Goal: Task Accomplishment & Management: Use online tool/utility

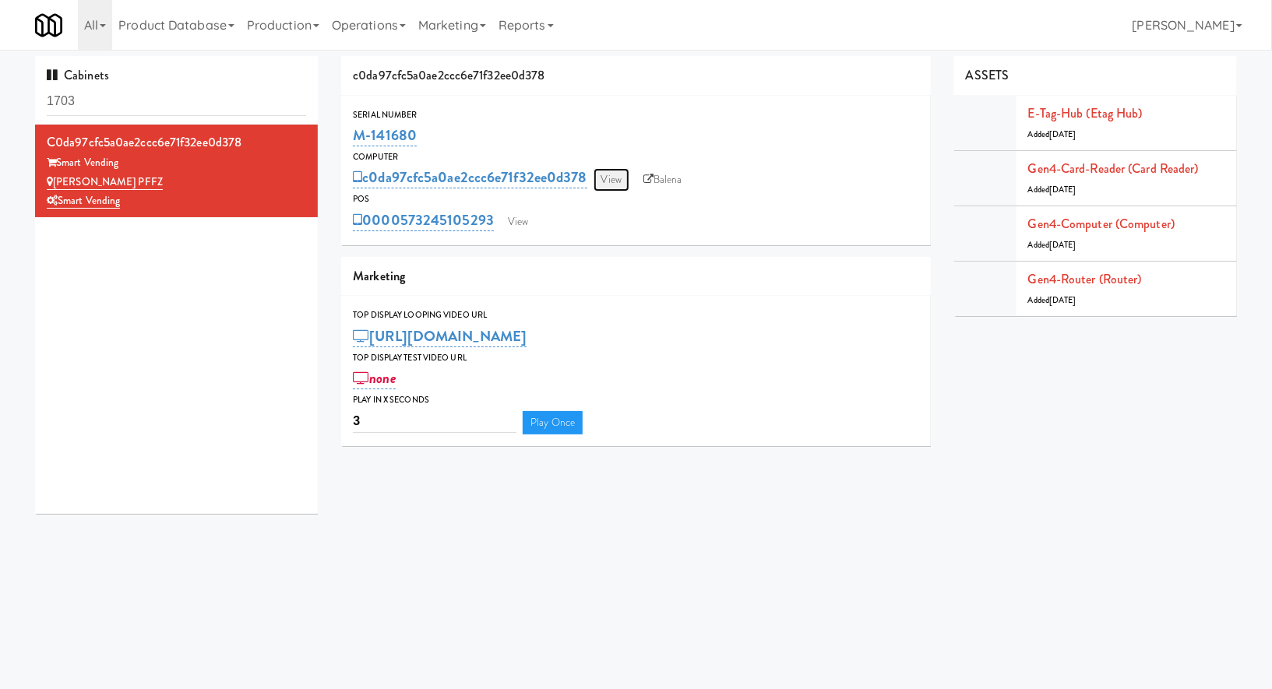
click at [615, 178] on link "View" at bounding box center [611, 179] width 36 height 23
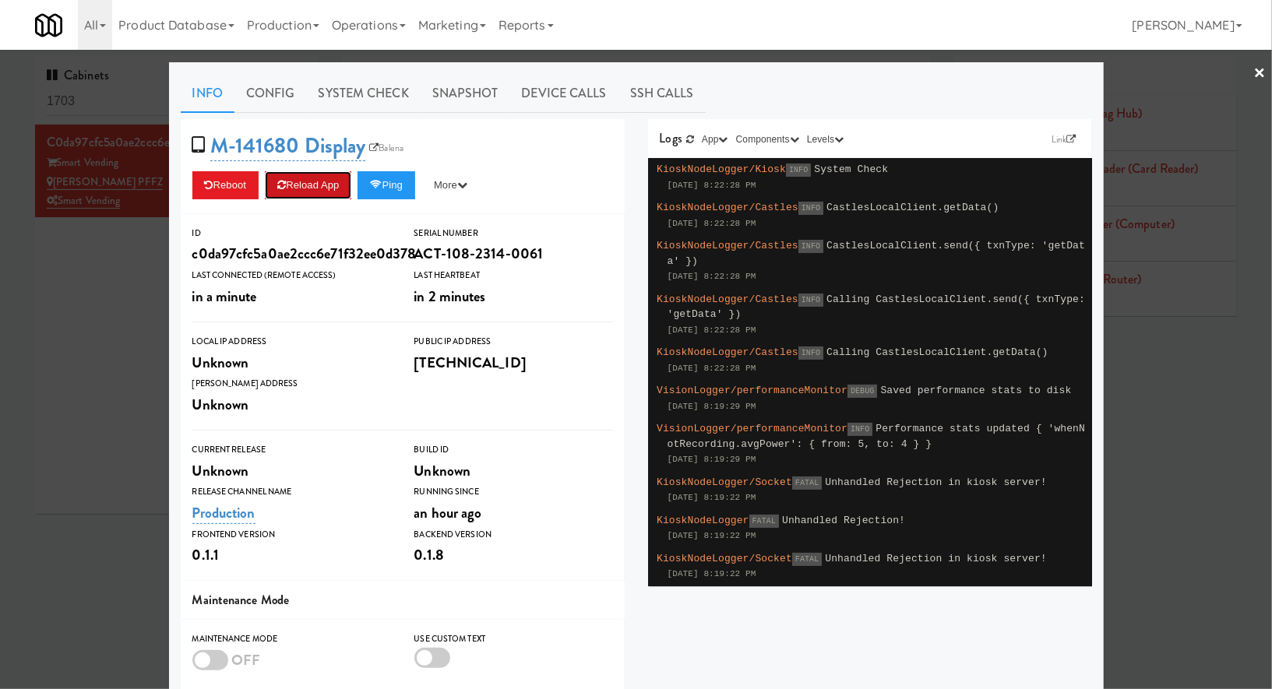
click at [326, 186] on button "Reload App" at bounding box center [308, 185] width 86 height 28
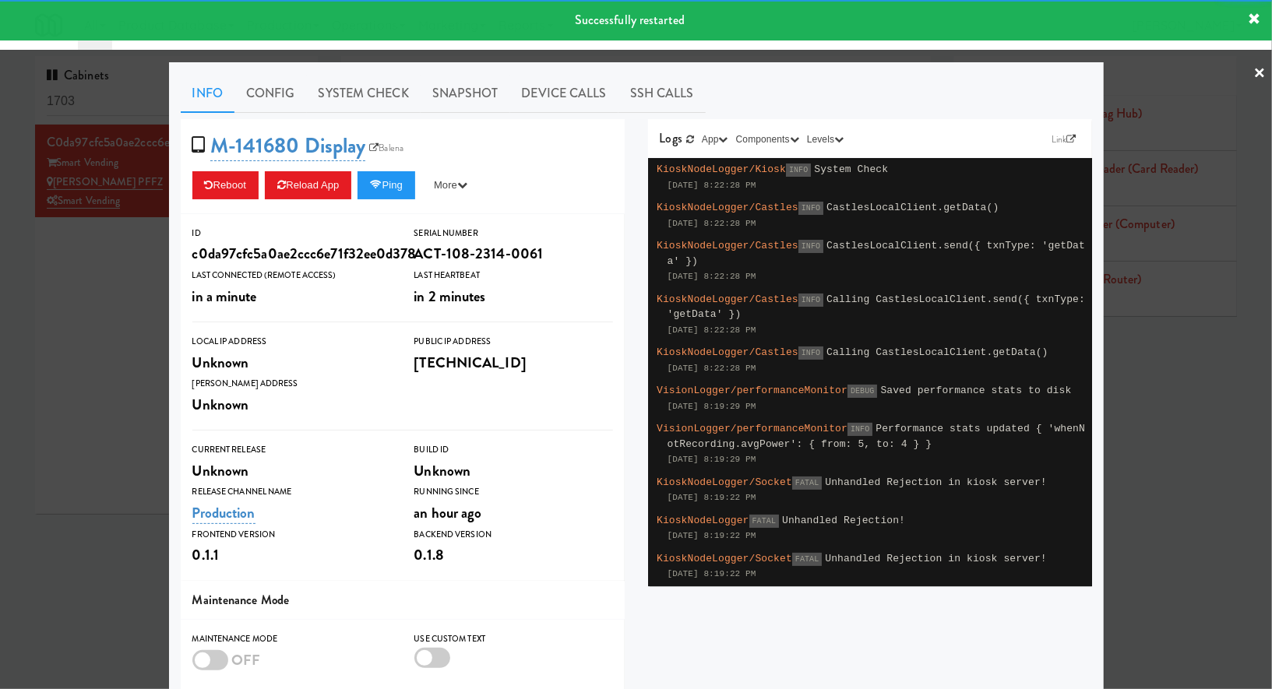
click at [76, 281] on div at bounding box center [636, 344] width 1272 height 689
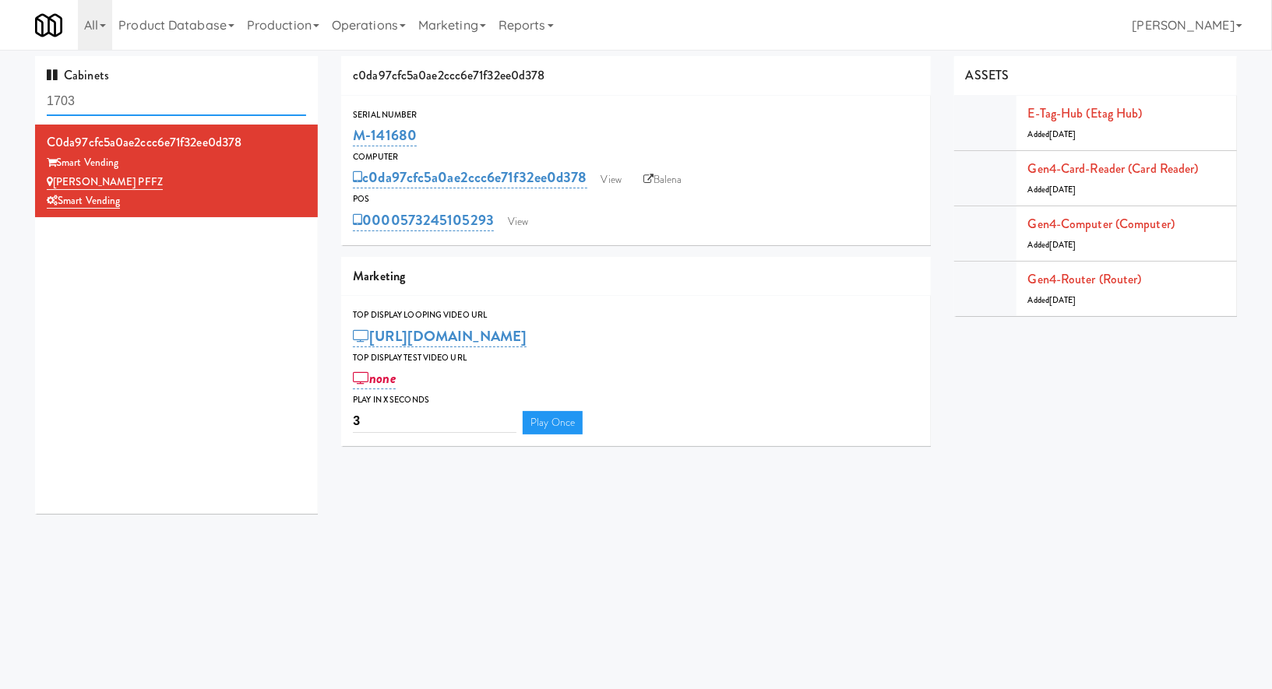
click at [116, 100] on input "1703" at bounding box center [176, 101] width 259 height 29
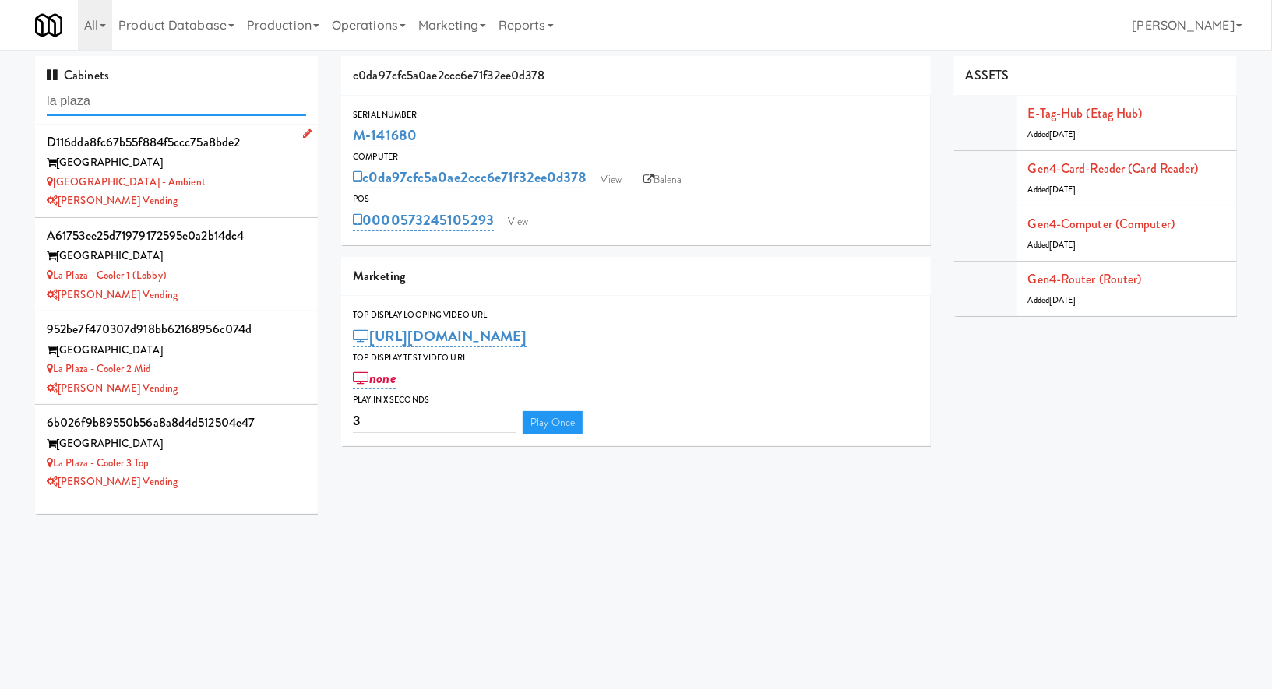
type input "la plaza"
click at [213, 199] on div "[PERSON_NAME] Vending" at bounding box center [176, 201] width 259 height 19
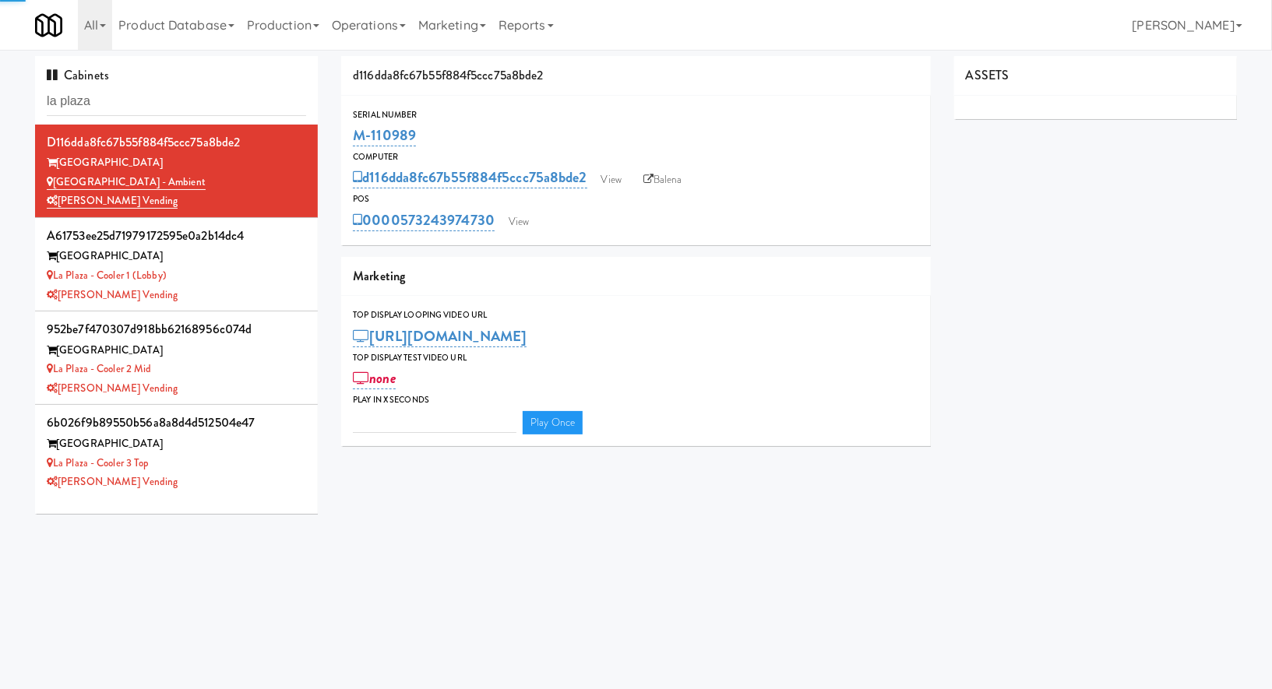
type input "3"
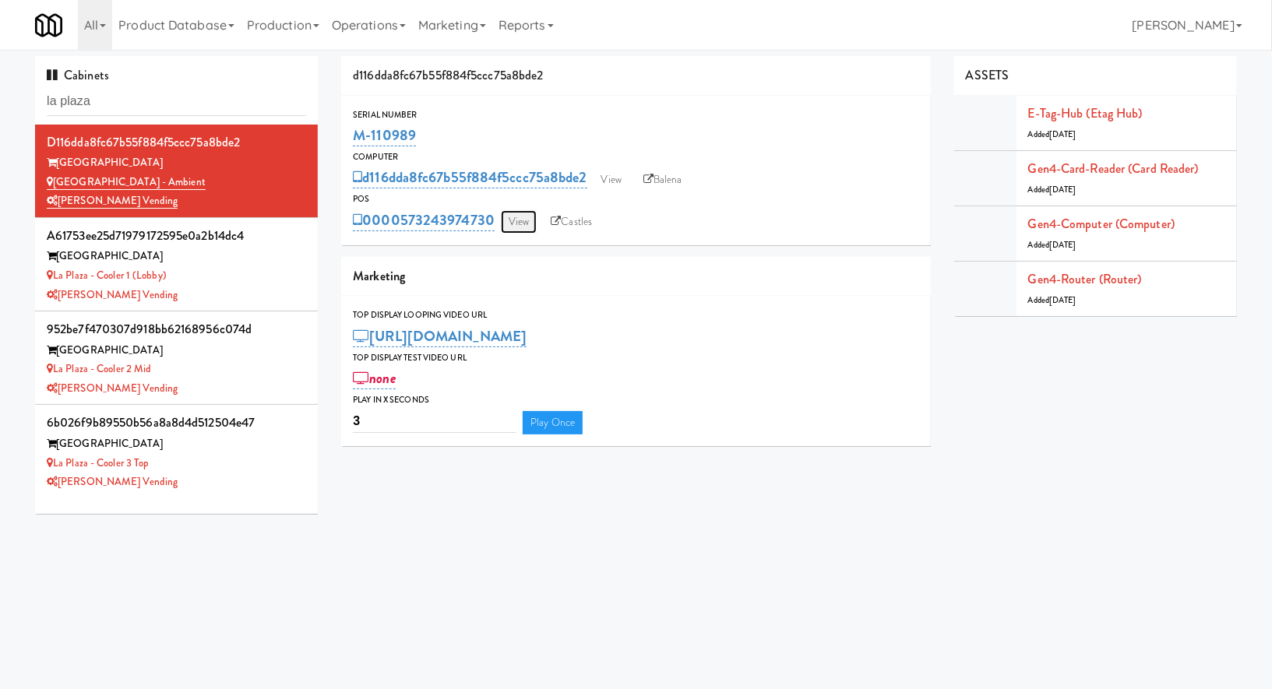
click at [516, 229] on link "View" at bounding box center [519, 221] width 36 height 23
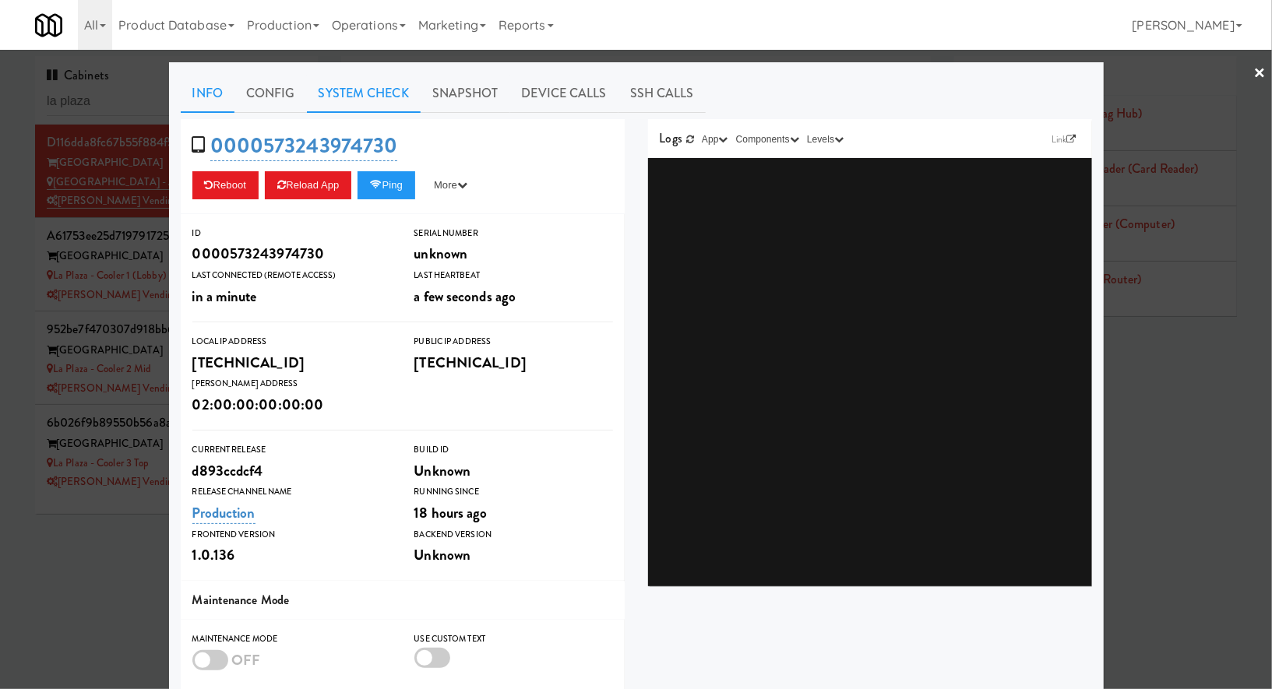
click at [387, 91] on link "System Check" at bounding box center [364, 93] width 114 height 39
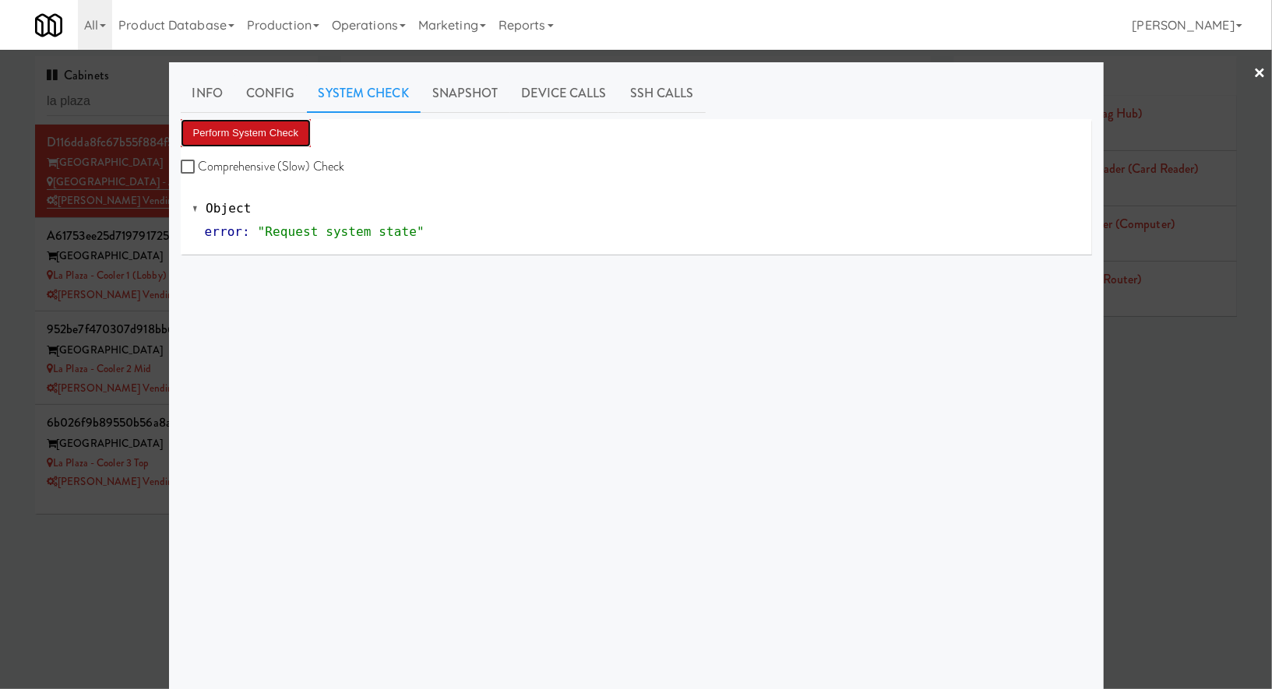
click at [297, 136] on button "Perform System Check" at bounding box center [246, 133] width 131 height 28
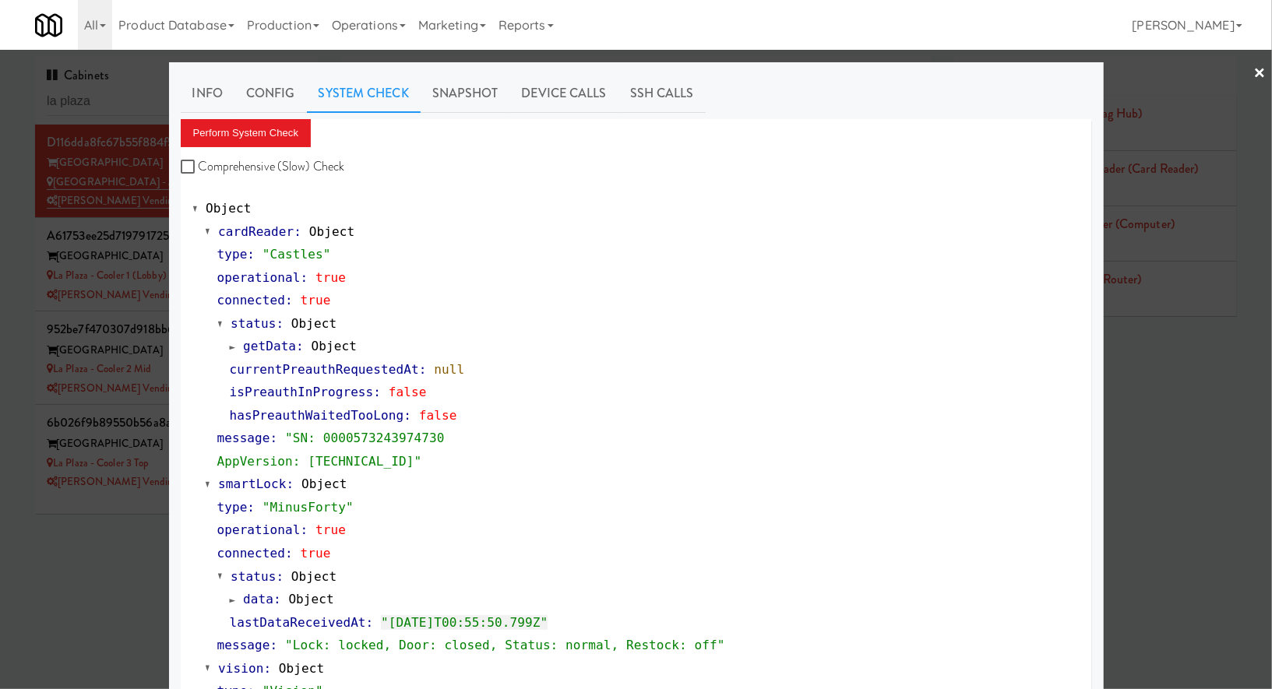
click at [155, 300] on div at bounding box center [636, 344] width 1272 height 689
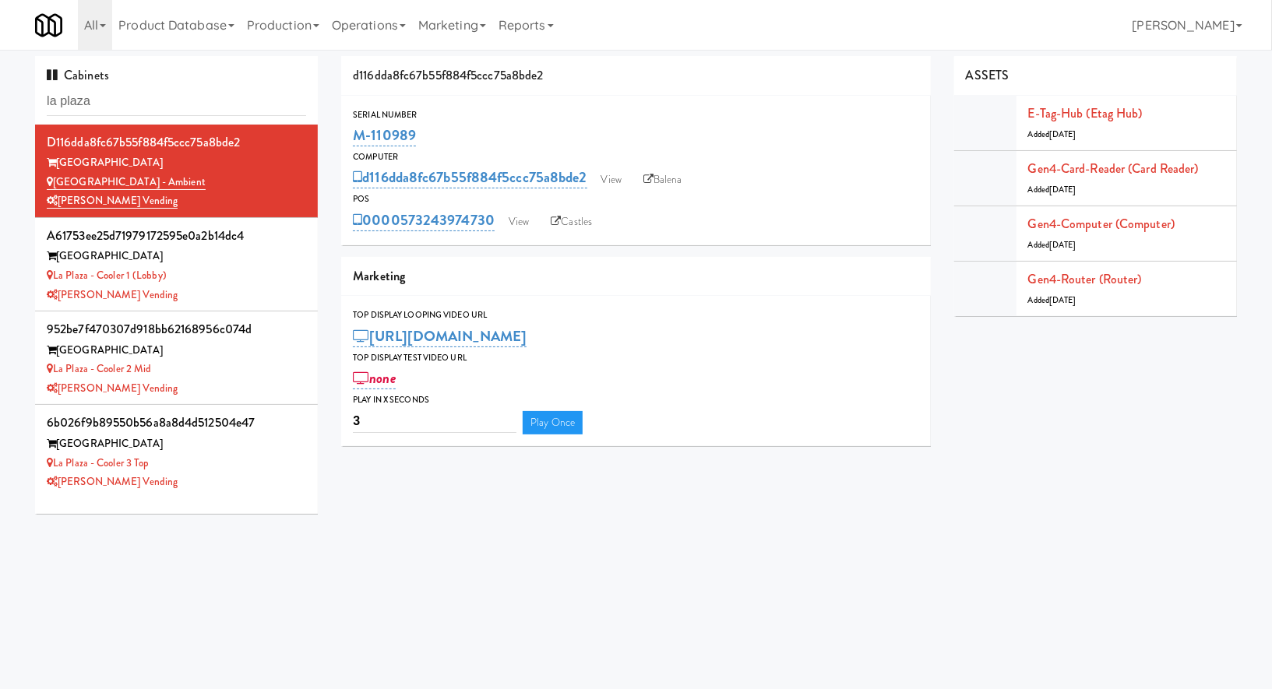
click at [155, 300] on div "[PERSON_NAME] Vending" at bounding box center [176, 295] width 259 height 19
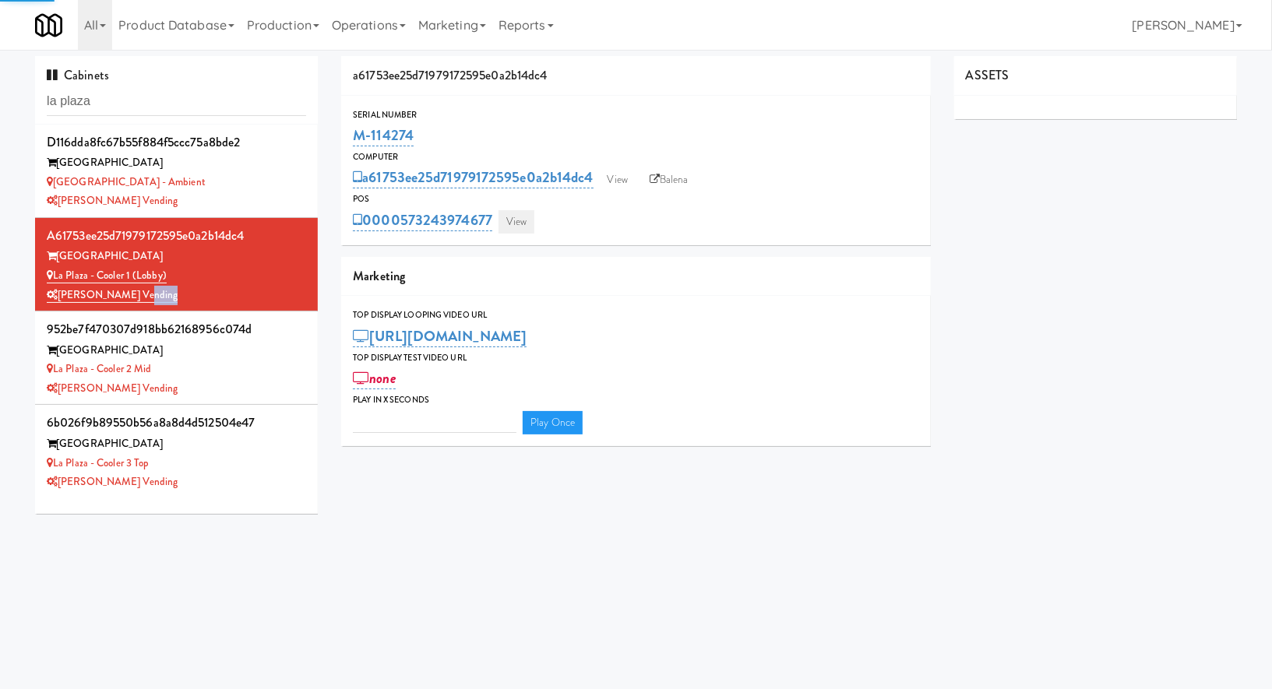
type input "3"
click at [518, 220] on link "View" at bounding box center [516, 221] width 36 height 23
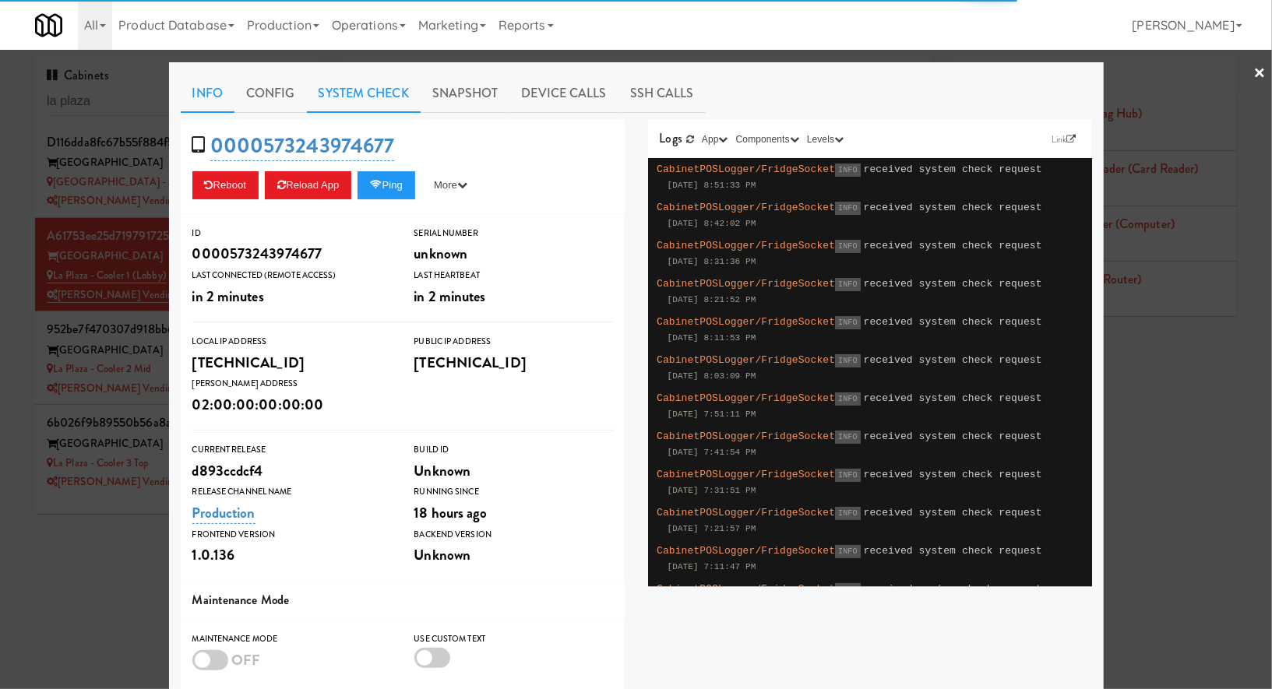
click at [388, 101] on link "System Check" at bounding box center [364, 93] width 114 height 39
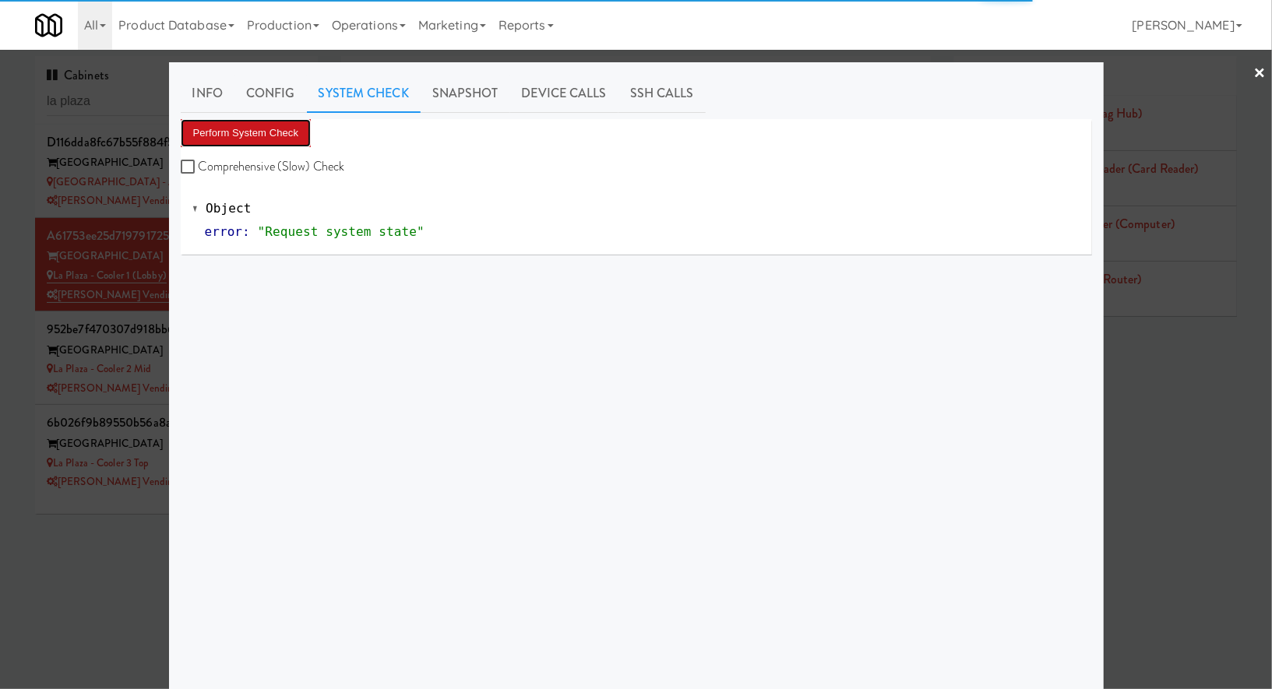
click at [298, 120] on button "Perform System Check" at bounding box center [246, 133] width 131 height 28
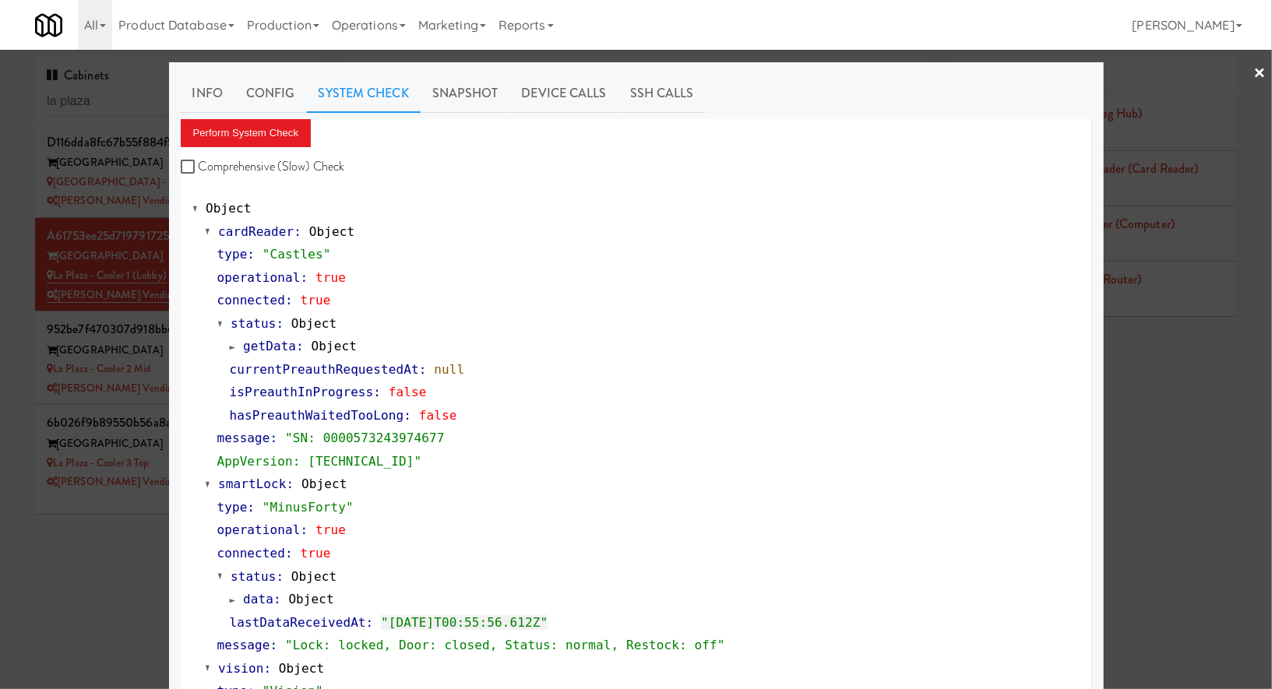
click at [150, 393] on div at bounding box center [636, 344] width 1272 height 689
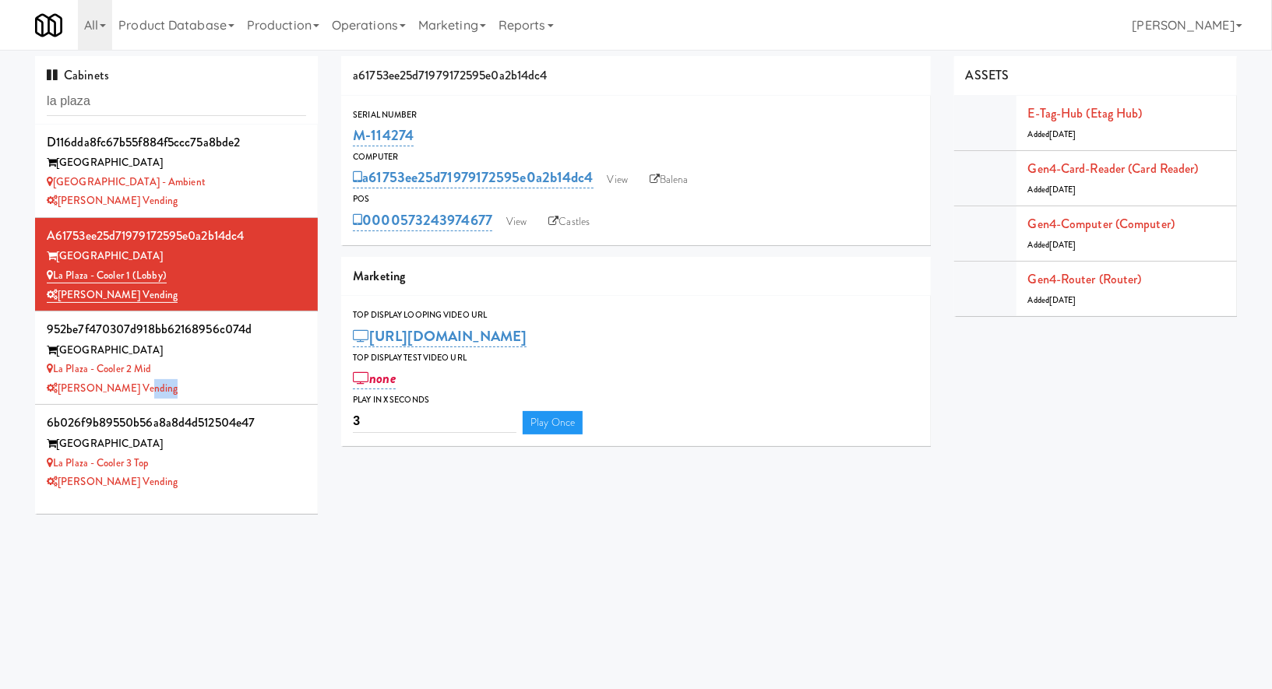
click at [150, 393] on div "[PERSON_NAME] Vending" at bounding box center [176, 388] width 259 height 19
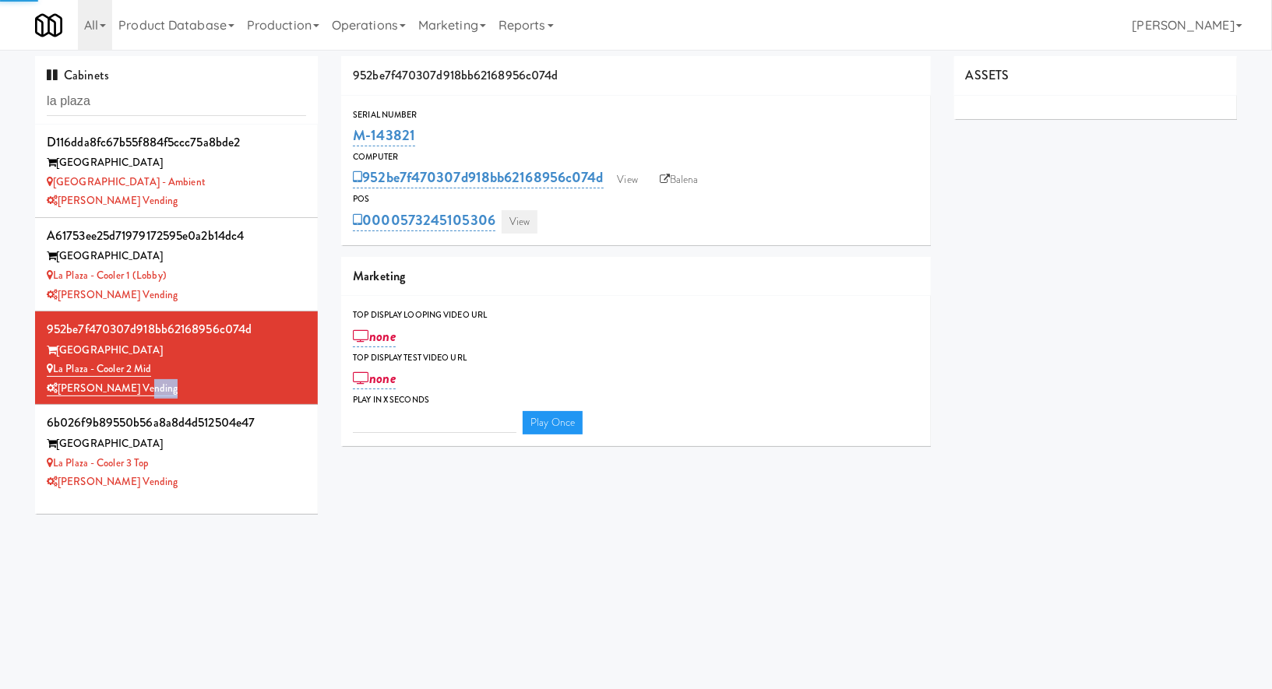
type input "3"
click at [516, 221] on link "View" at bounding box center [520, 221] width 36 height 23
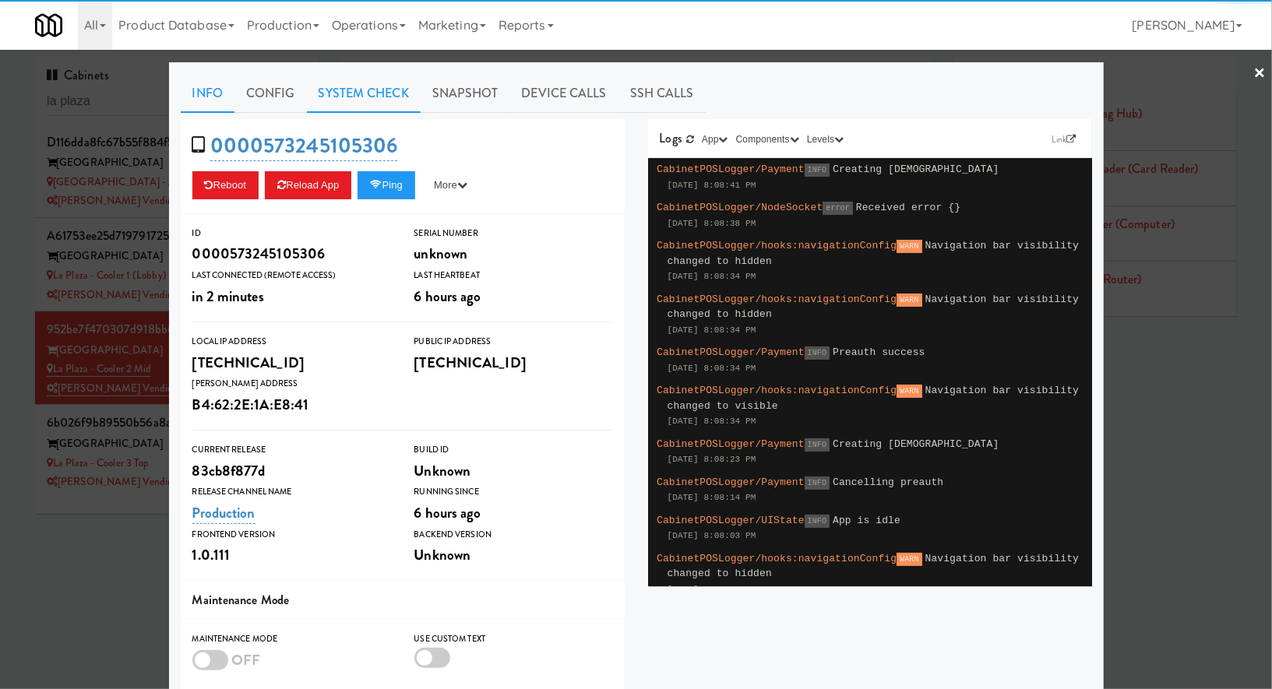
click at [349, 102] on link "System Check" at bounding box center [364, 93] width 114 height 39
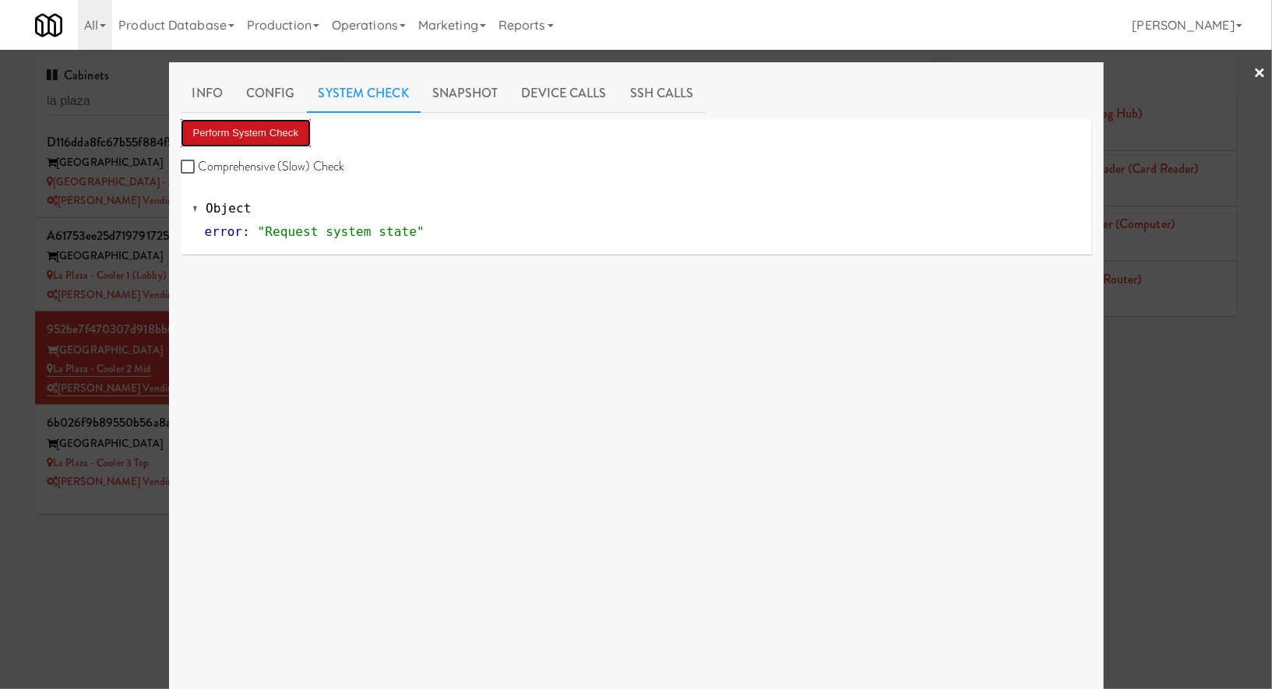
click at [264, 145] on button "Perform System Check" at bounding box center [246, 133] width 131 height 28
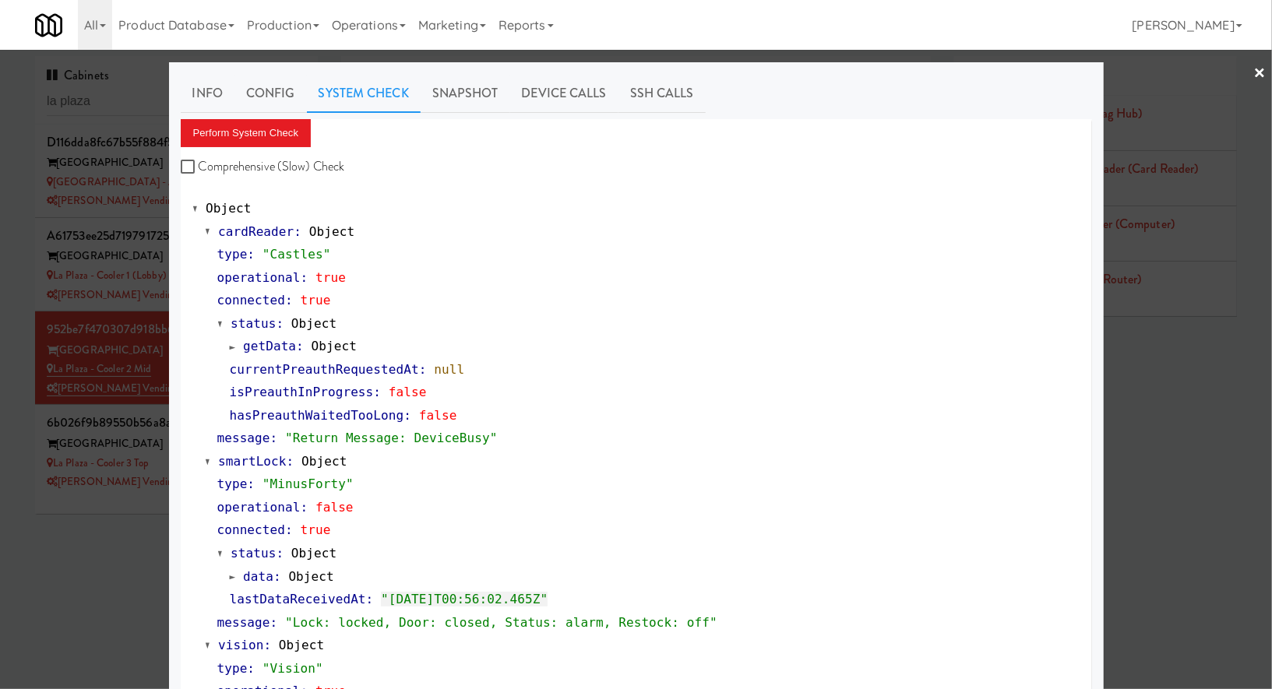
click at [150, 389] on div at bounding box center [636, 344] width 1272 height 689
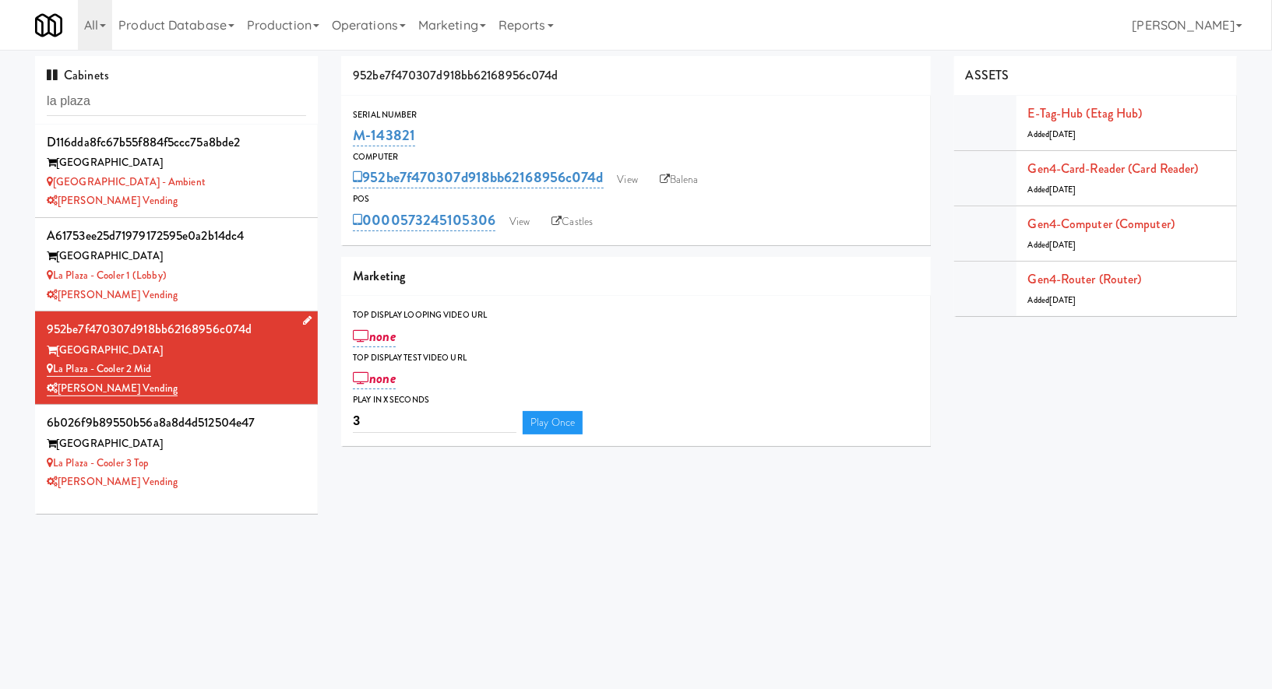
drag, startPoint x: 170, startPoint y: 371, endPoint x: 57, endPoint y: 371, distance: 112.9
click at [57, 371] on div "La Plaza - Cooler 2 Mid" at bounding box center [176, 369] width 259 height 19
copy link "La Plaza - Cooler 2 Mid"
click at [176, 468] on div "La Plaza - Cooler 3 Top" at bounding box center [176, 463] width 259 height 19
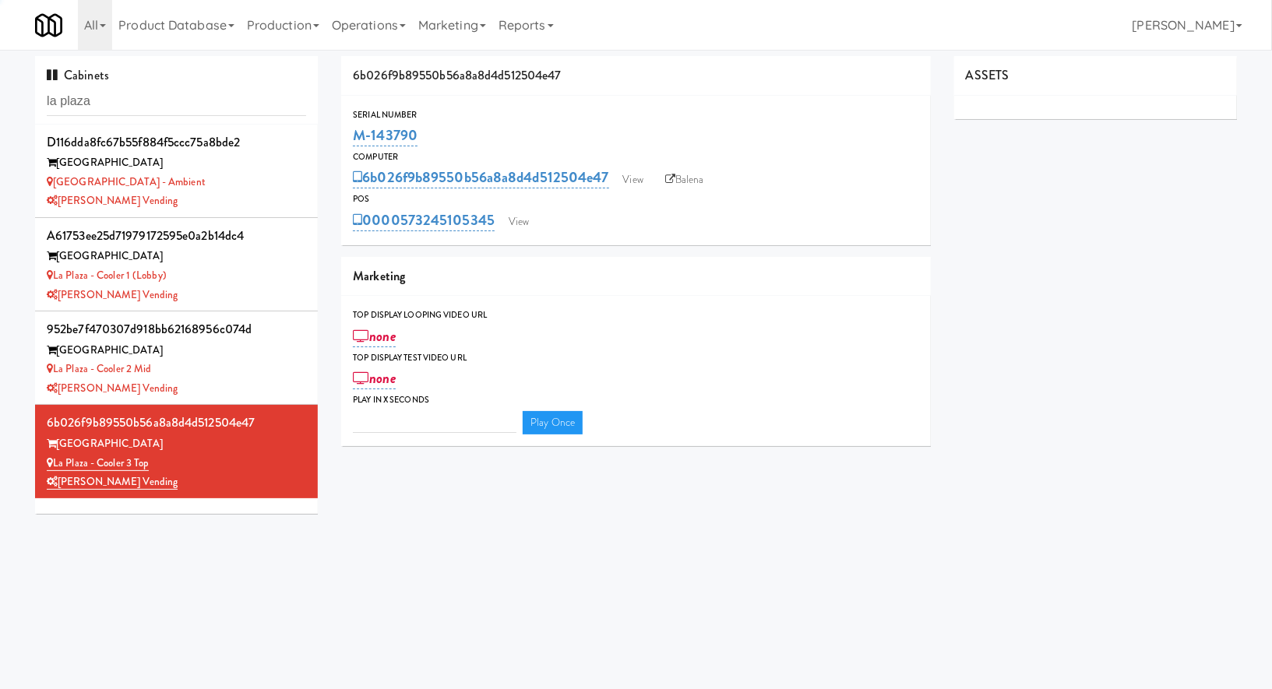
type input "3"
click at [532, 224] on link "View" at bounding box center [519, 221] width 36 height 23
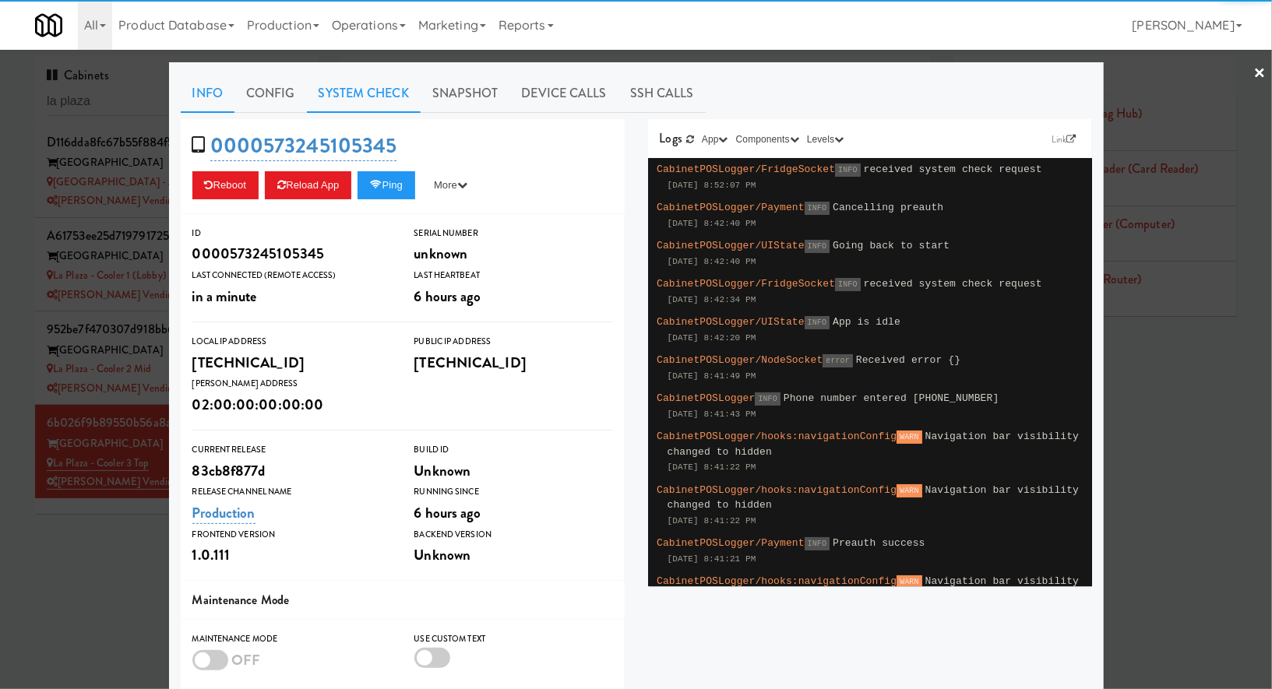
click at [363, 104] on link "System Check" at bounding box center [364, 93] width 114 height 39
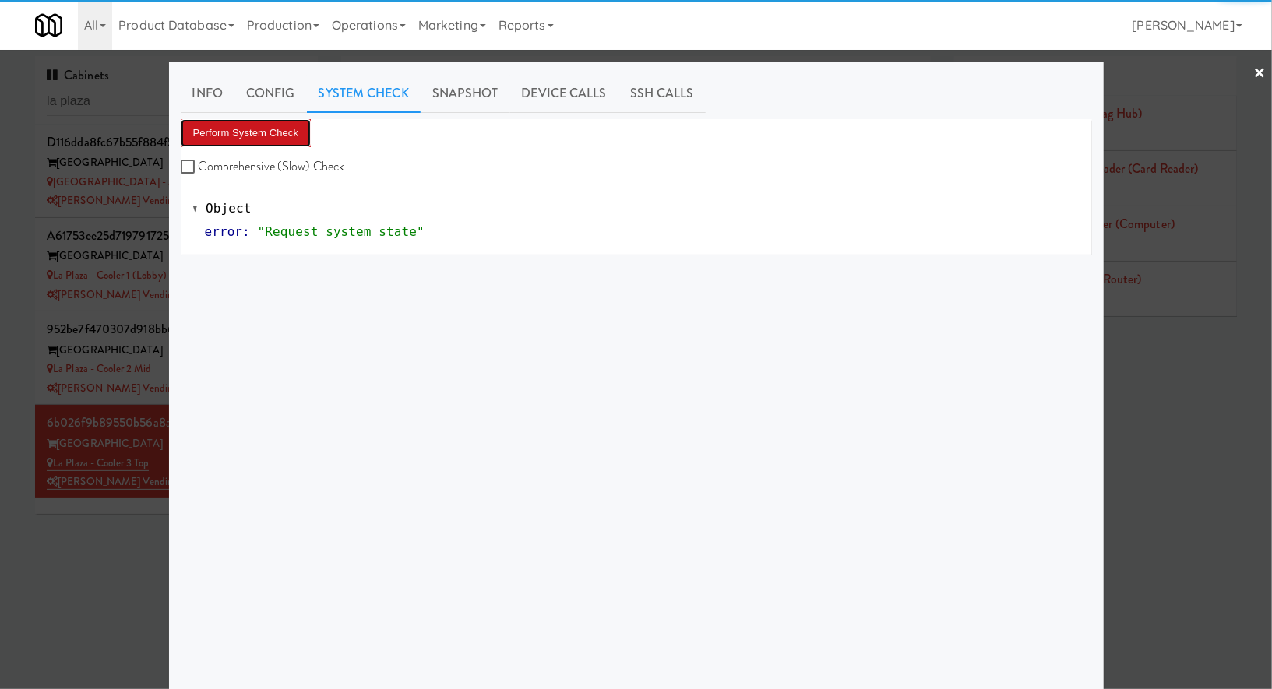
click at [289, 140] on button "Perform System Check" at bounding box center [246, 133] width 131 height 28
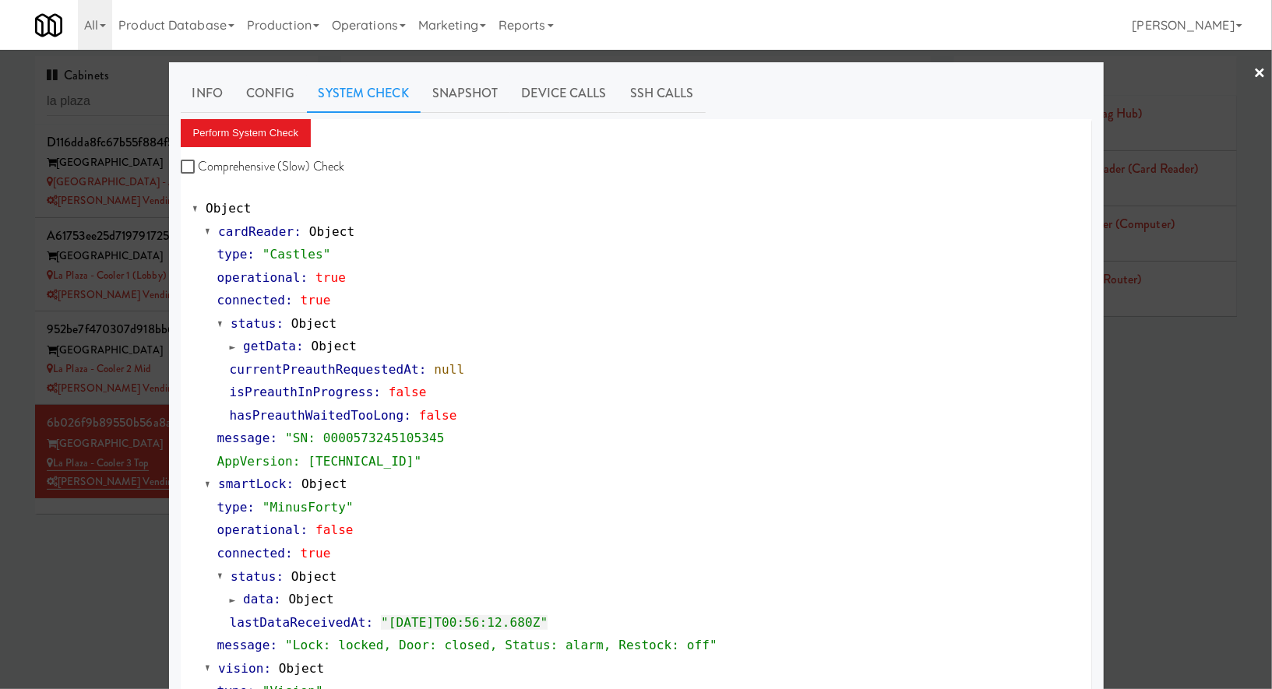
click at [125, 511] on div at bounding box center [636, 344] width 1272 height 689
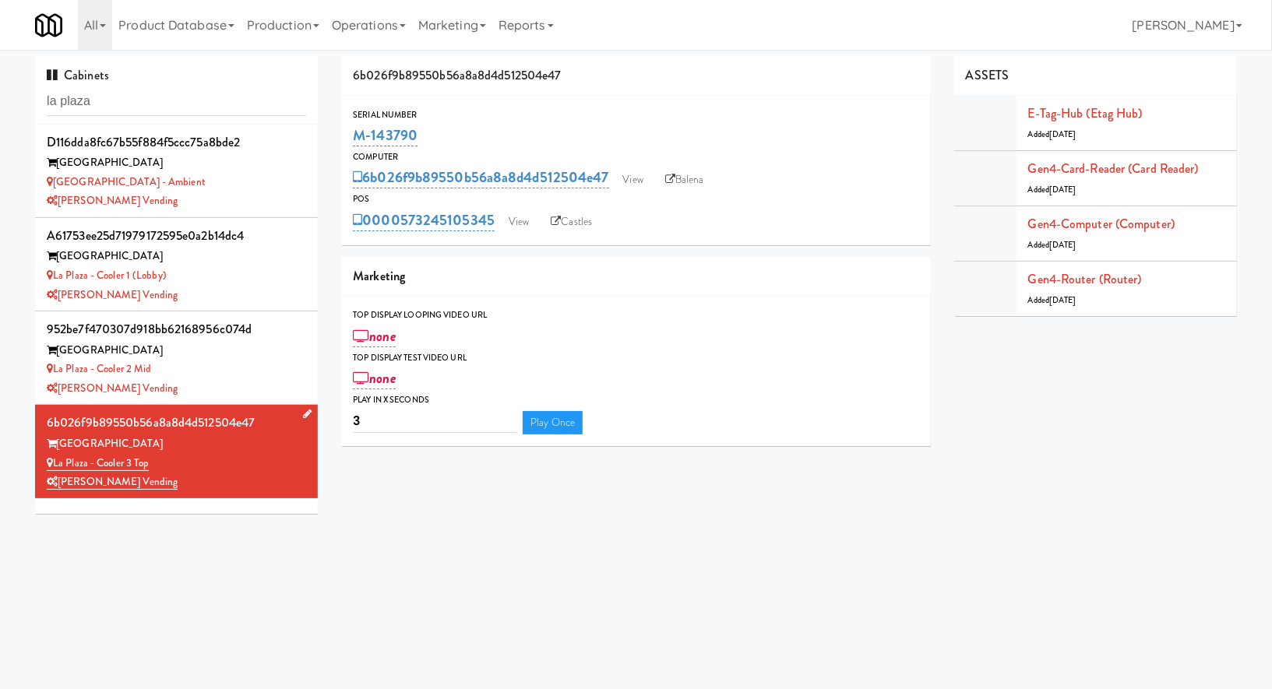
drag, startPoint x: 169, startPoint y: 460, endPoint x: 58, endPoint y: 463, distance: 111.4
click at [58, 463] on div "La Plaza - Cooler 3 Top" at bounding box center [176, 463] width 259 height 19
copy link "La Plaza - Cooler 3 Top"
click at [515, 231] on link "View" at bounding box center [519, 221] width 36 height 23
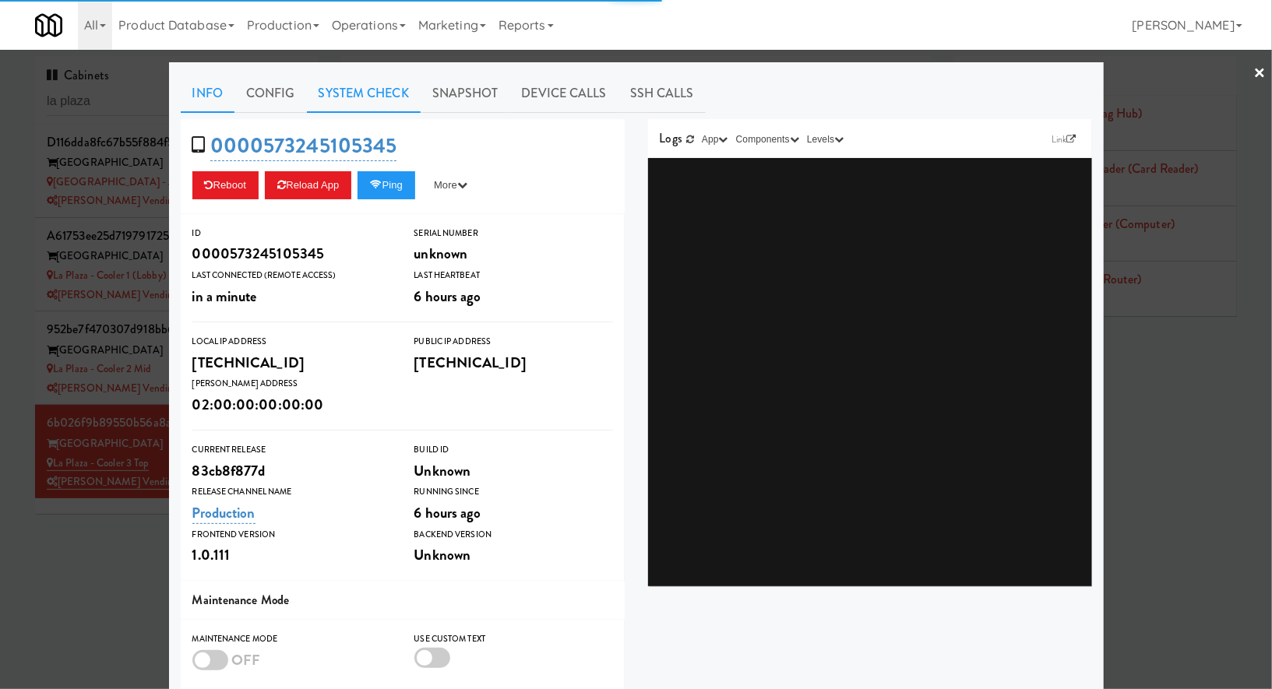
click at [377, 90] on link "System Check" at bounding box center [364, 93] width 114 height 39
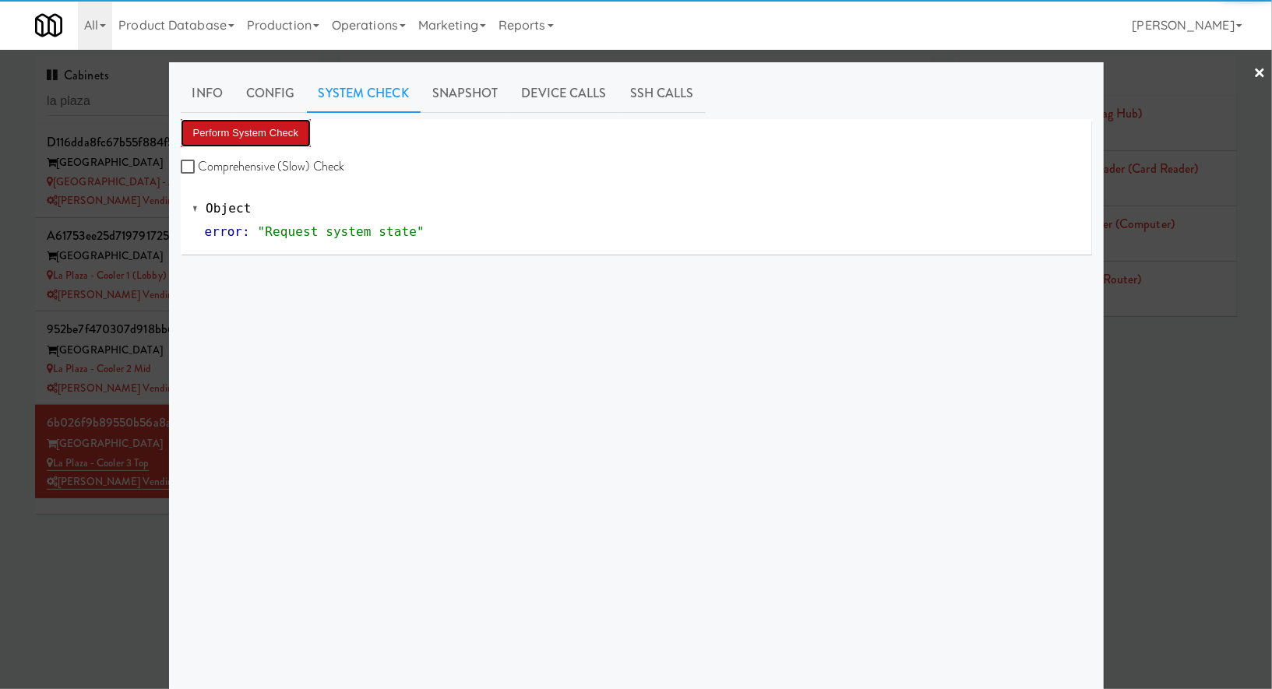
click at [294, 123] on button "Perform System Check" at bounding box center [246, 133] width 131 height 28
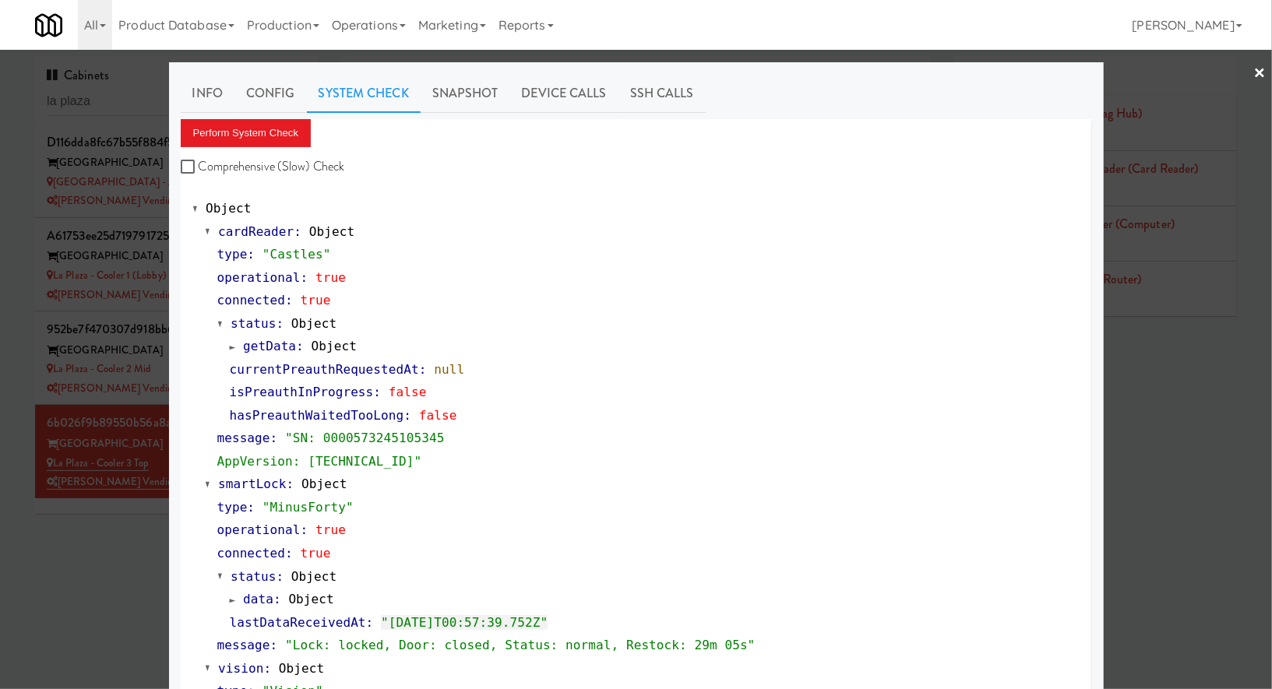
click at [139, 546] on div at bounding box center [636, 344] width 1272 height 689
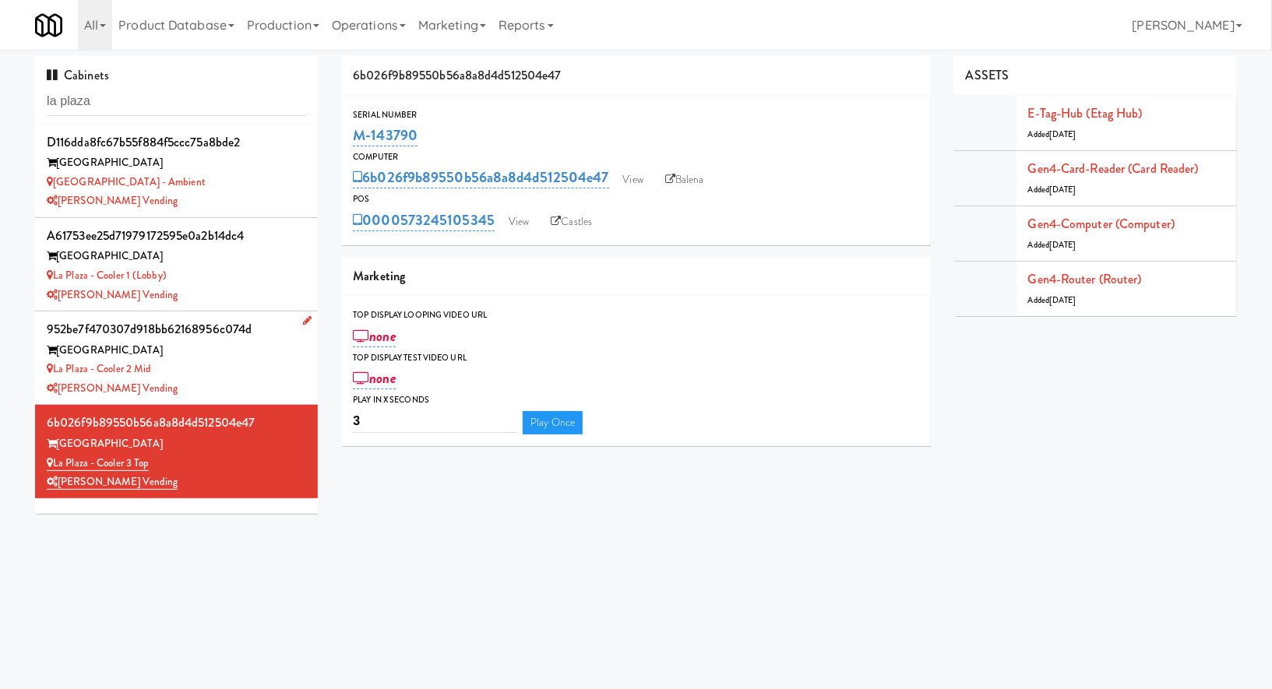
click at [241, 391] on div "[PERSON_NAME] Vending" at bounding box center [176, 388] width 259 height 19
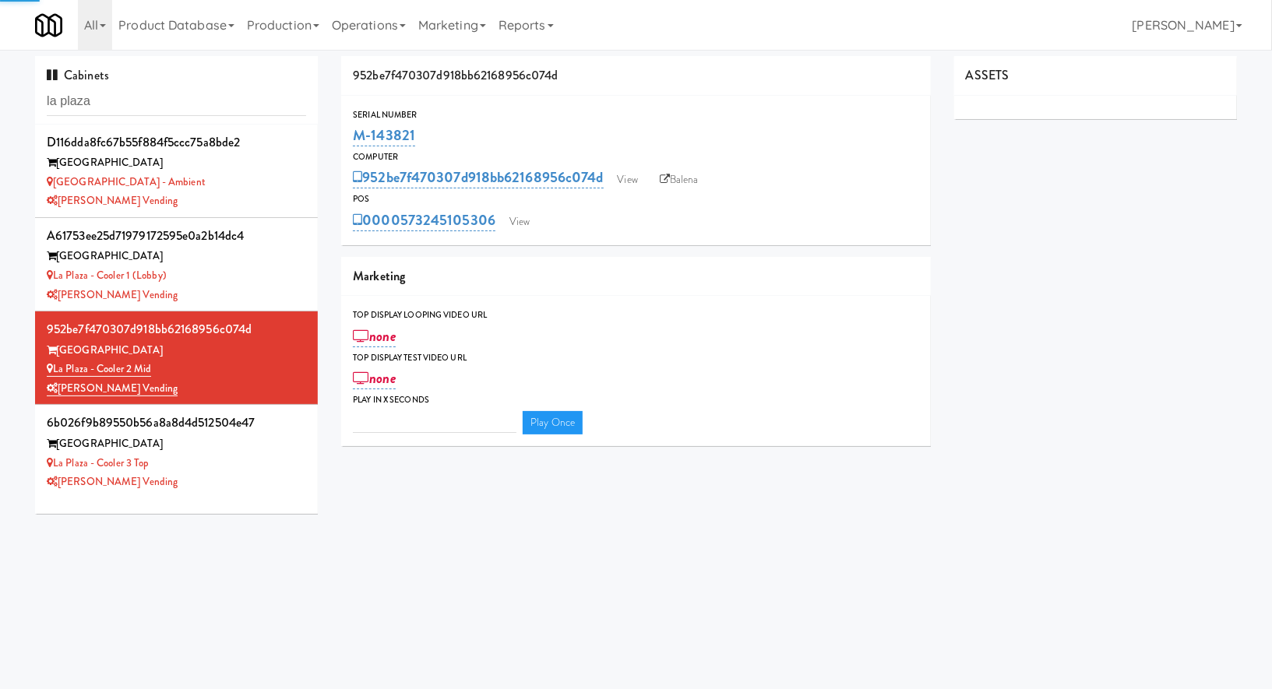
type input "3"
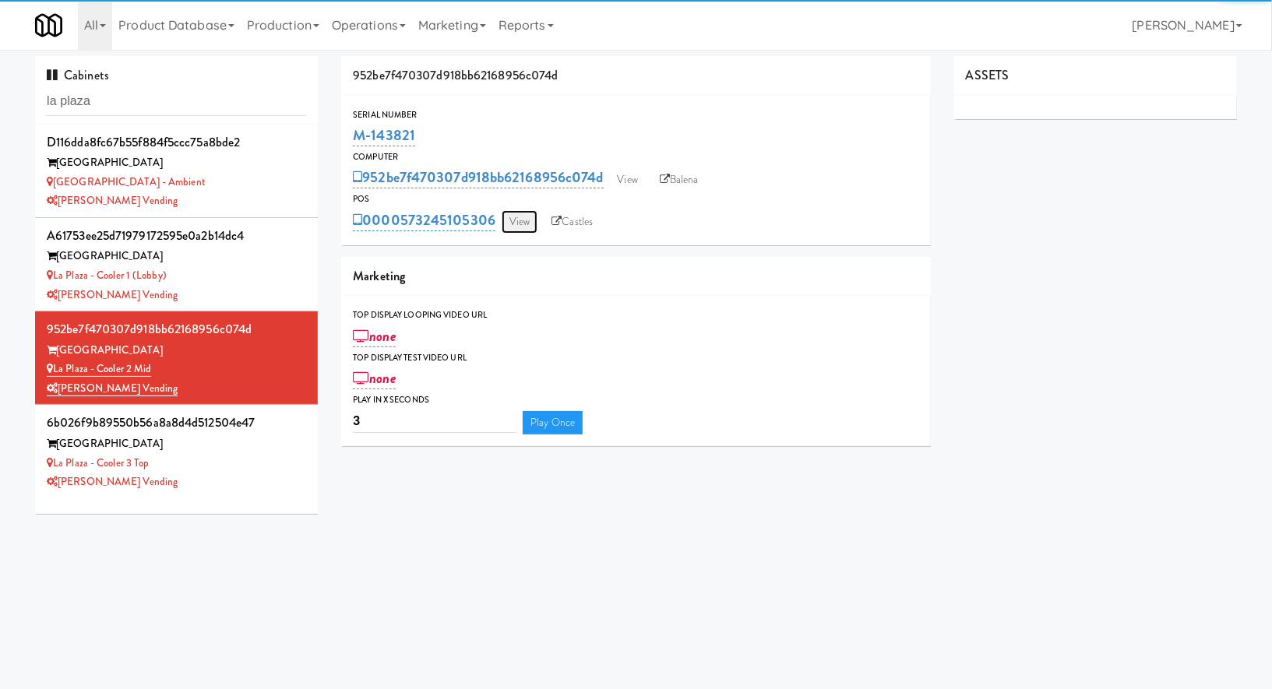
click at [526, 227] on link "View" at bounding box center [520, 221] width 36 height 23
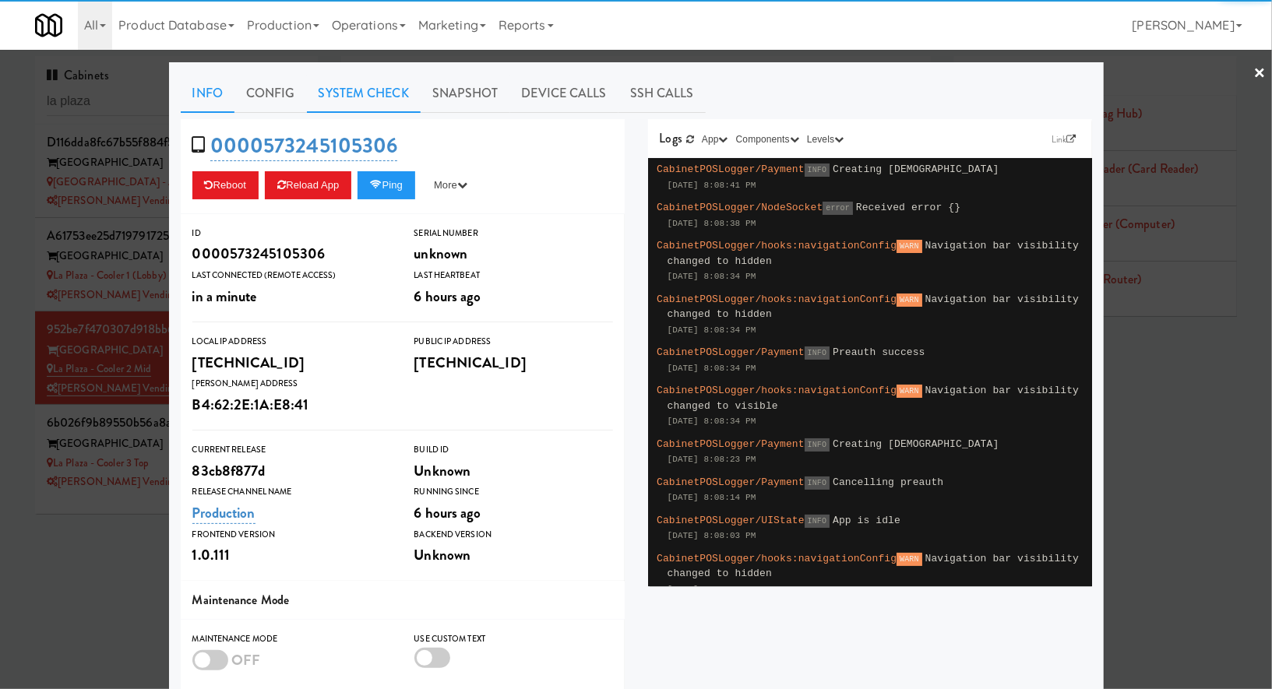
click at [410, 104] on link "System Check" at bounding box center [364, 93] width 114 height 39
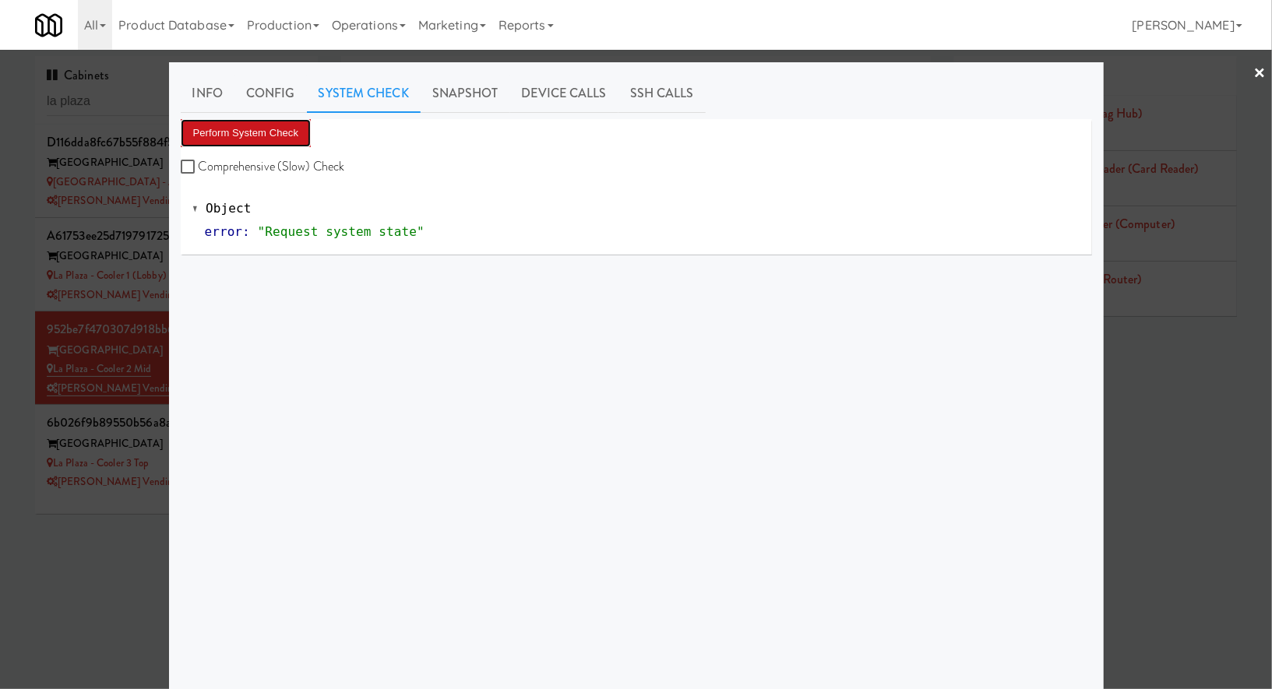
click at [291, 134] on button "Perform System Check" at bounding box center [246, 133] width 131 height 28
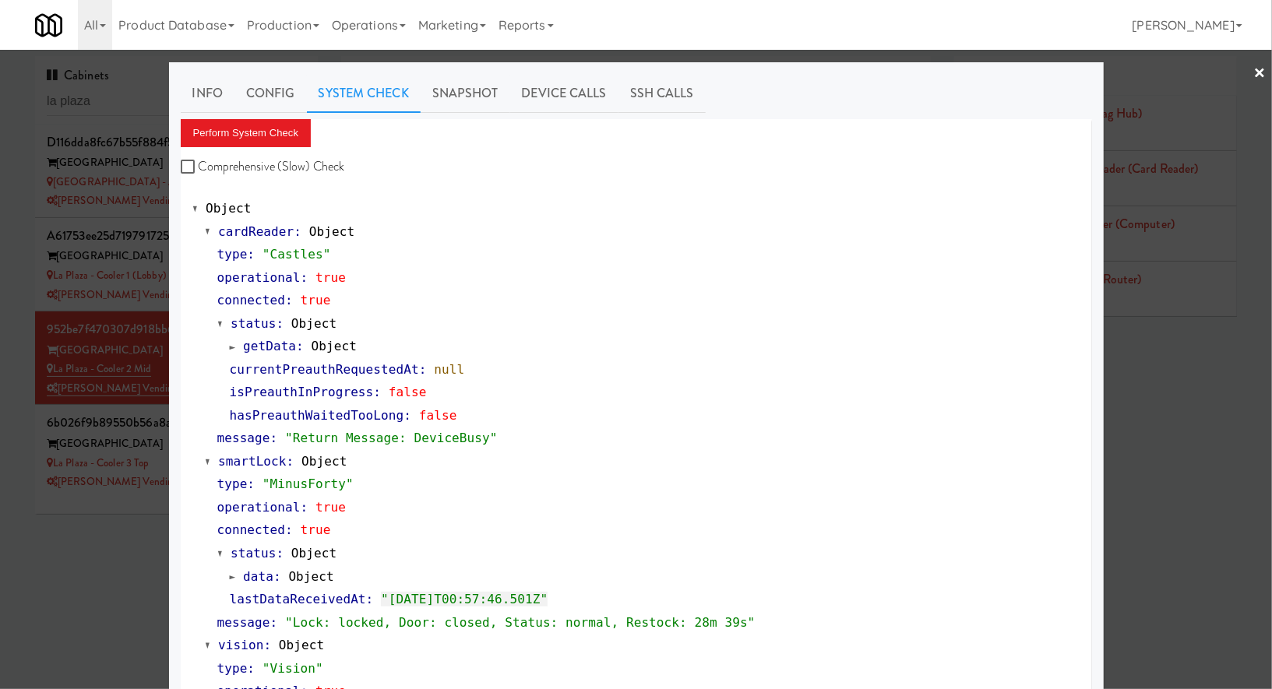
click at [101, 107] on div at bounding box center [636, 344] width 1272 height 689
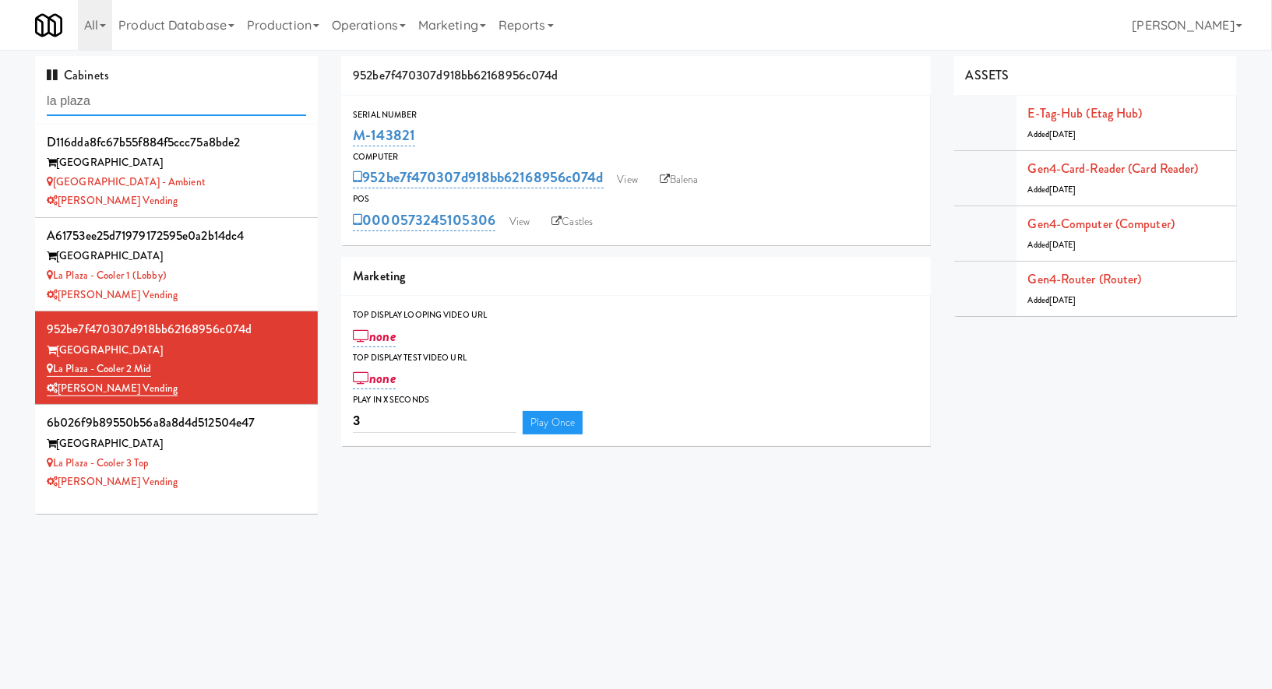
click at [101, 107] on input "la plaza" at bounding box center [176, 101] width 259 height 29
paste input "Twelve12 - Cooler - Left"
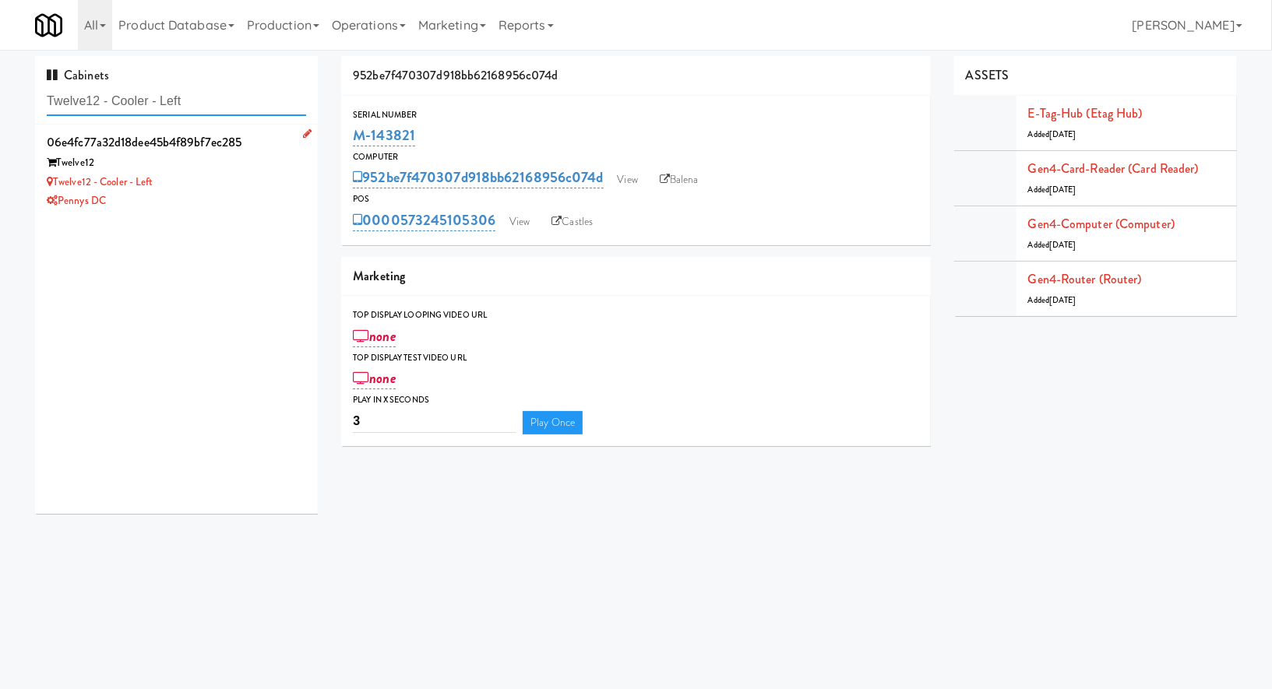
type input "Twelve12 - Cooler - Left"
click at [213, 188] on div "Twelve12 - Cooler - Left" at bounding box center [176, 182] width 259 height 19
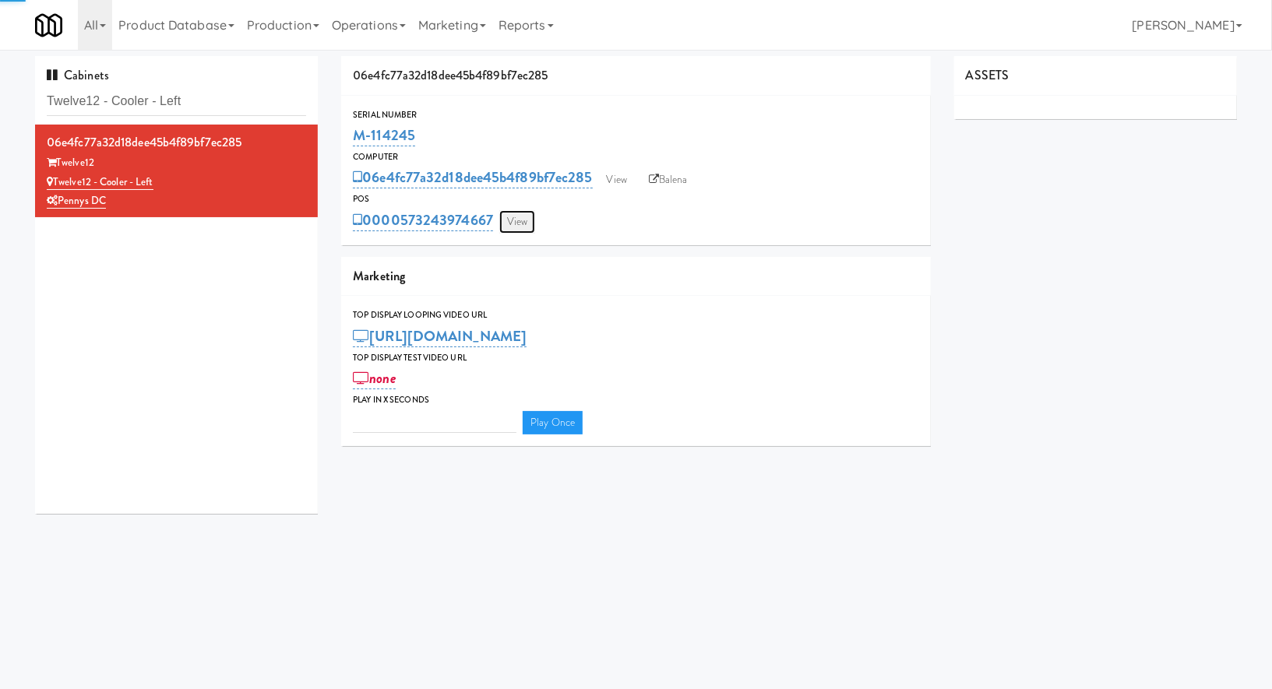
type input "3"
click at [512, 214] on link "View" at bounding box center [517, 221] width 36 height 23
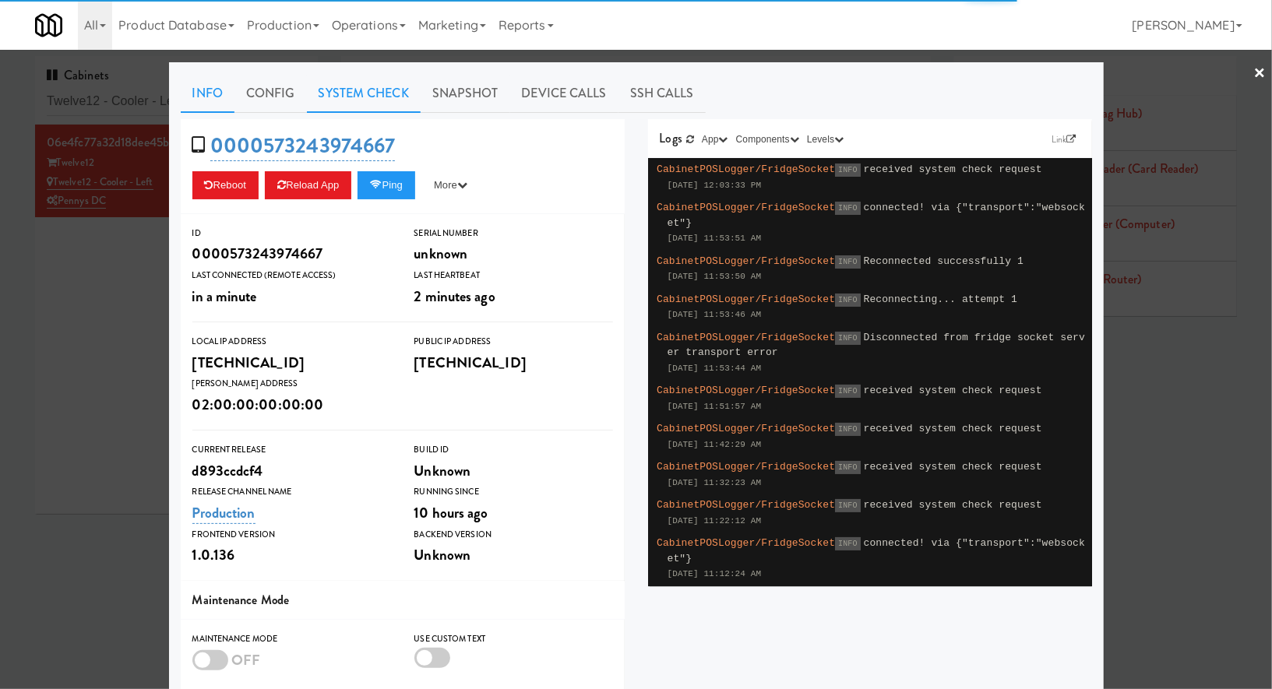
click at [378, 86] on link "System Check" at bounding box center [364, 93] width 114 height 39
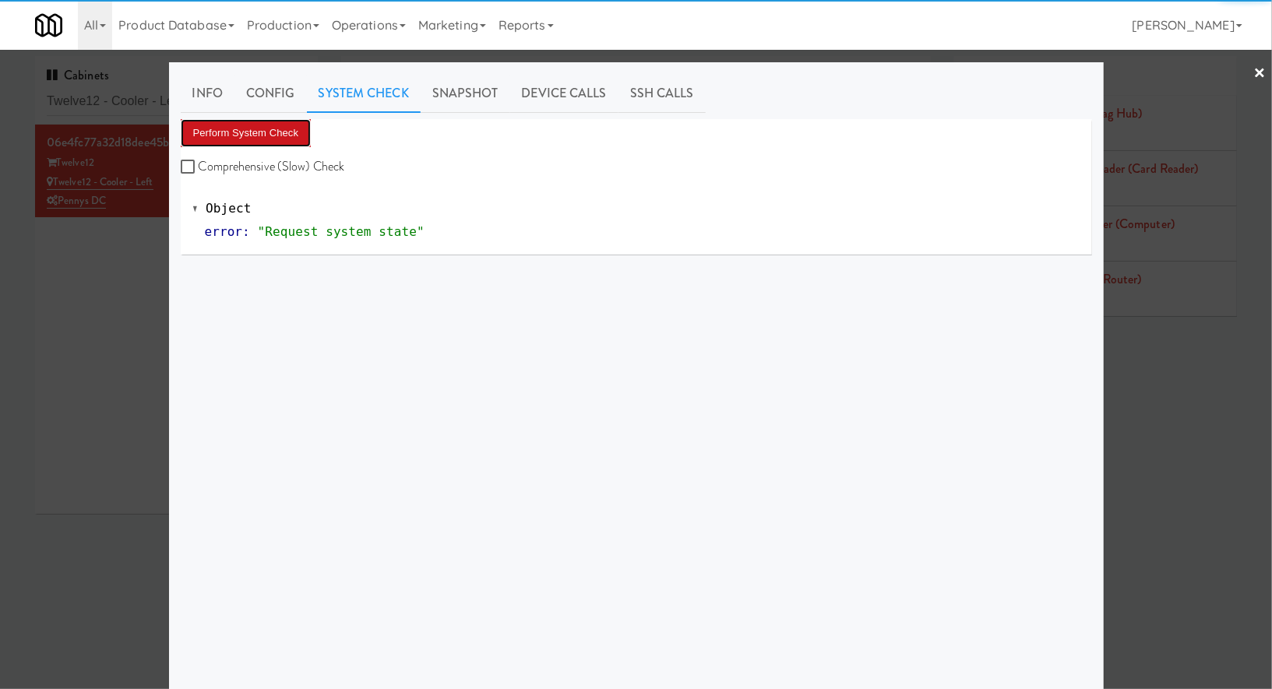
click at [299, 132] on button "Perform System Check" at bounding box center [246, 133] width 131 height 28
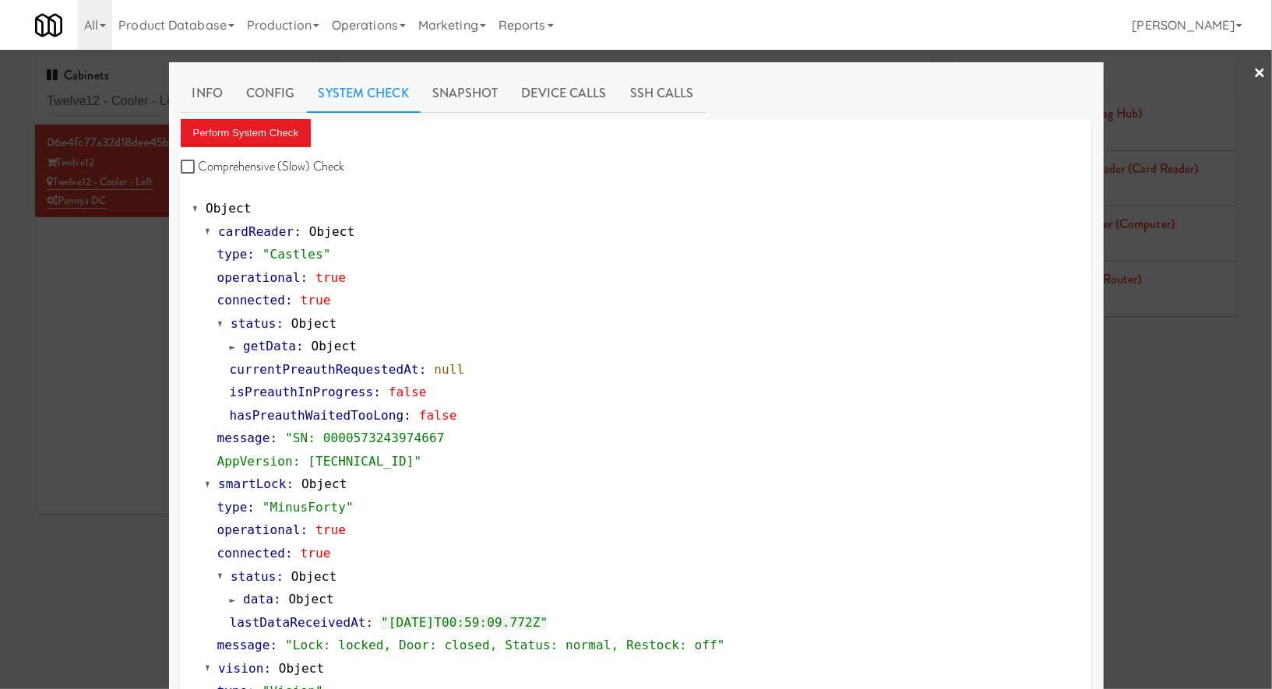
click at [124, 100] on div at bounding box center [636, 344] width 1272 height 689
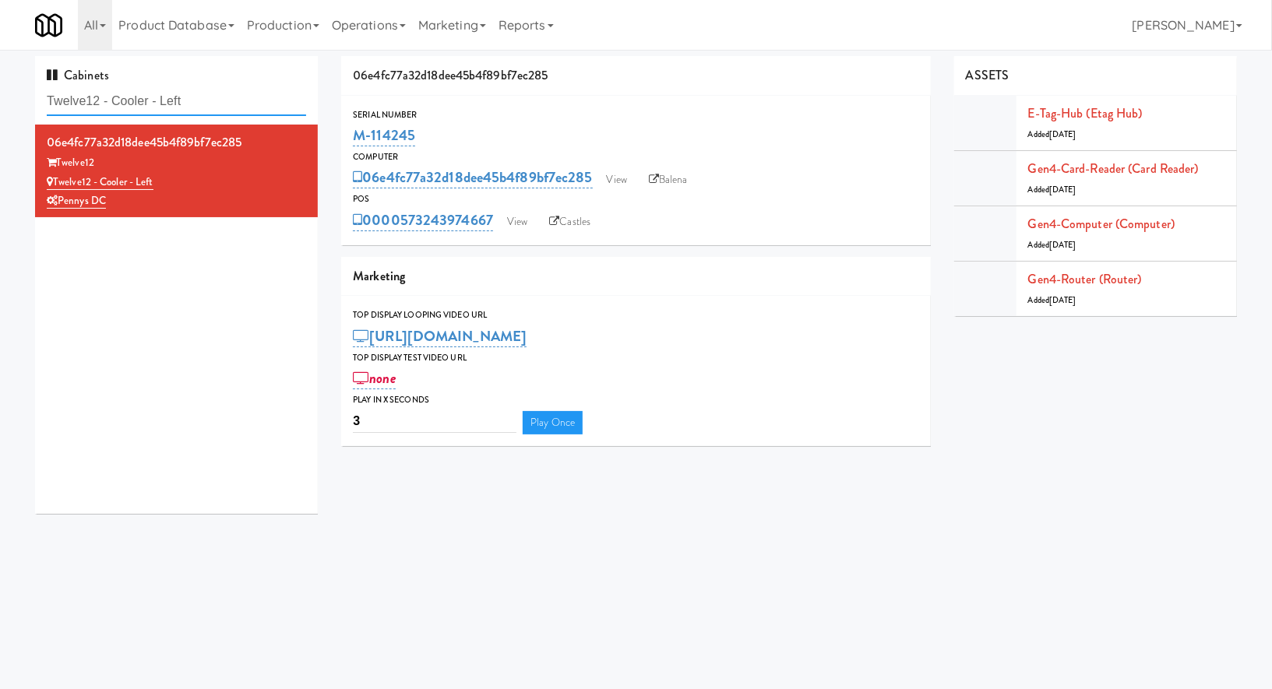
click at [124, 100] on input "Twelve12 - Cooler - Left" at bounding box center [176, 101] width 259 height 29
paste input "Gallery 64 - Pantry - Righ"
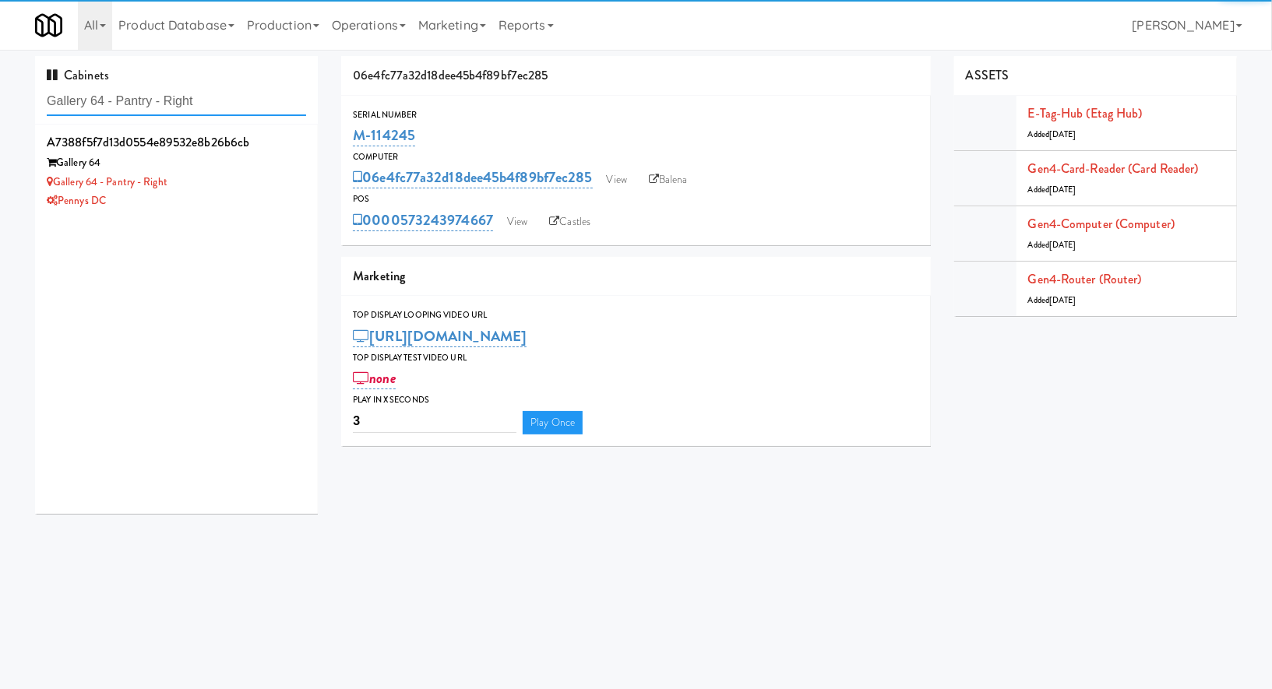
type input "Gallery 64 - Pantry - Right"
click at [218, 194] on div "Pennys DC" at bounding box center [176, 201] width 259 height 19
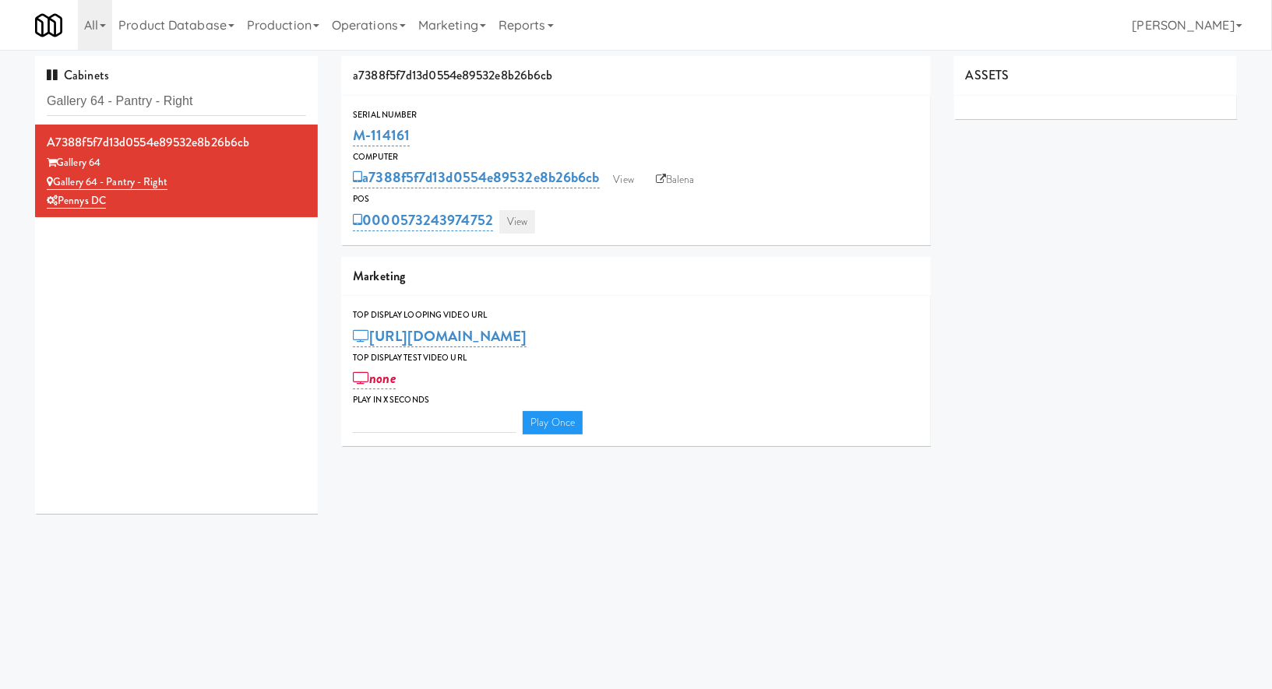
type input "3"
click at [519, 221] on link "View" at bounding box center [517, 221] width 36 height 23
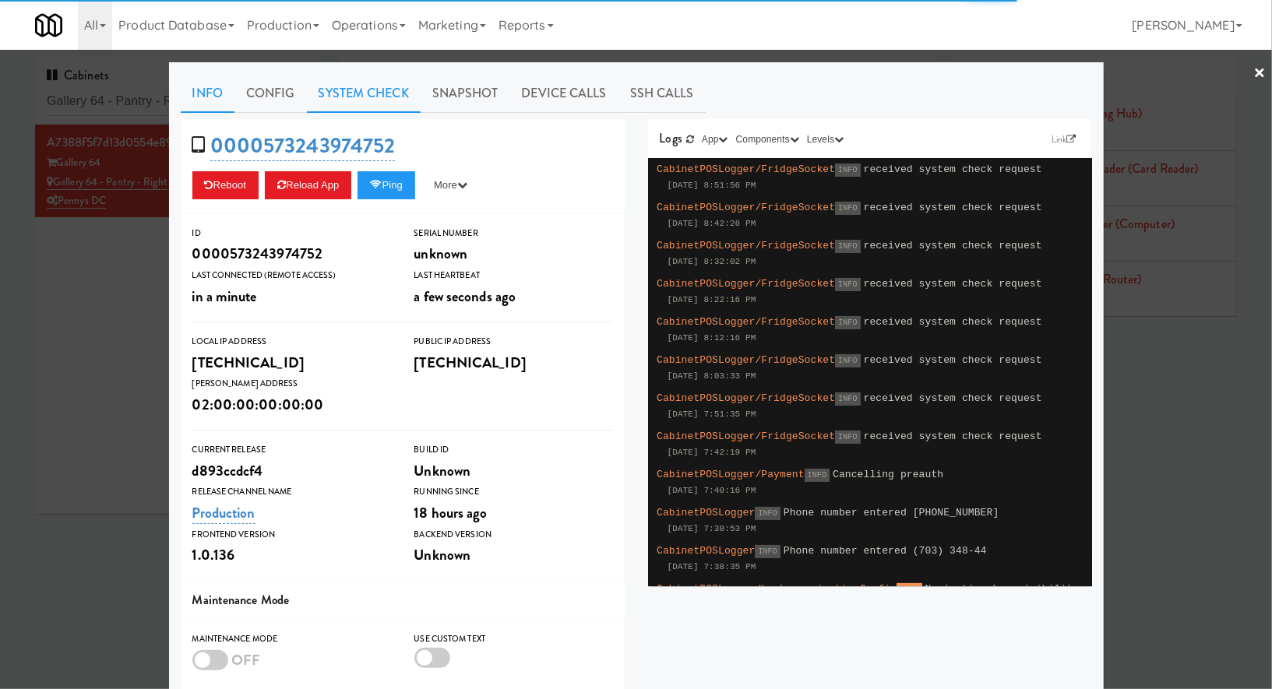
click at [386, 98] on link "System Check" at bounding box center [364, 93] width 114 height 39
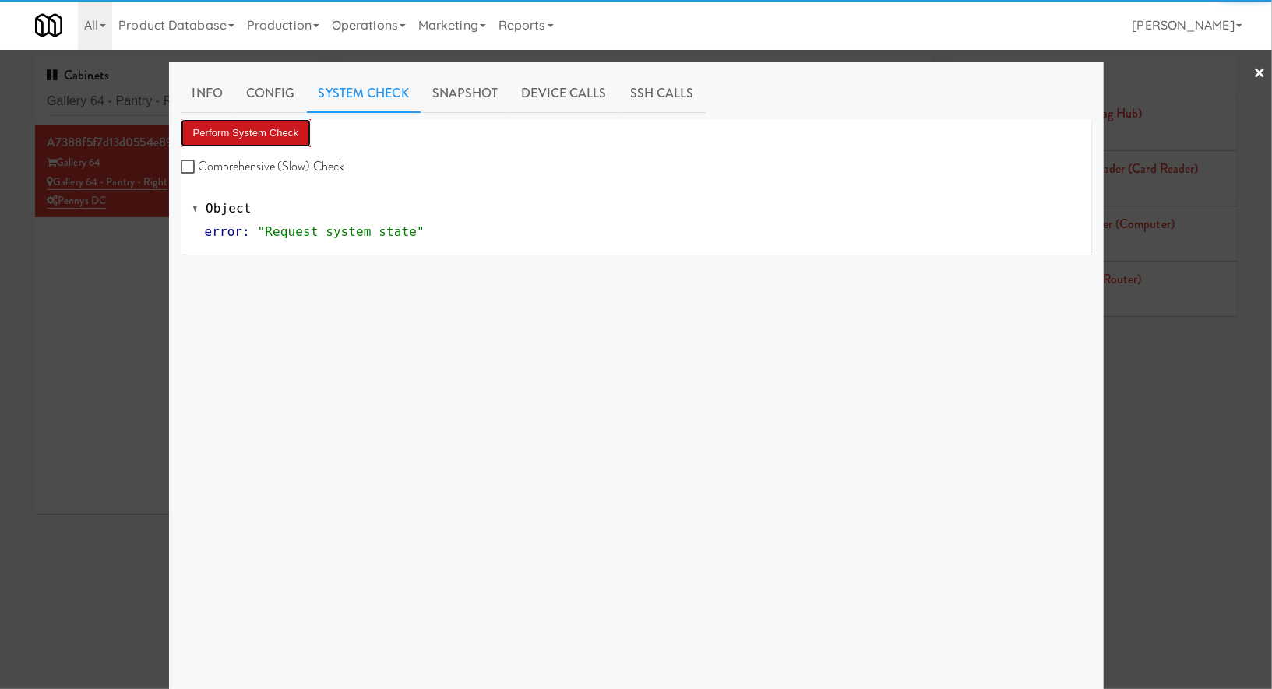
click at [279, 119] on button "Perform System Check" at bounding box center [246, 133] width 131 height 28
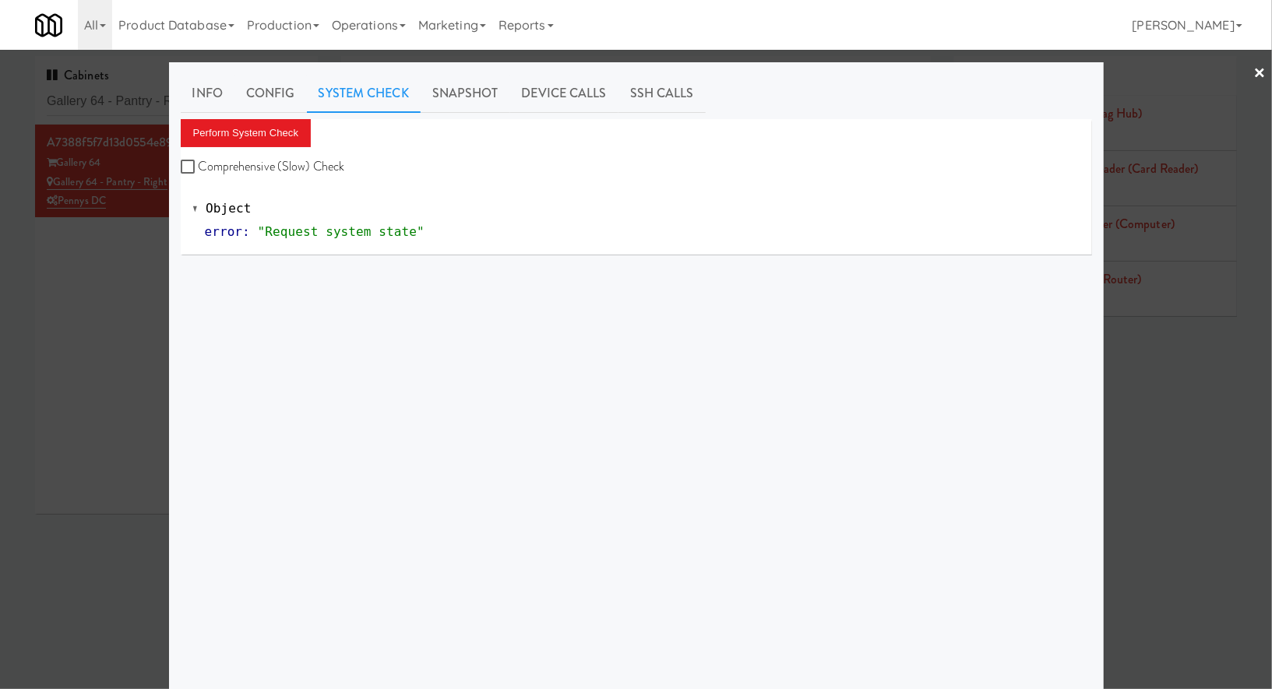
click at [284, 132] on button "Perform System Check" at bounding box center [246, 133] width 131 height 28
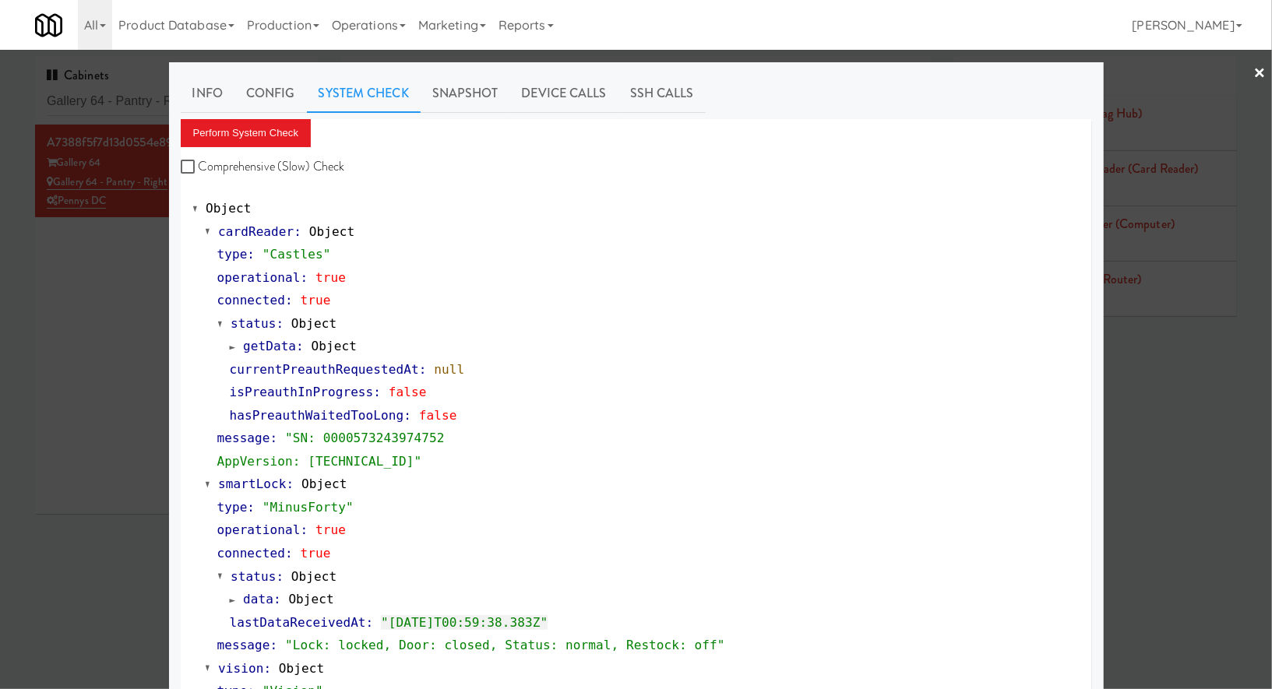
click at [122, 372] on div at bounding box center [636, 344] width 1272 height 689
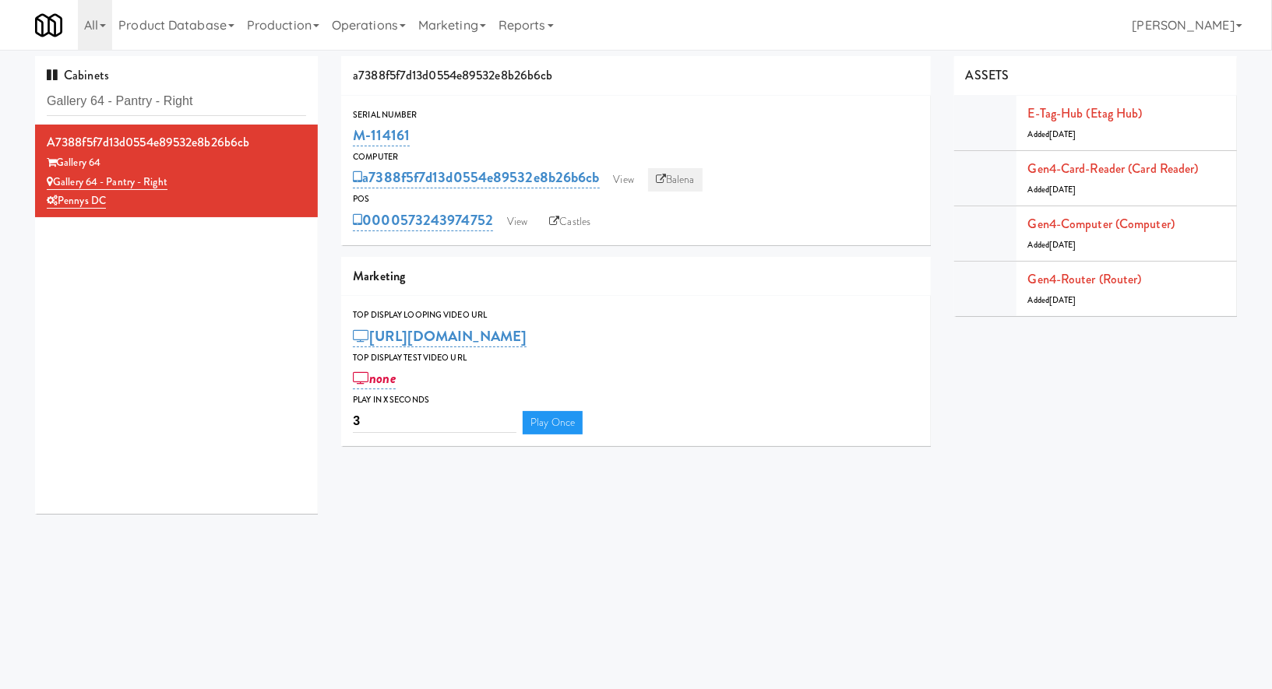
click at [665, 188] on link "Balena" at bounding box center [675, 179] width 55 height 23
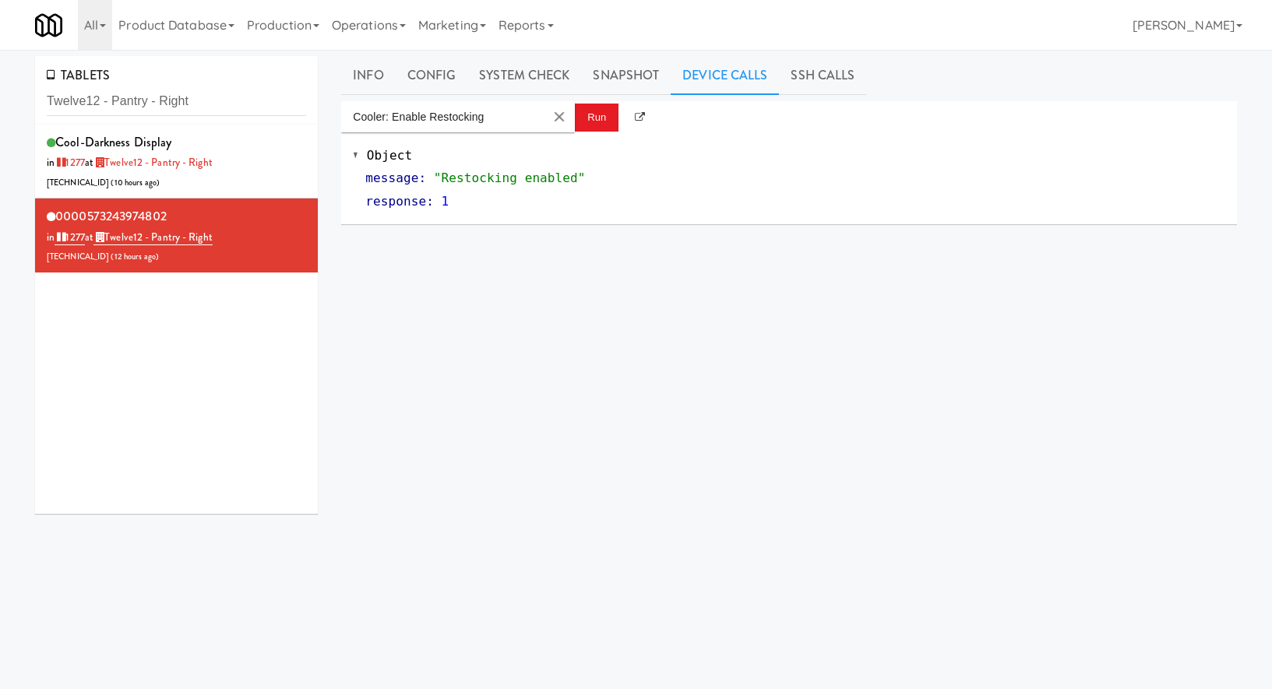
scroll to position [9, 0]
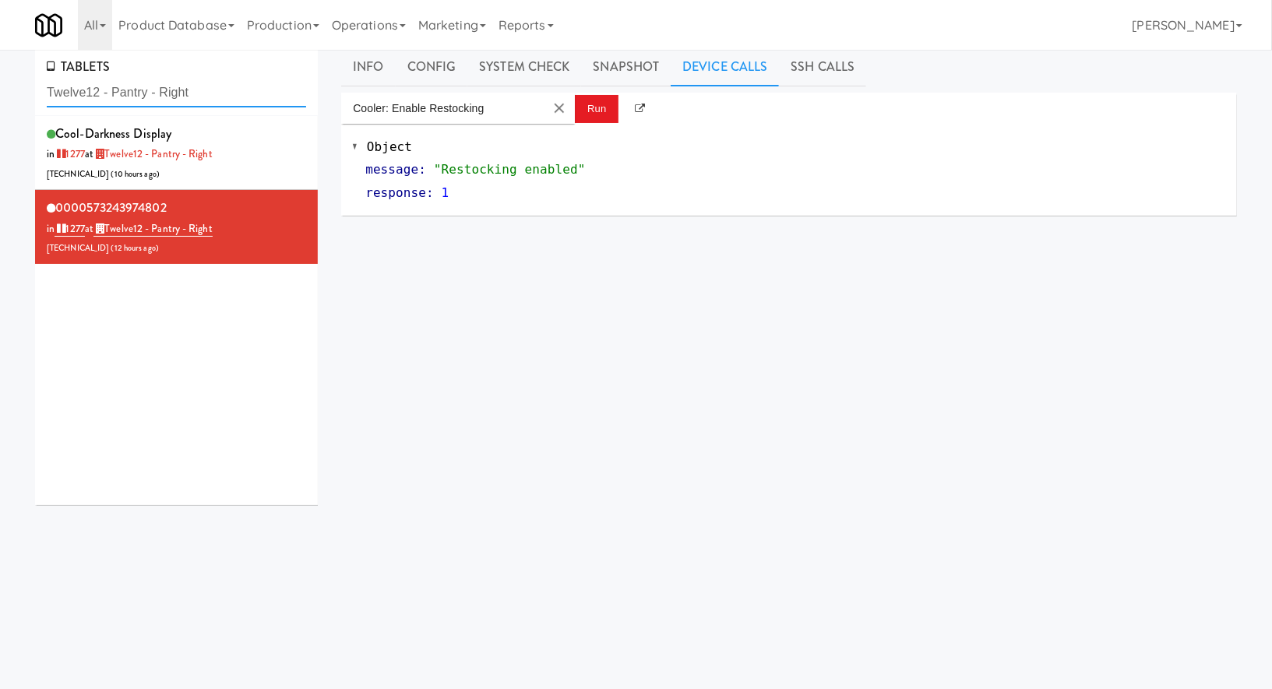
click at [218, 93] on input "Twelve12 - Pantry - Right" at bounding box center [176, 93] width 259 height 29
paste input "La Plaza - Cooler 2 Mid"
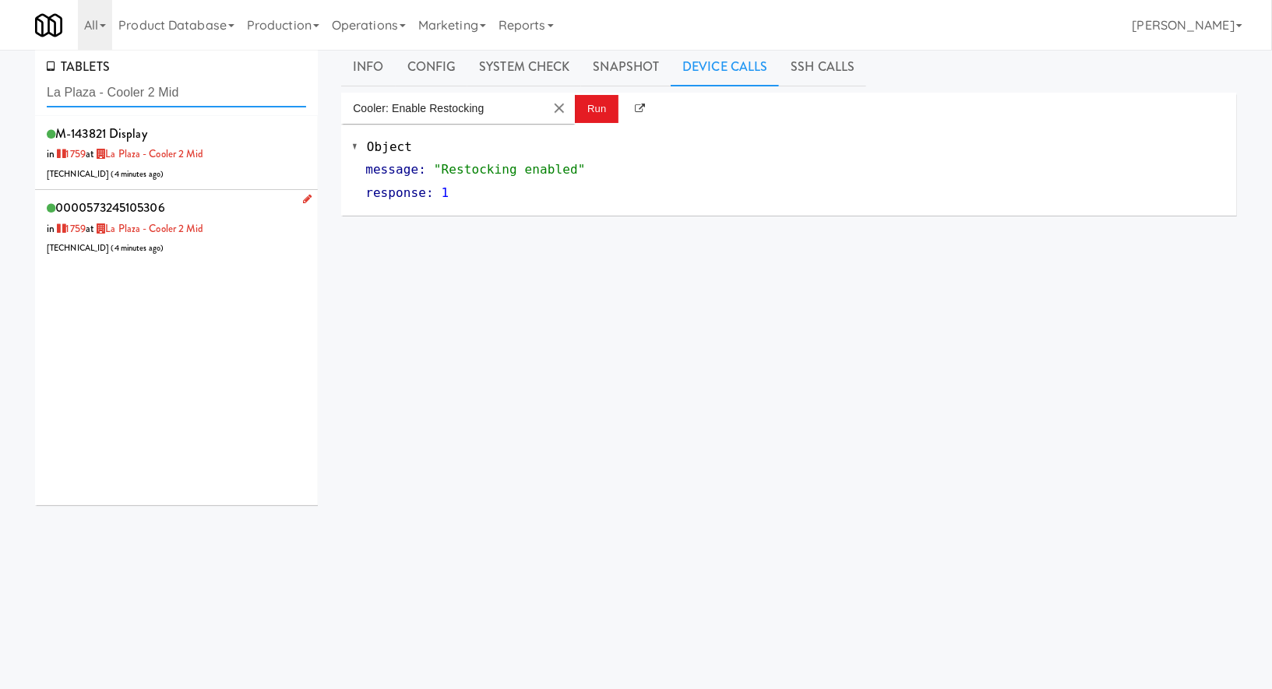
type input "La Plaza - Cooler 2 Mid"
click at [262, 232] on div "0000573245105306 in 1759 at La Plaza - Cooler 2 Mid 206.0.69.182 ( 4 minutes ag…" at bounding box center [176, 227] width 259 height 62
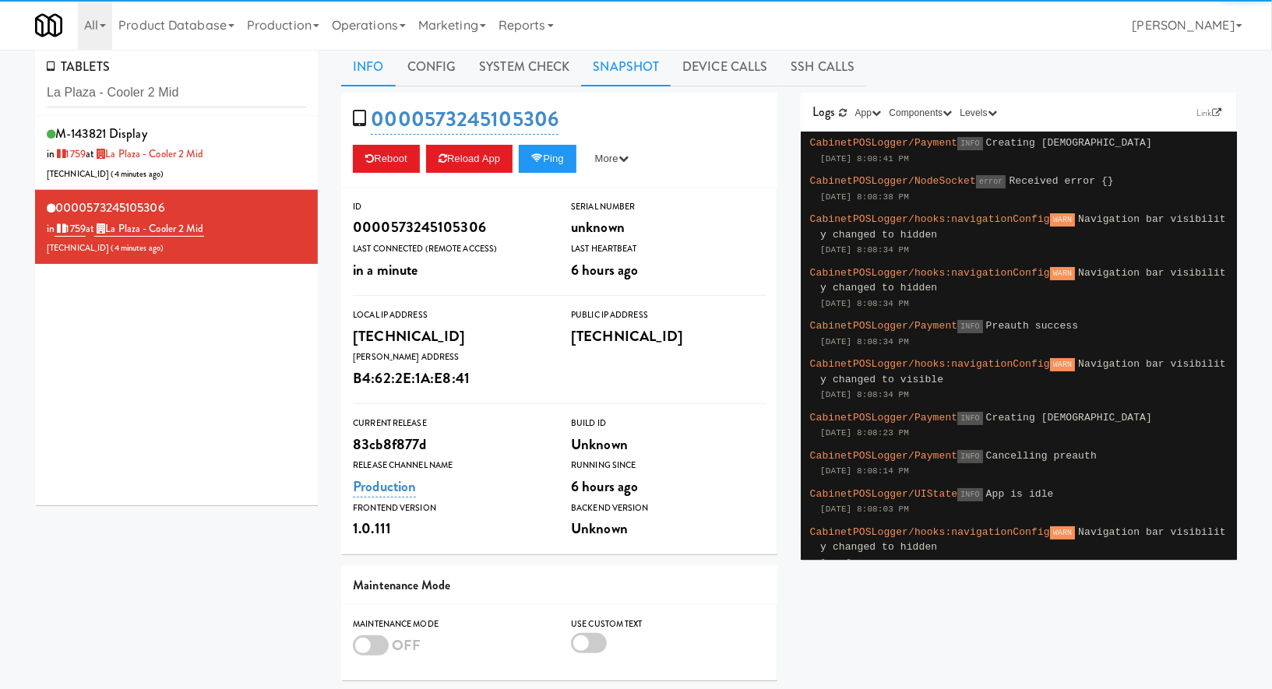
click at [624, 70] on link "Snapshot" at bounding box center [626, 67] width 90 height 39
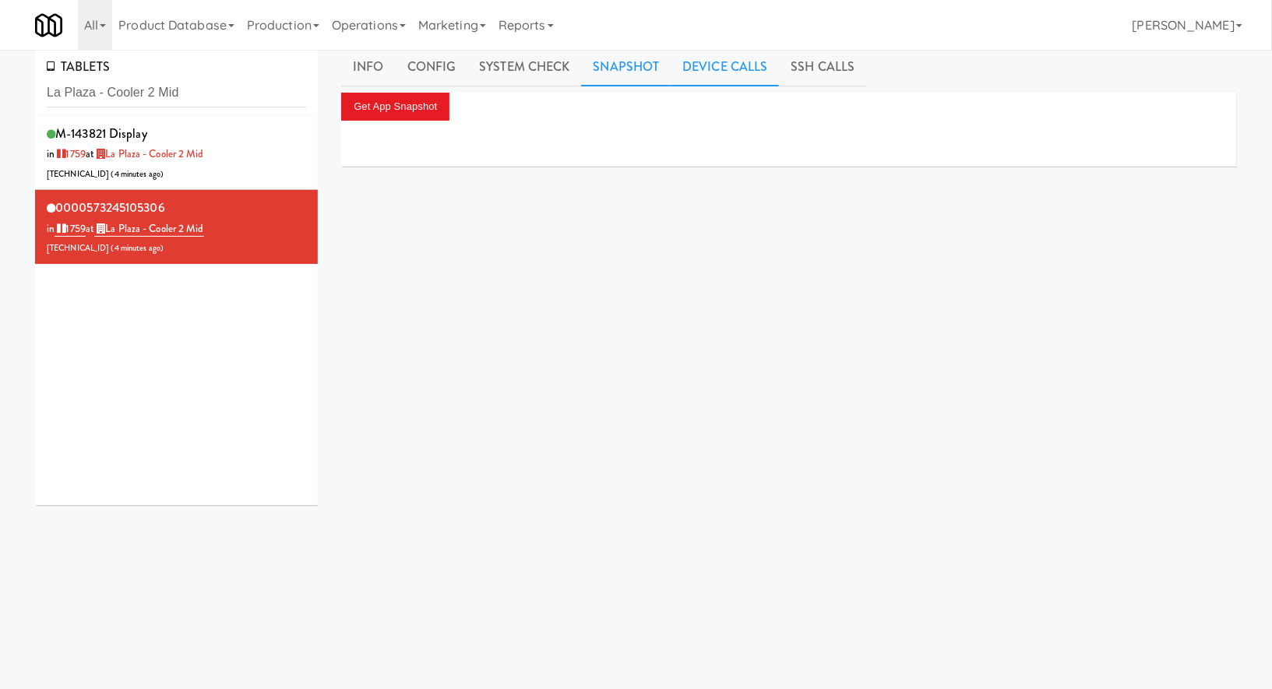
click at [688, 59] on link "Device Calls" at bounding box center [725, 67] width 108 height 39
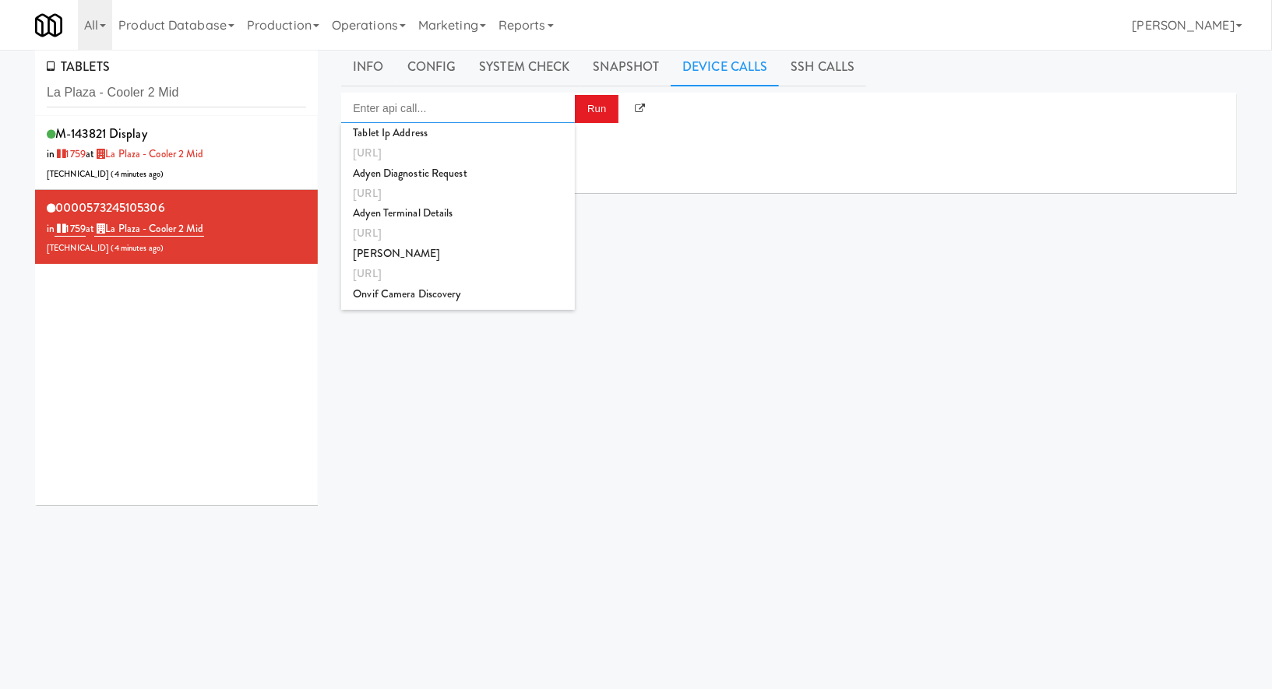
click at [526, 107] on input "Enter api call..." at bounding box center [458, 108] width 234 height 31
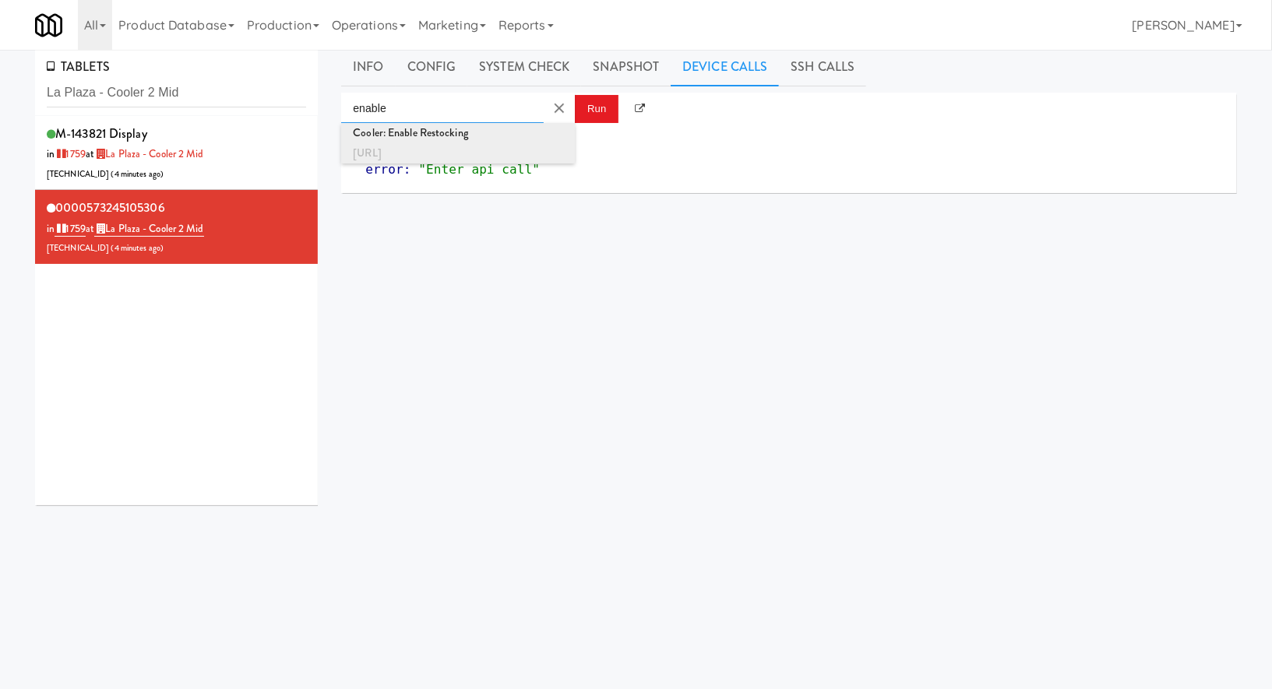
click at [533, 143] on div "http://localhost:3000/cooler/restocking-mode/enable" at bounding box center [458, 153] width 210 height 20
type input "Cooler: Enable Restocking"
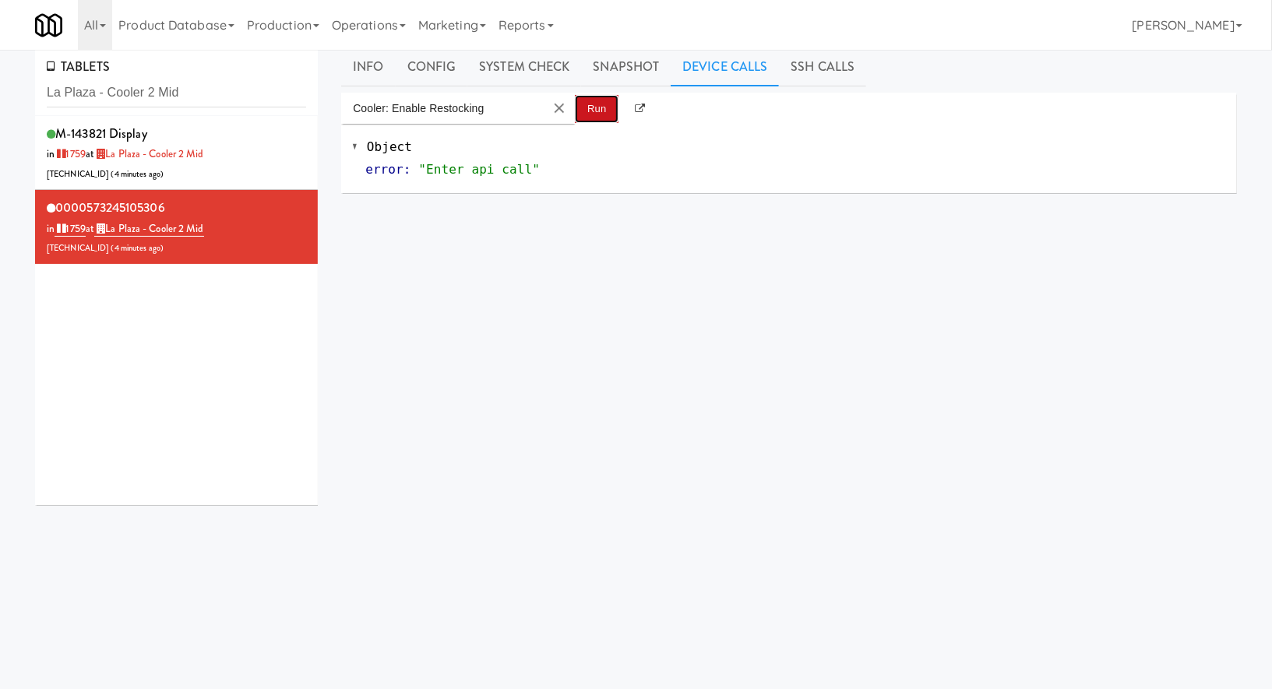
click at [585, 113] on button "Run" at bounding box center [597, 109] width 44 height 28
click at [171, 85] on input "La Plaza - Cooler 2 Mid" at bounding box center [176, 93] width 259 height 29
paste input "3 Top"
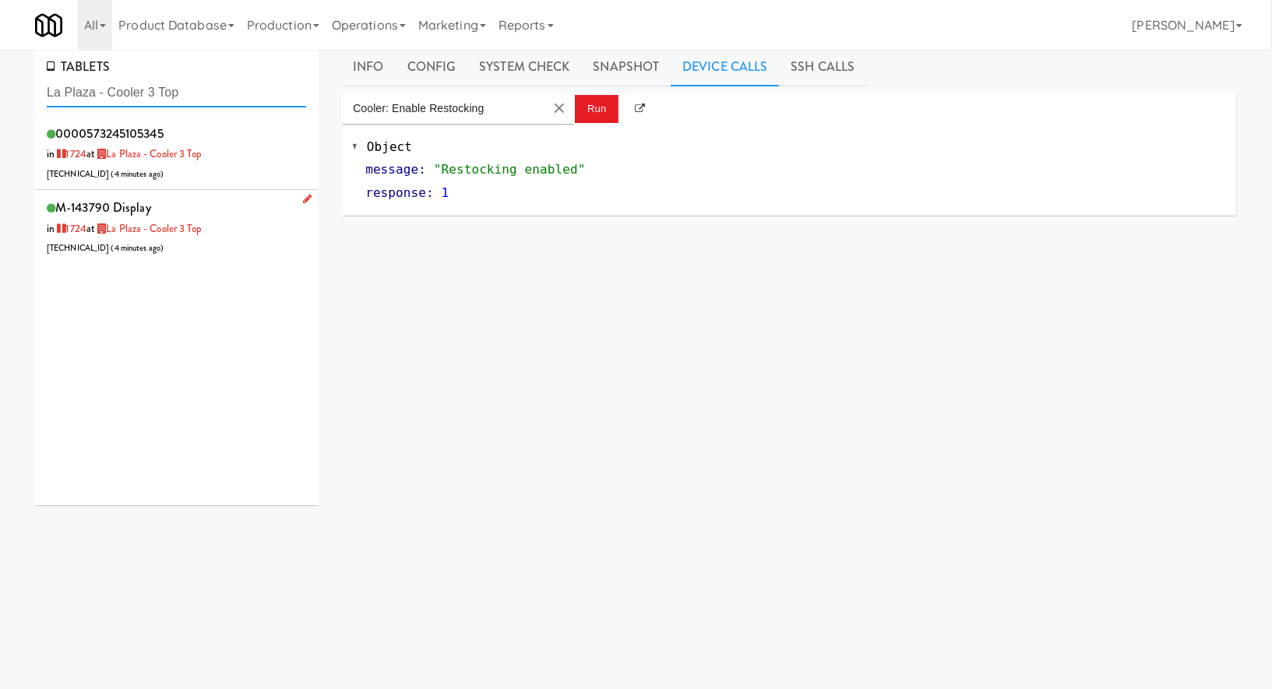
type input "La Plaza - Cooler 3 Top"
click at [256, 238] on div "M-143790 Display in 1724 at La Plaza - Cooler 3 Top 206.0.69.50 ( 4 minutes ago…" at bounding box center [176, 227] width 259 height 62
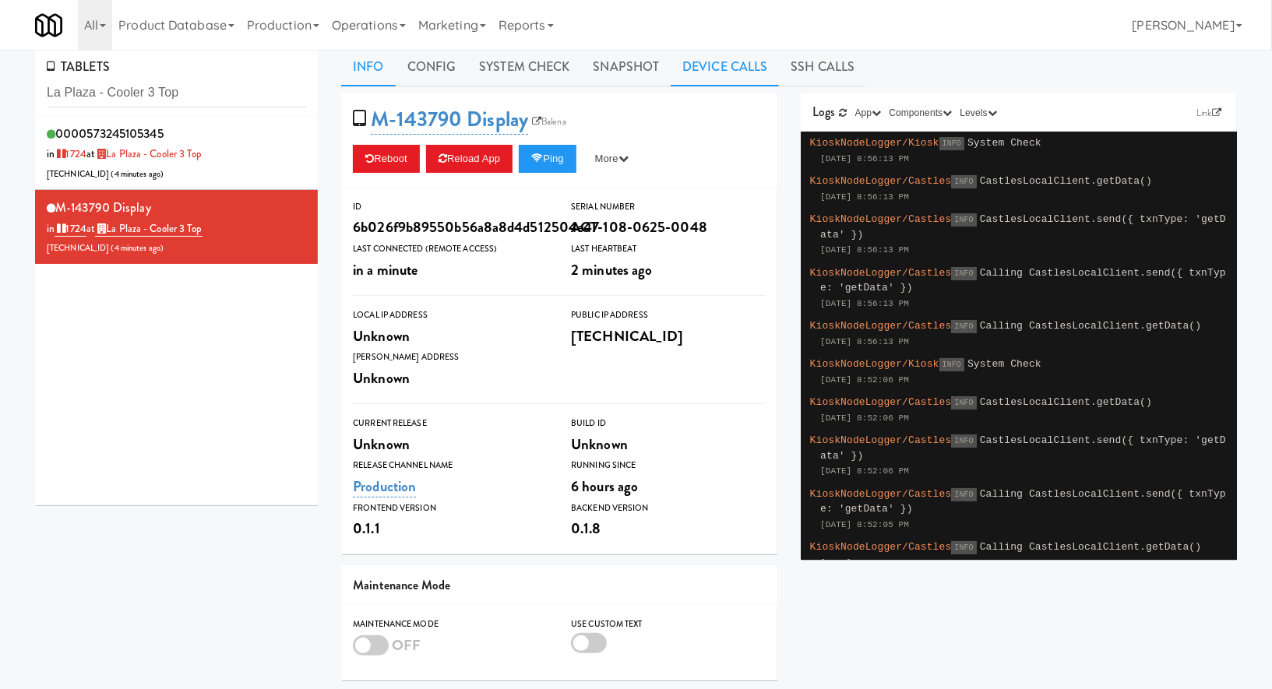
click at [678, 62] on link "Device Calls" at bounding box center [725, 67] width 108 height 39
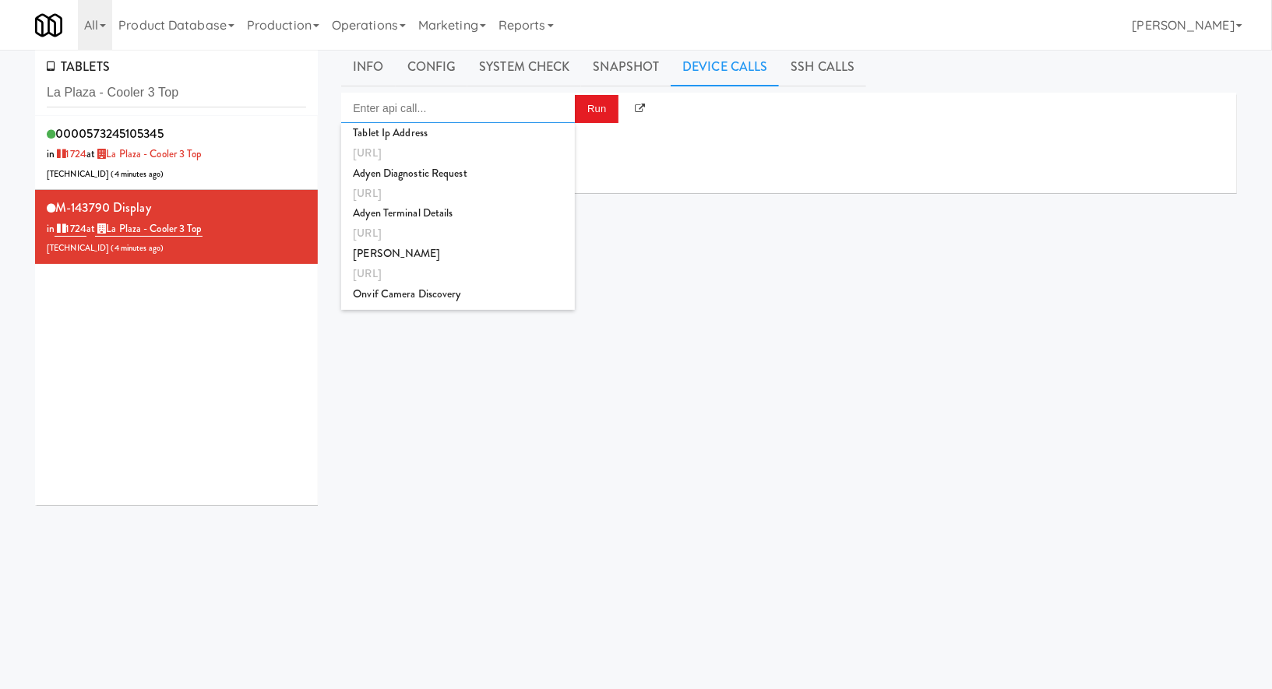
click at [517, 114] on input "Enter api call..." at bounding box center [458, 108] width 234 height 31
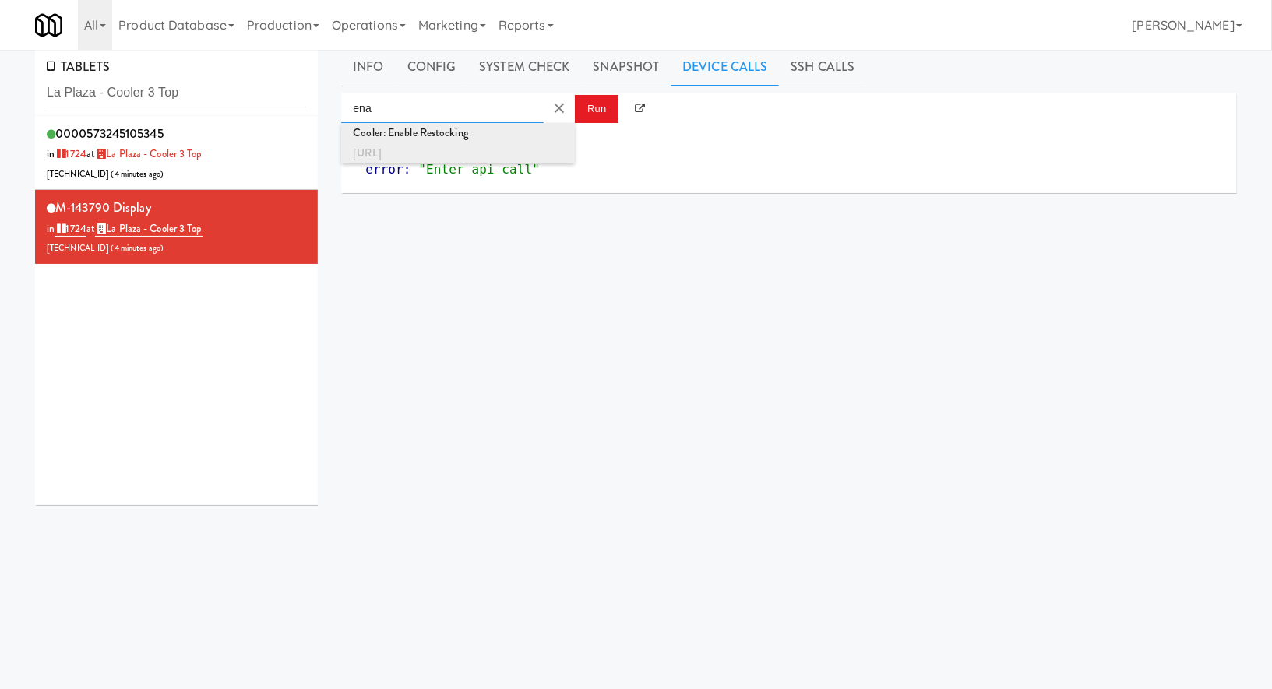
click at [509, 150] on div "http://localhost:3000/cooler/restocking-mode/enable" at bounding box center [458, 153] width 210 height 20
type input "Cooler: Enable Restocking"
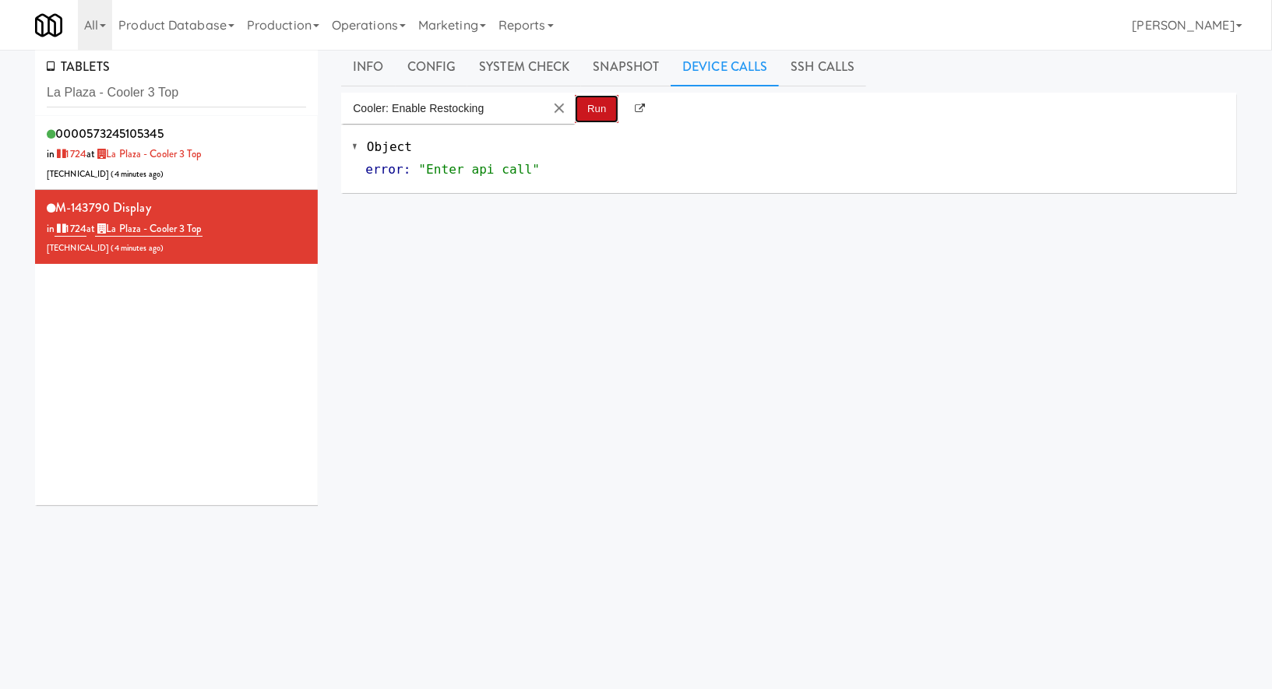
click at [590, 116] on button "Run" at bounding box center [597, 109] width 44 height 28
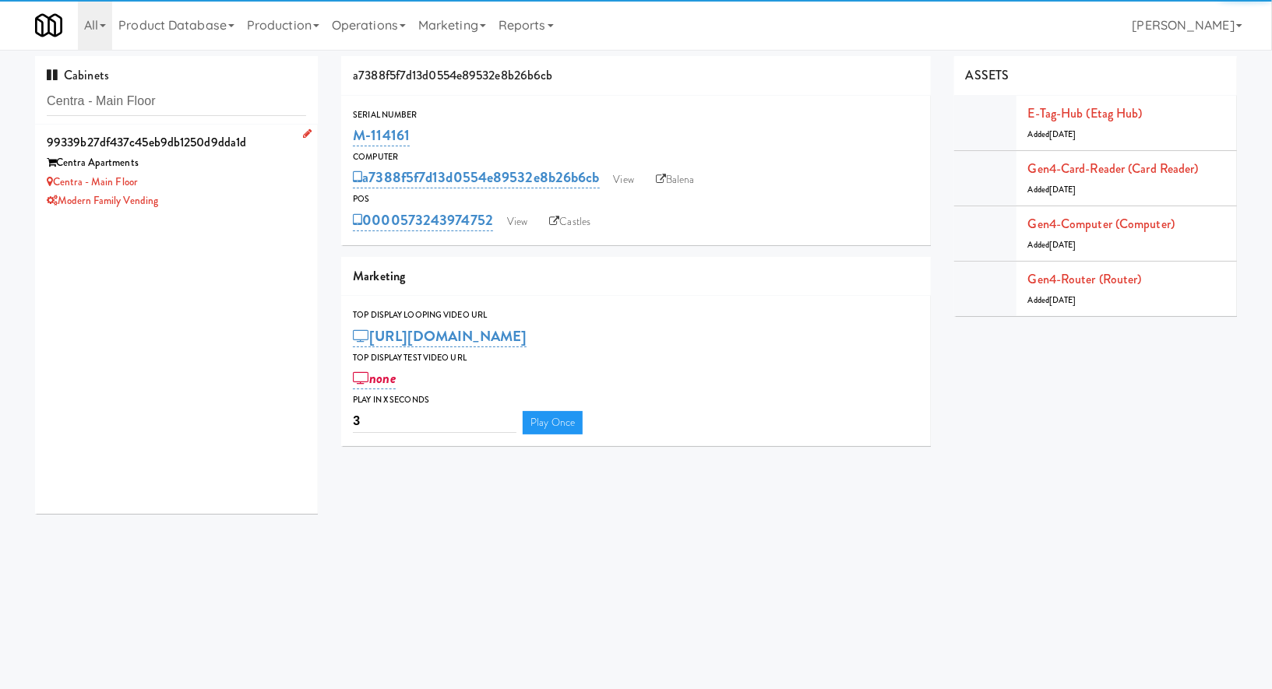
type input "Centra - Main Floor"
click at [200, 185] on div "Centra - Main Floor" at bounding box center [176, 182] width 259 height 19
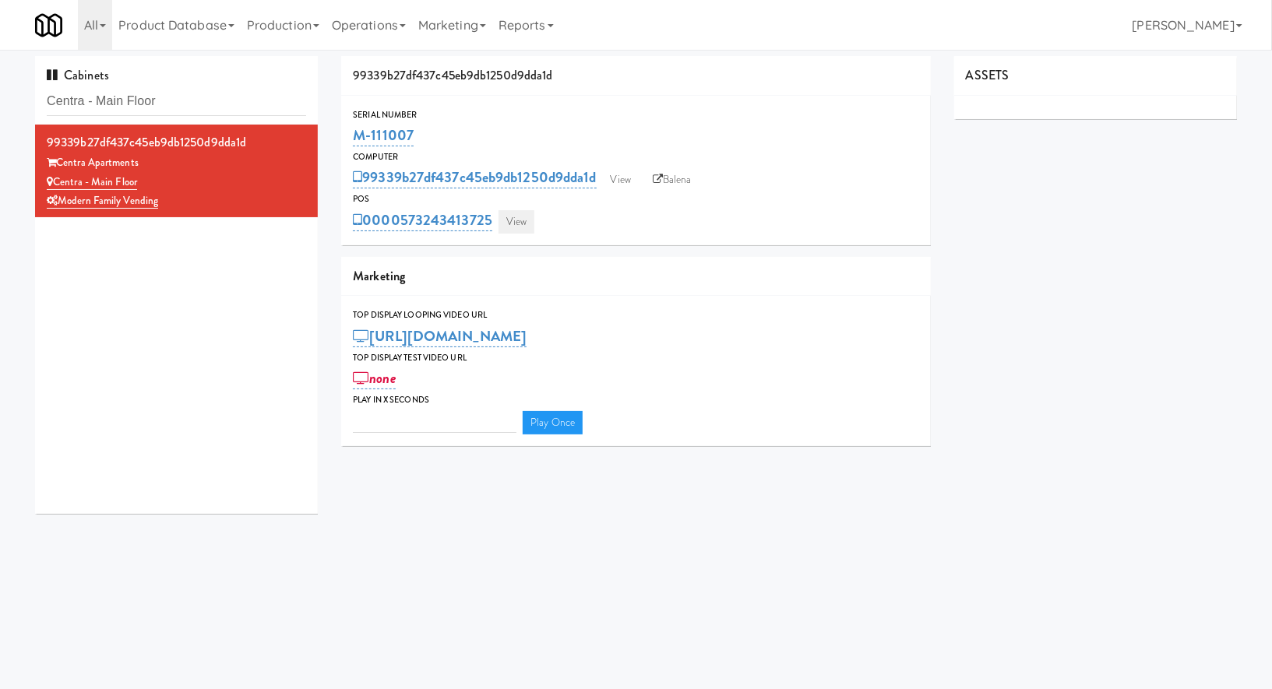
type input "3"
click at [507, 227] on link "View" at bounding box center [516, 221] width 36 height 23
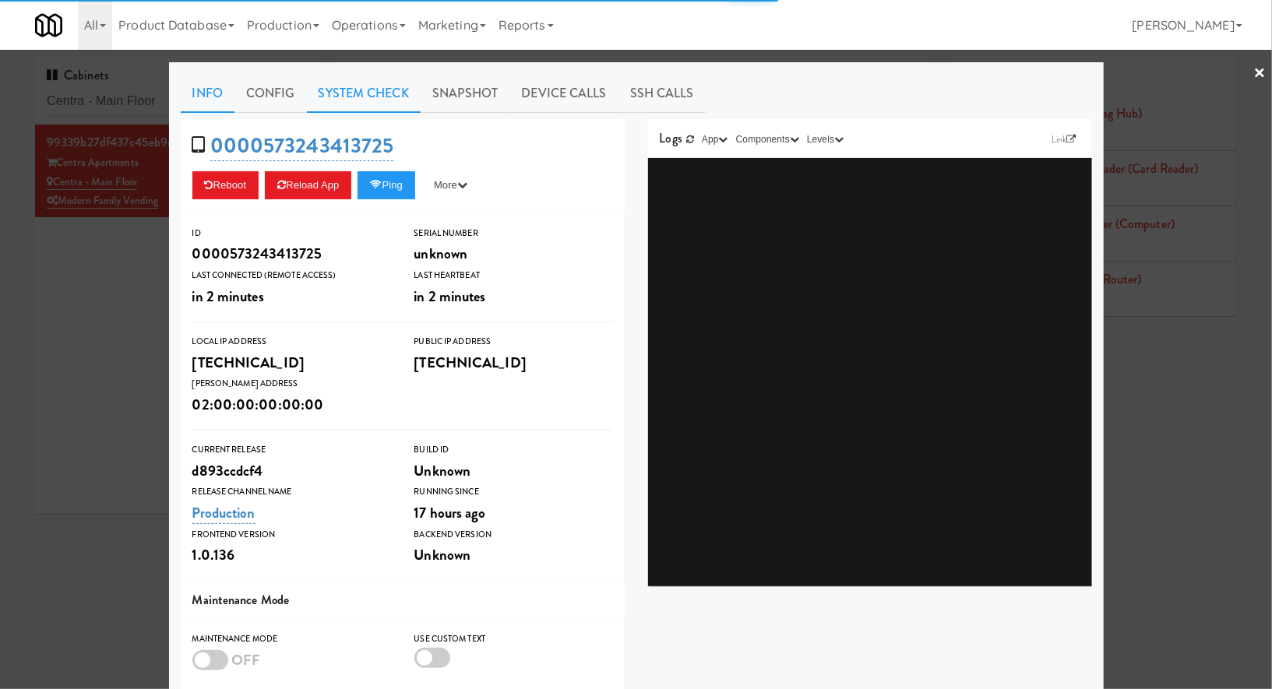
click at [379, 90] on link "System Check" at bounding box center [364, 93] width 114 height 39
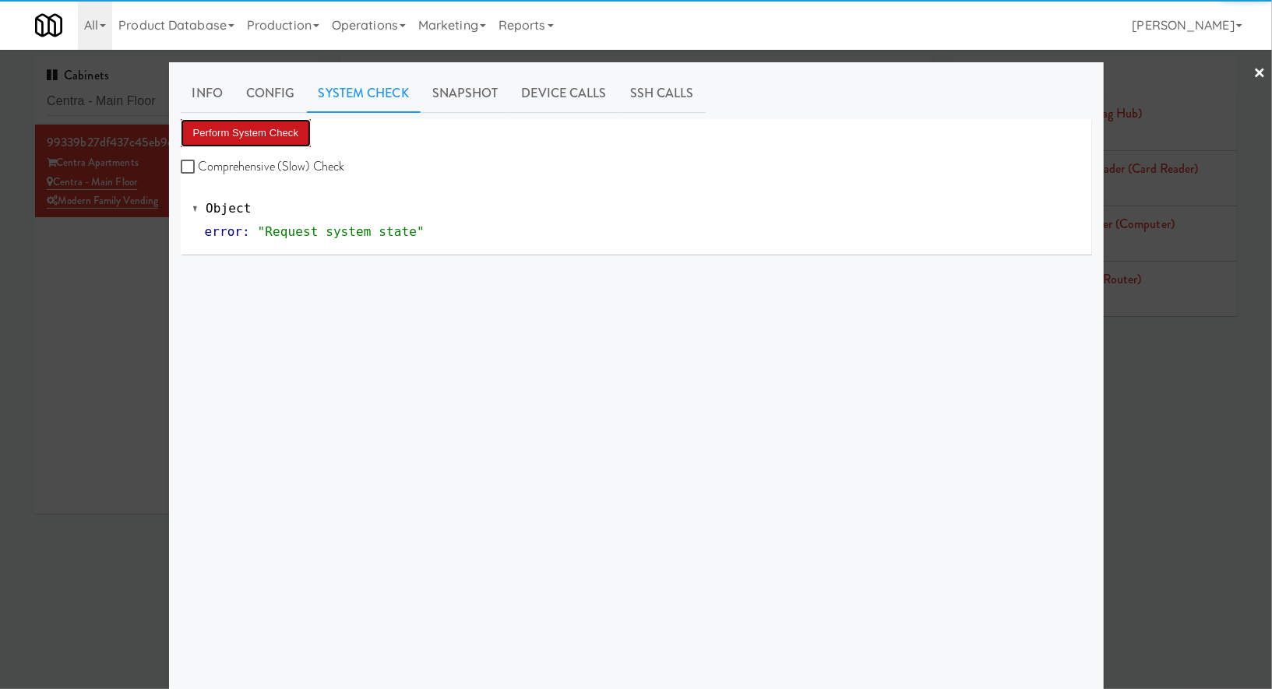
click at [272, 136] on button "Perform System Check" at bounding box center [246, 133] width 131 height 28
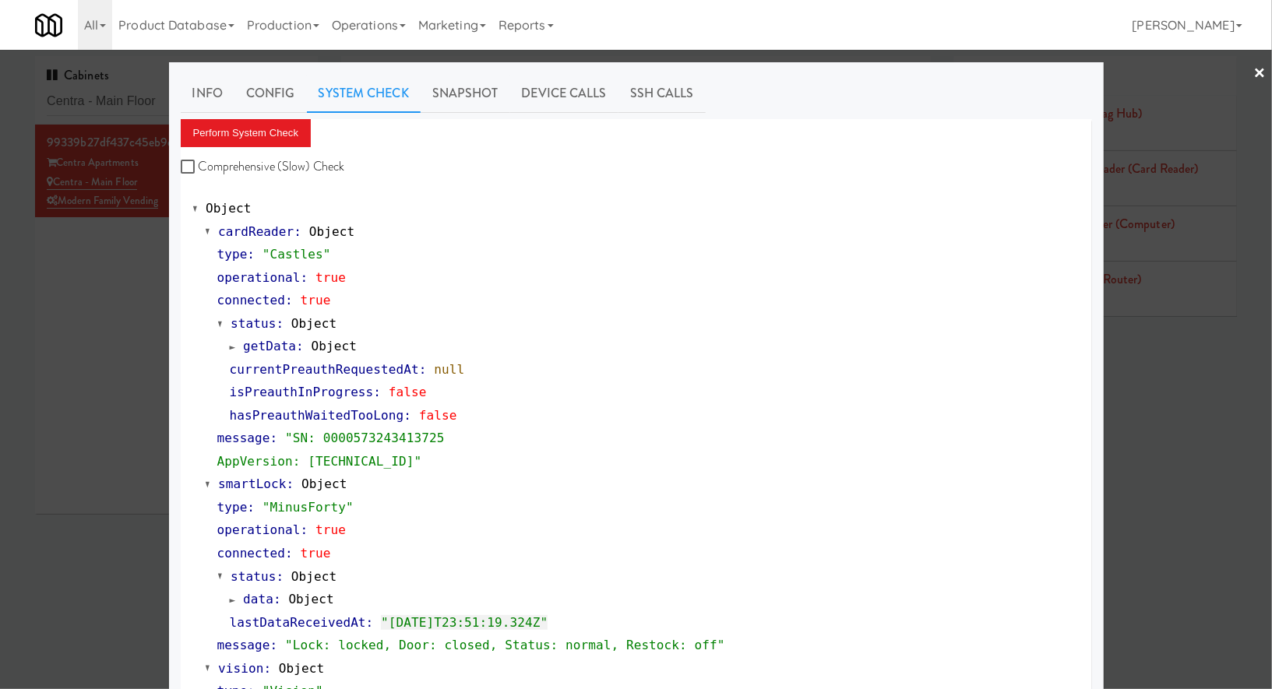
click at [98, 108] on div at bounding box center [636, 344] width 1272 height 689
click at [98, 108] on input "Centra - Main Floor" at bounding box center [176, 101] width 259 height 29
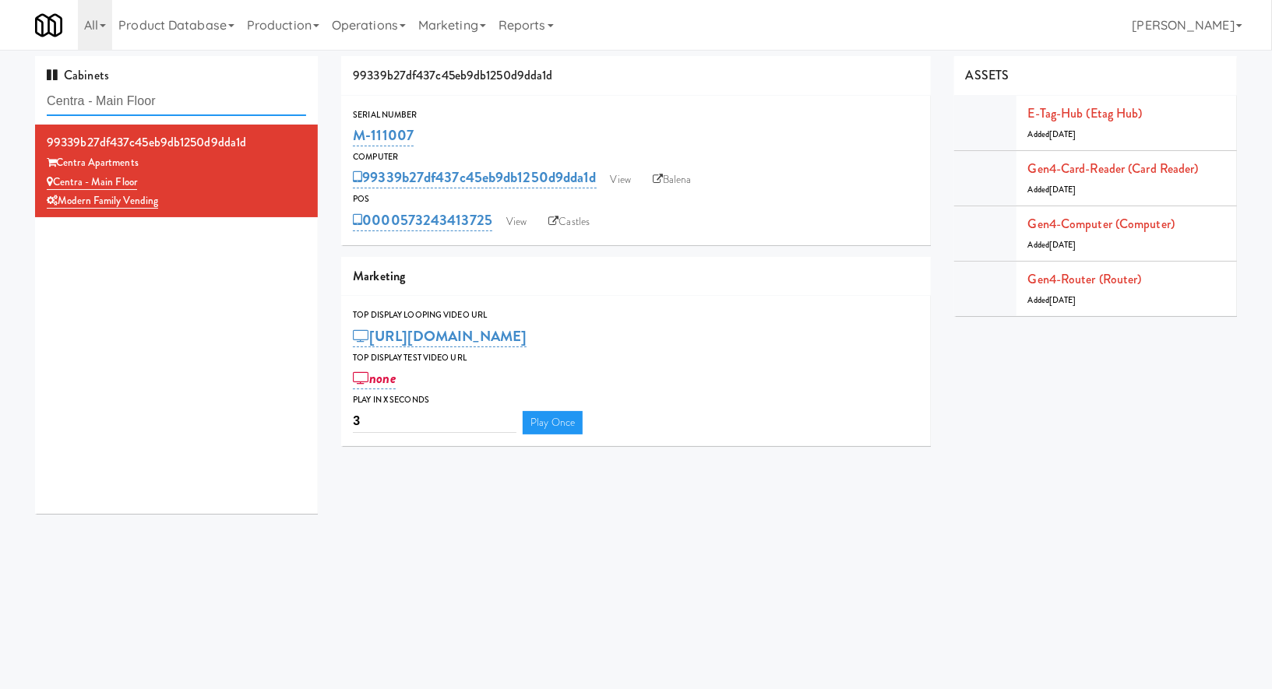
click at [98, 108] on input "Centra - Main Floor" at bounding box center [176, 101] width 259 height 29
paste input "The Vending Corne"
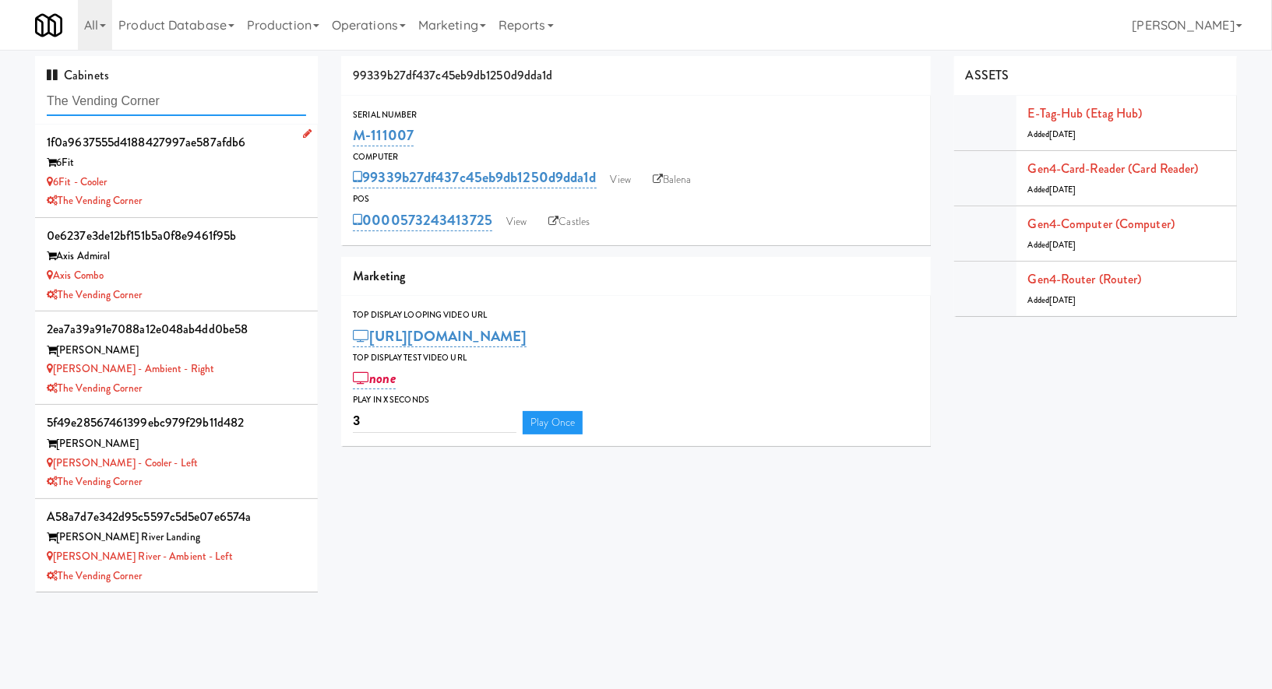
type input "The Vending Corner"
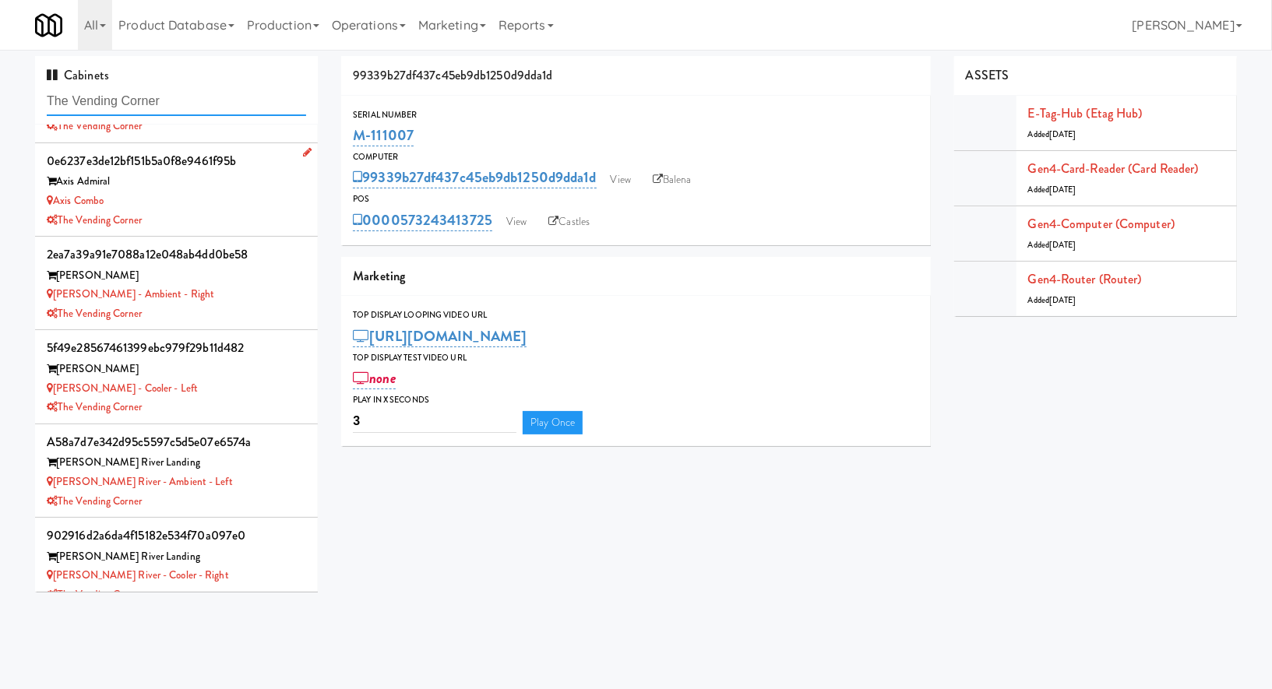
scroll to position [76, 0]
click at [245, 276] on div "Bradlee Danvers" at bounding box center [176, 274] width 259 height 19
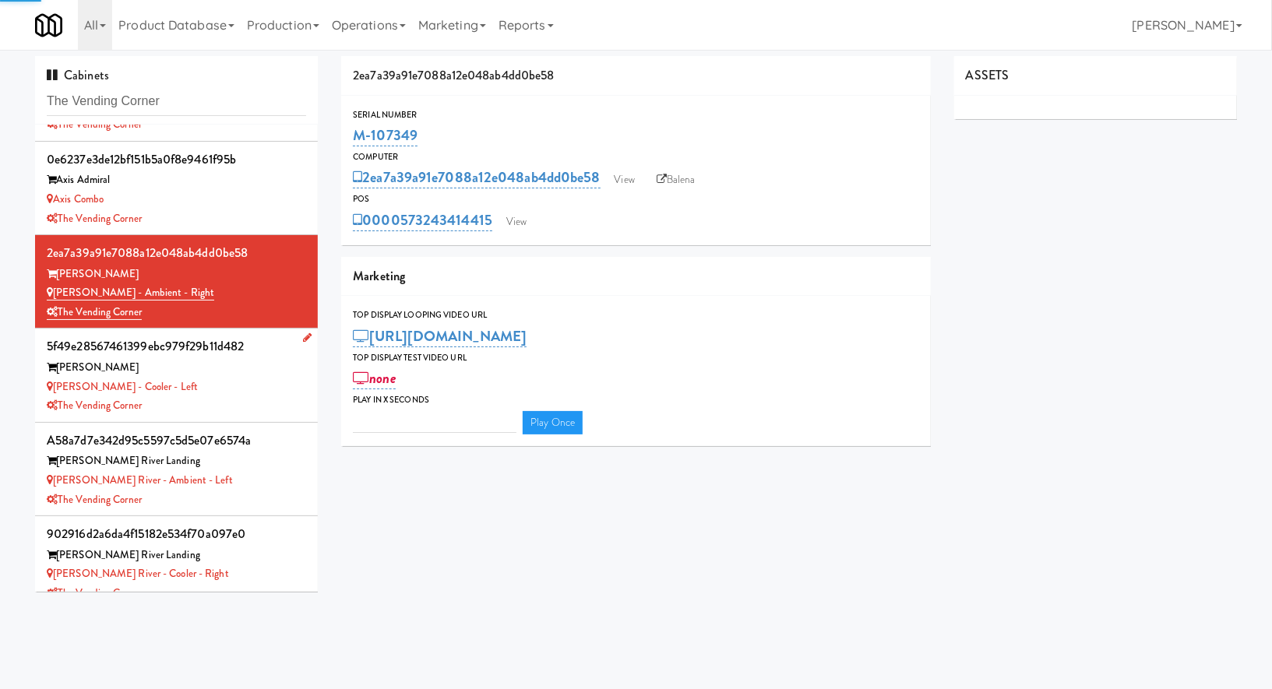
type input "3"
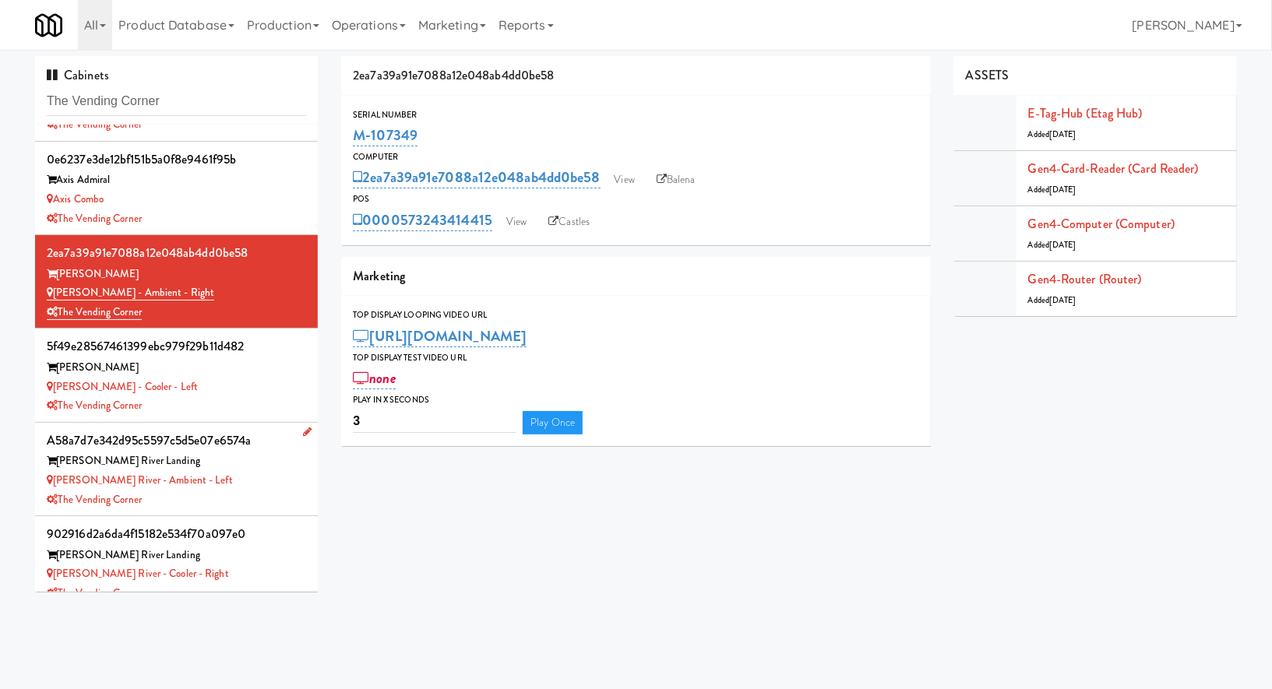
click at [245, 465] on div "Charles River Landing" at bounding box center [176, 461] width 259 height 19
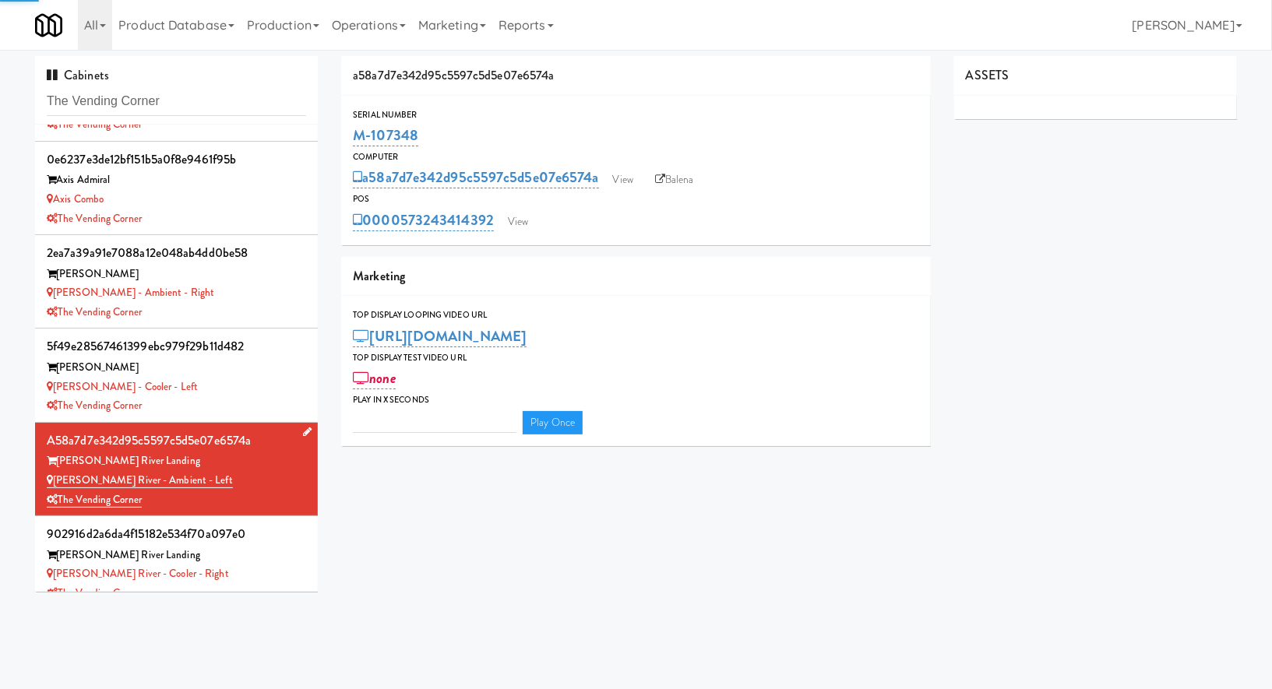
type input "3"
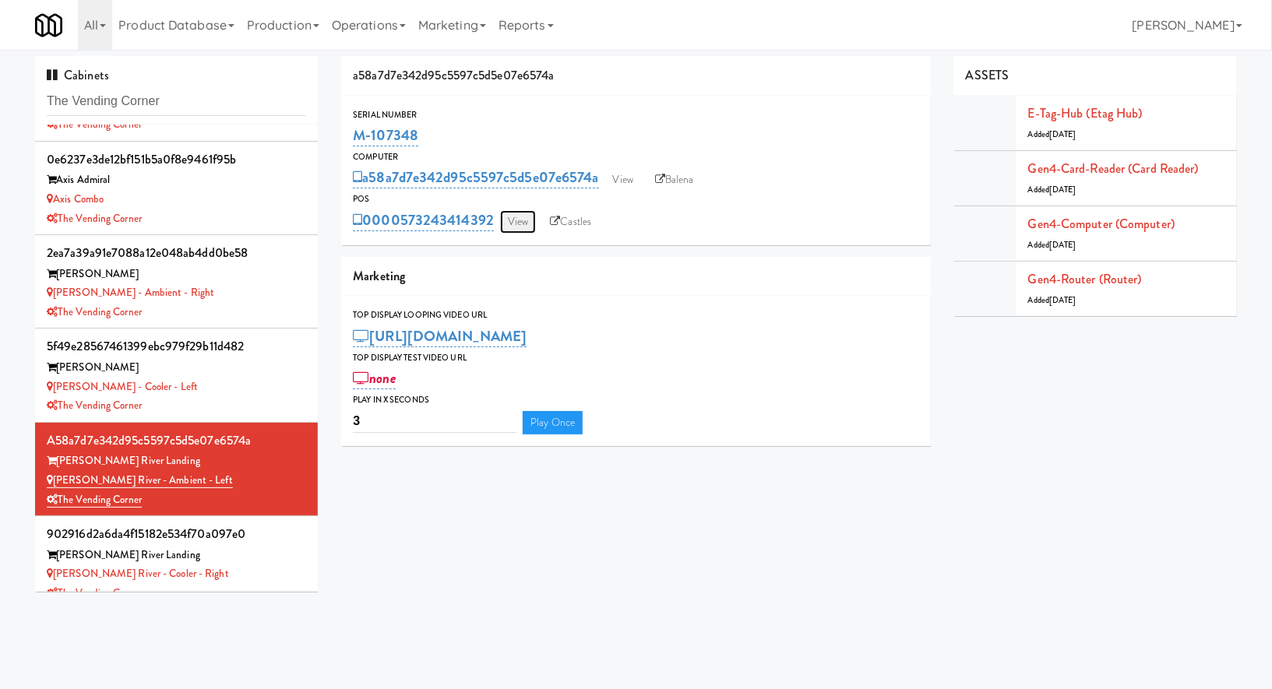
click at [535, 223] on link "View" at bounding box center [518, 221] width 36 height 23
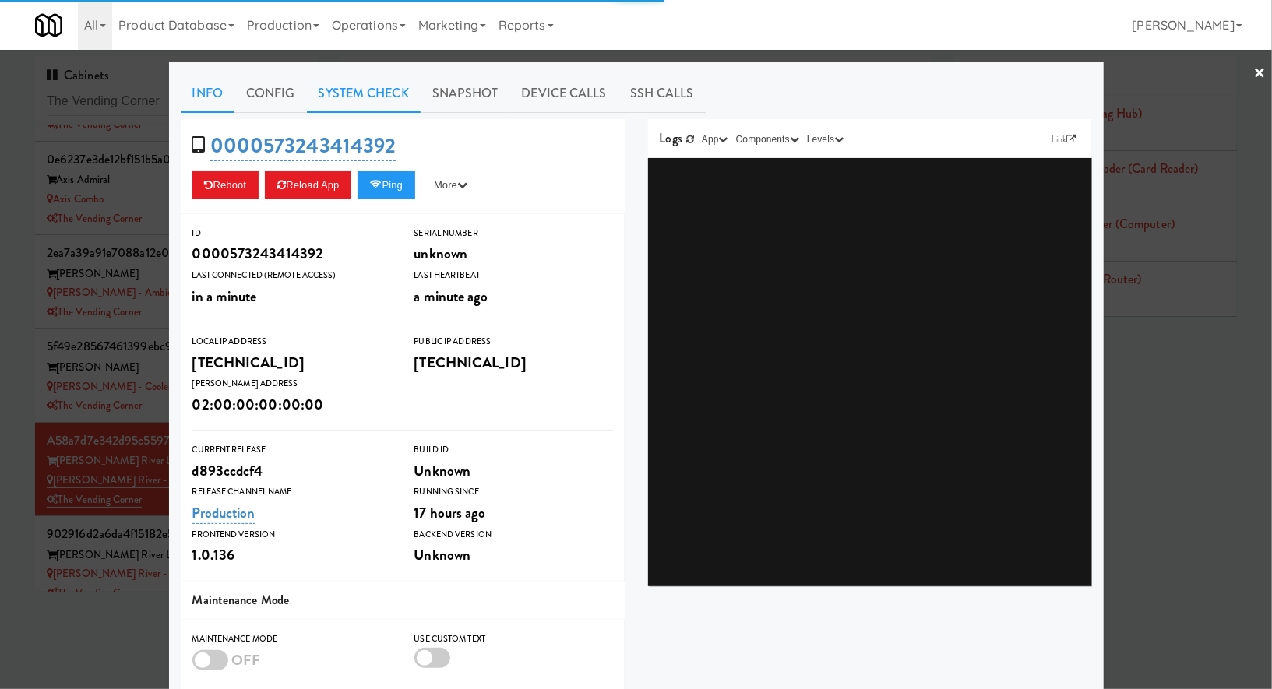
click at [389, 95] on link "System Check" at bounding box center [364, 93] width 114 height 39
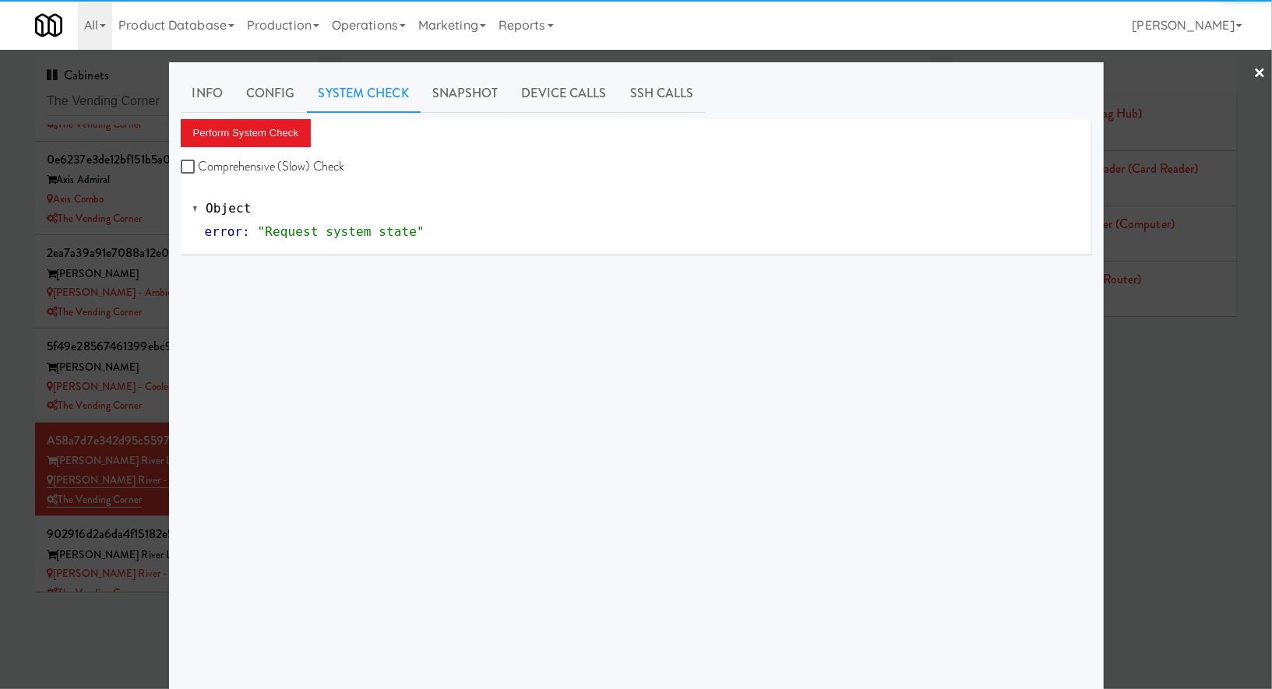
click at [302, 116] on div "Info Config System Check Snapshot Device Calls SSH Calls Perform System Check C…" at bounding box center [636, 388] width 911 height 629
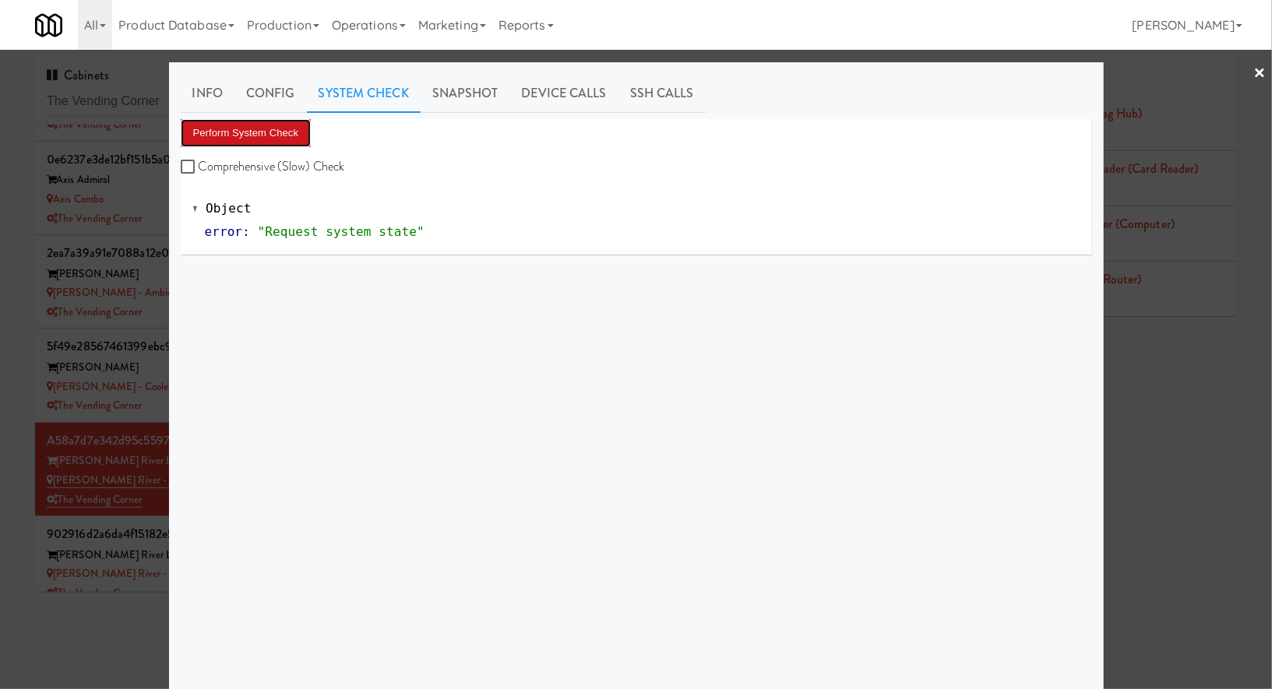
click at [295, 134] on button "Perform System Check" at bounding box center [246, 133] width 131 height 28
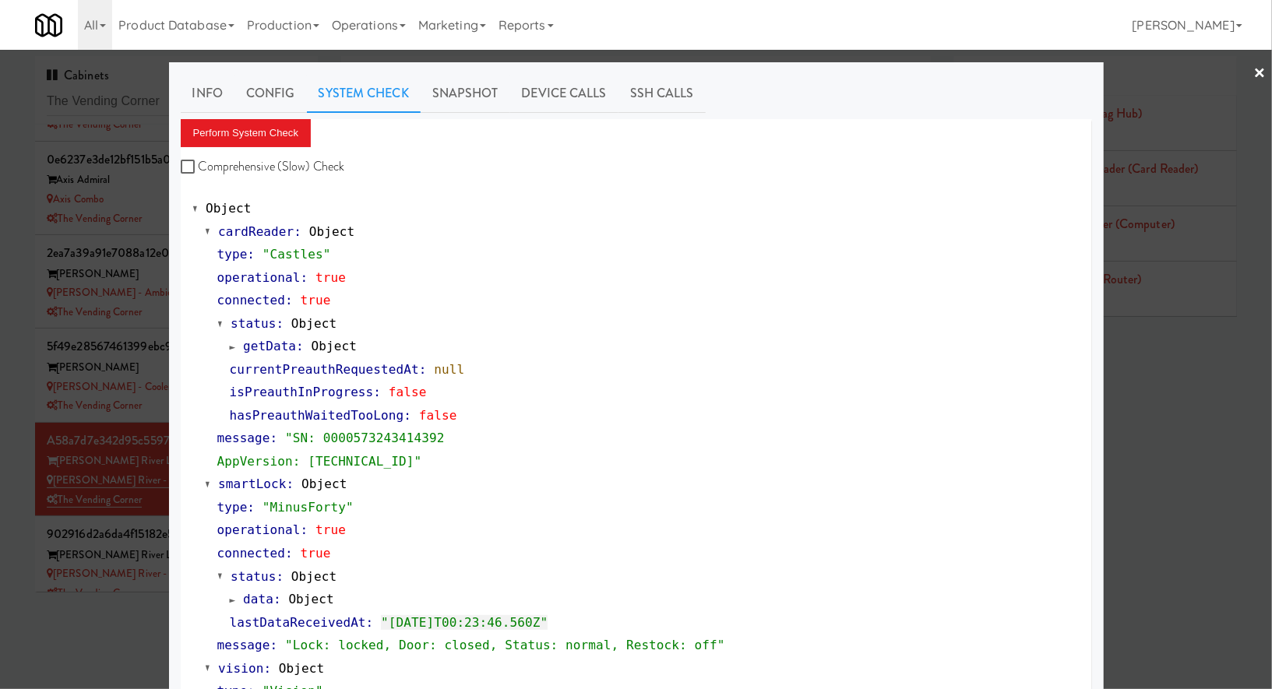
click at [123, 623] on div at bounding box center [636, 344] width 1272 height 689
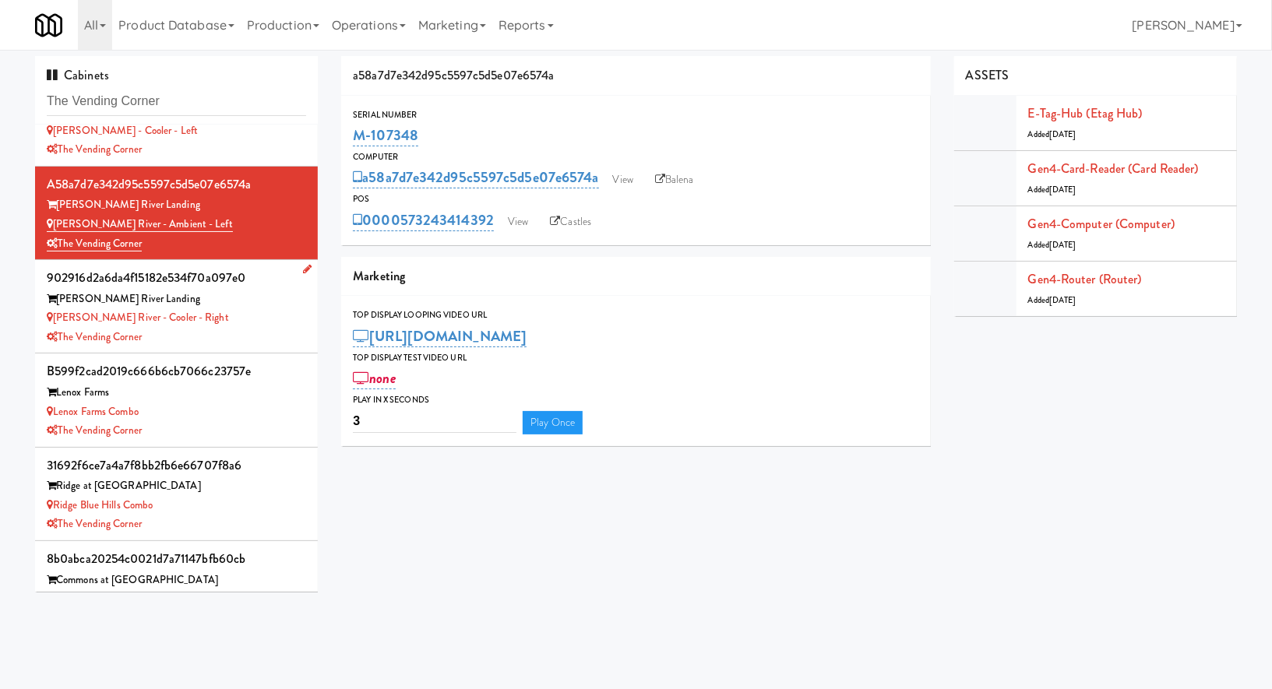
scroll to position [372, 0]
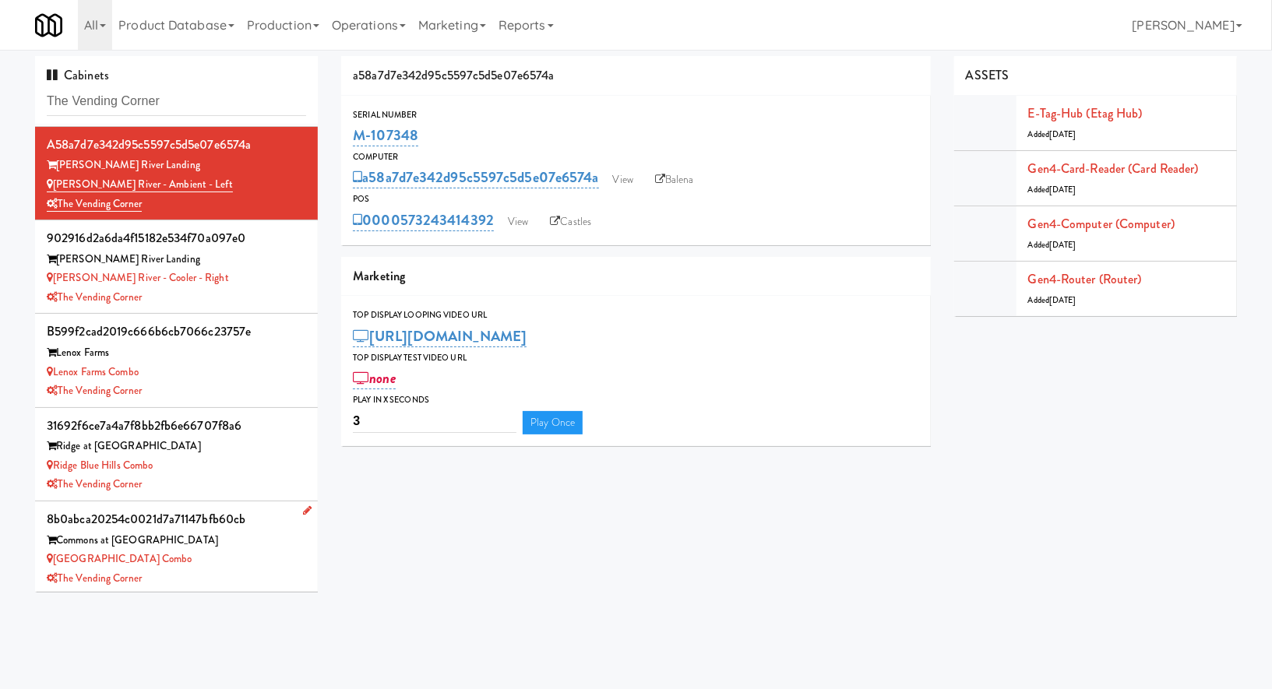
click at [226, 576] on div "The Vending Corner" at bounding box center [176, 578] width 259 height 19
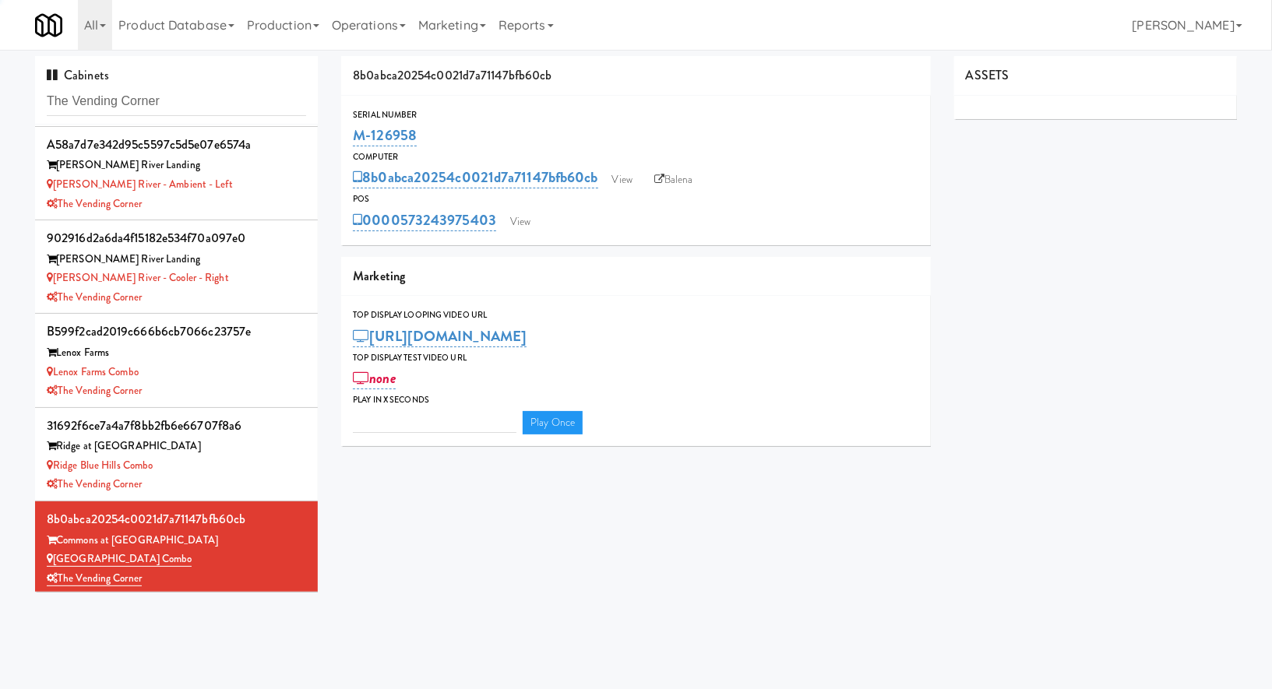
type input "3"
click at [523, 229] on link "View" at bounding box center [520, 221] width 36 height 23
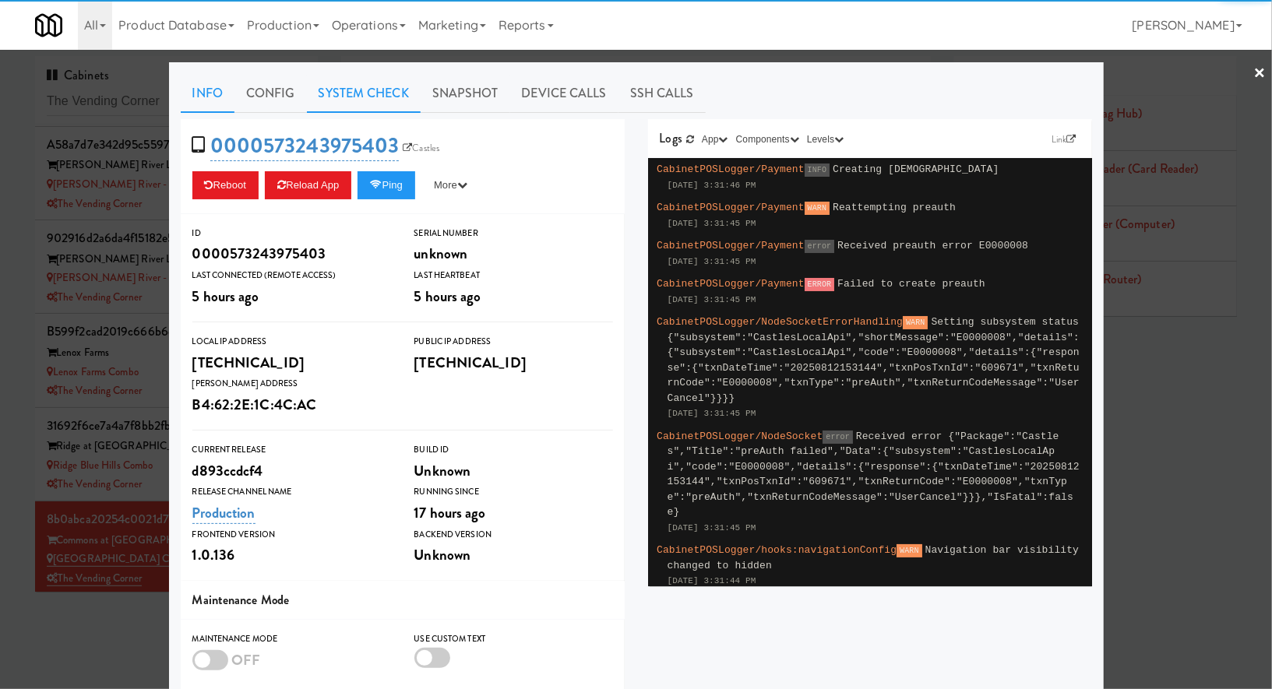
click at [367, 105] on link "System Check" at bounding box center [364, 93] width 114 height 39
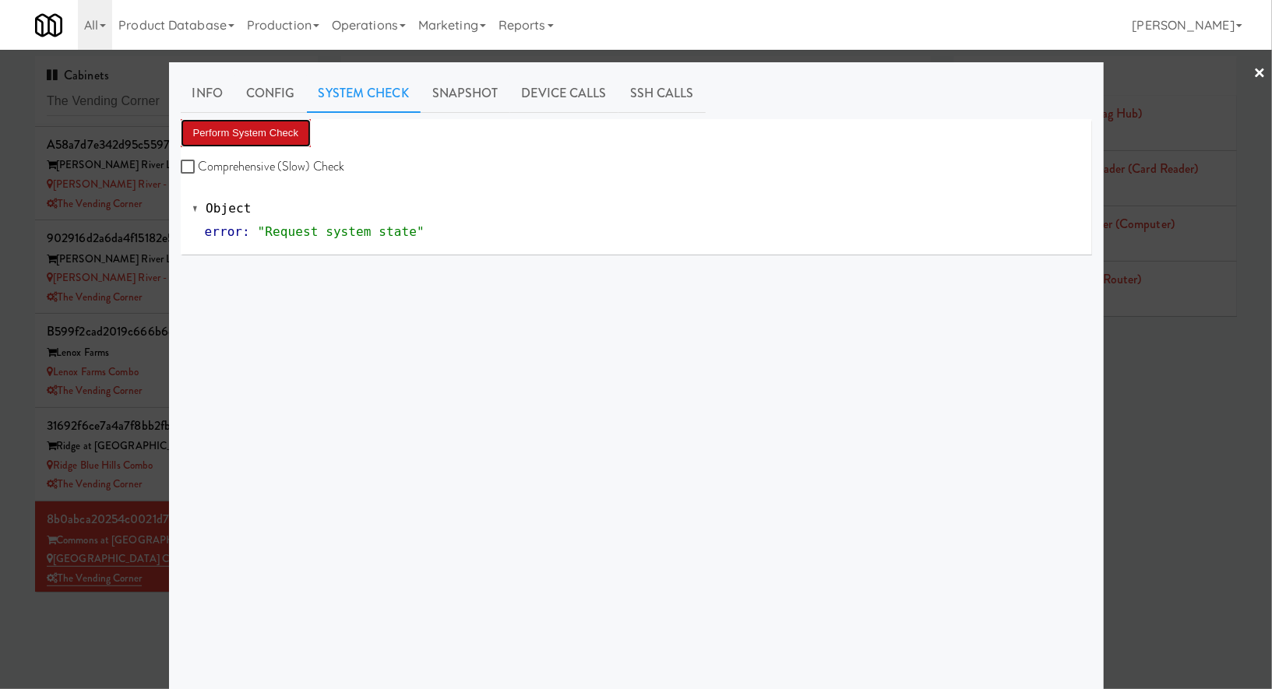
click at [271, 129] on button "Perform System Check" at bounding box center [246, 133] width 131 height 28
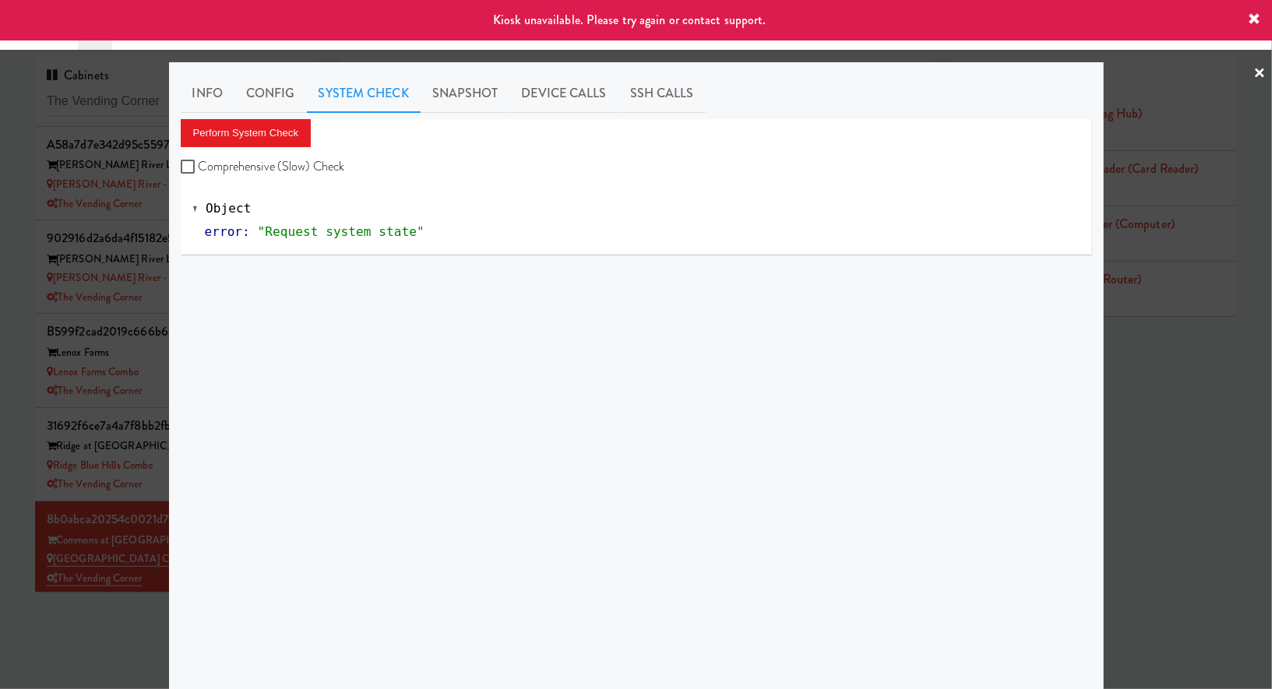
click at [111, 580] on div at bounding box center [636, 344] width 1272 height 689
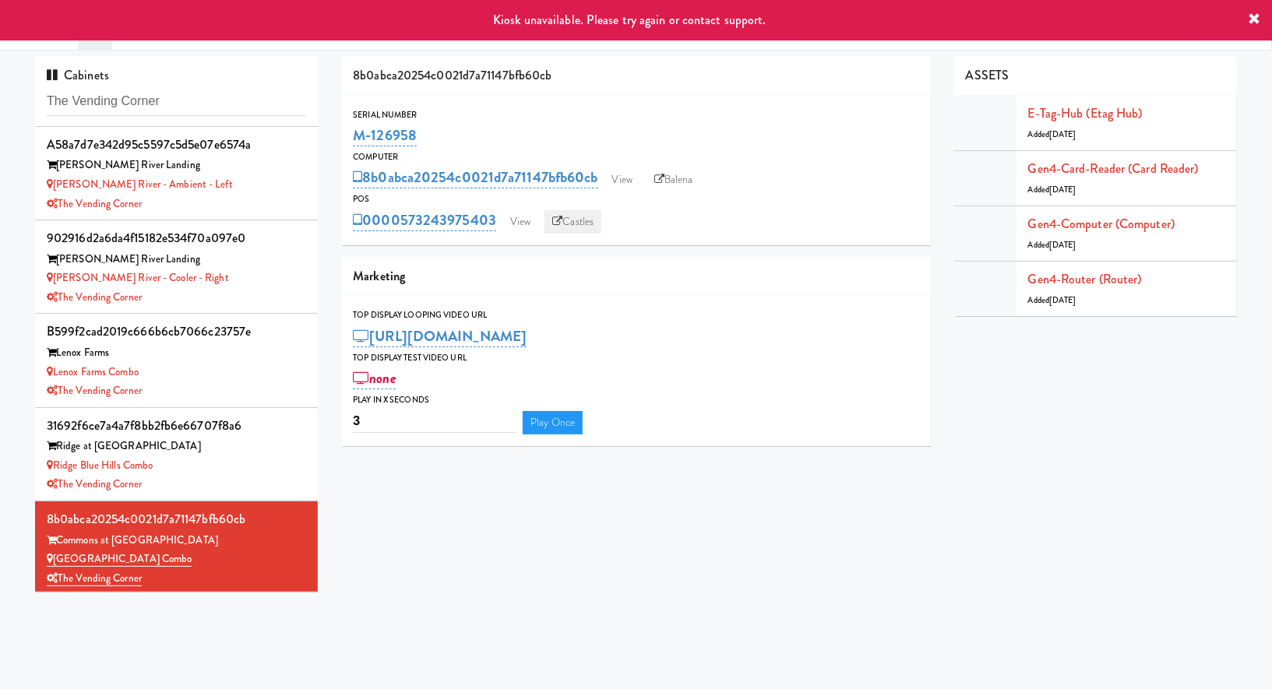
click at [574, 227] on link "Castles" at bounding box center [572, 221] width 57 height 23
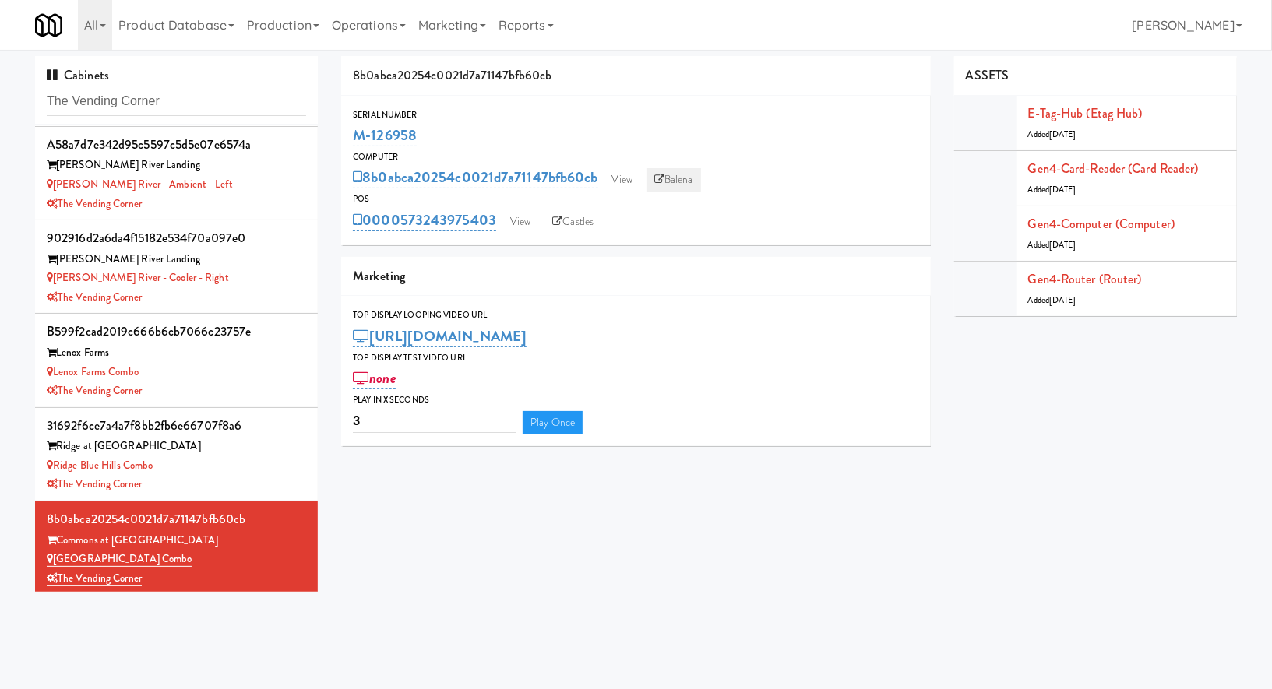
click at [686, 182] on link "Balena" at bounding box center [673, 179] width 55 height 23
click at [234, 258] on div "Charles River Landing" at bounding box center [176, 259] width 259 height 19
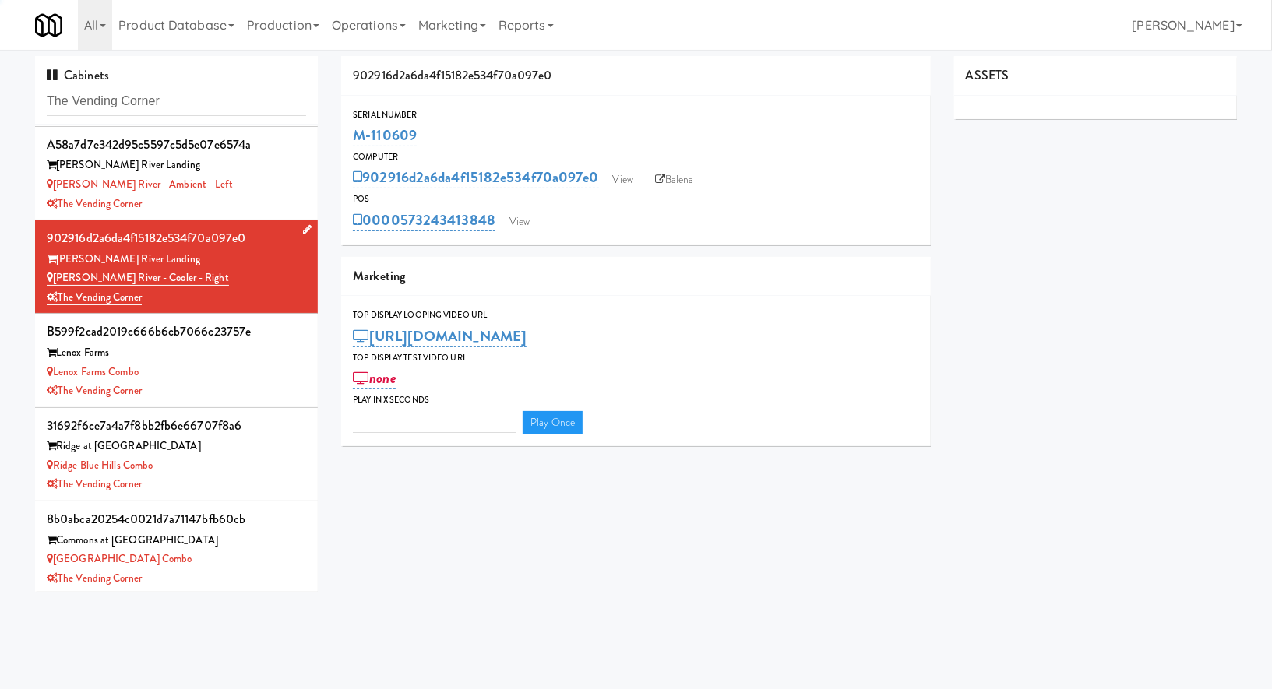
type input "3"
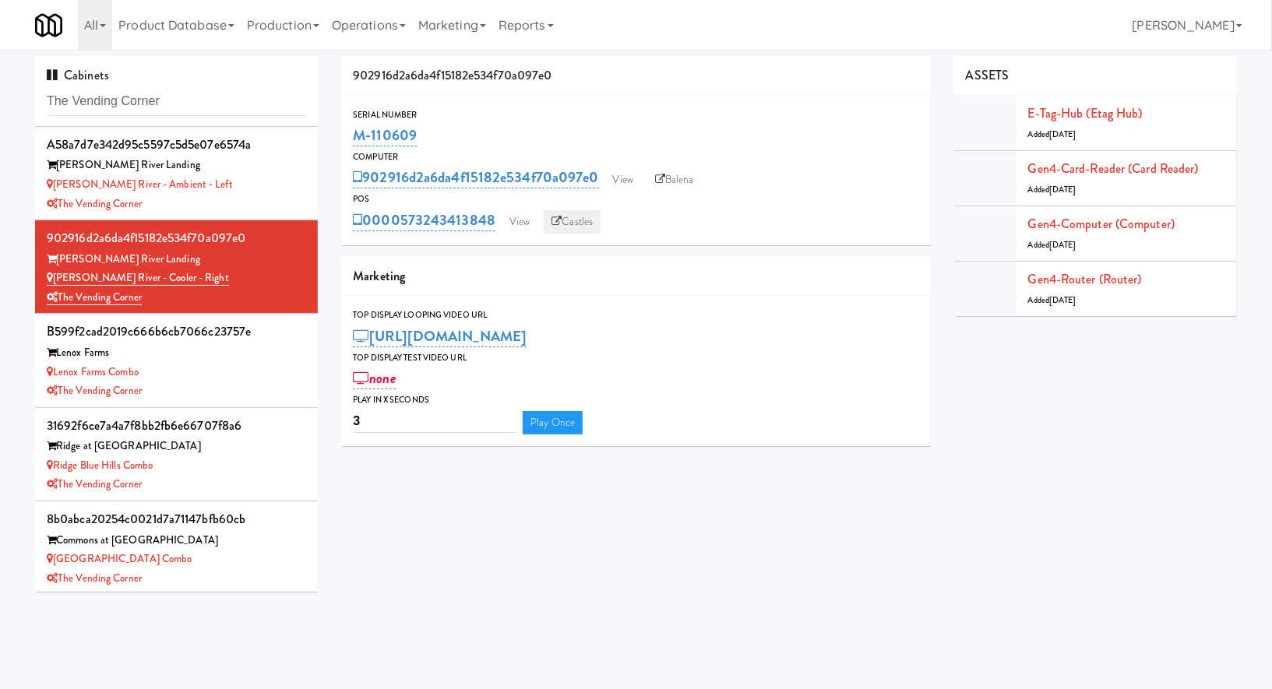
click at [577, 227] on link "Castles" at bounding box center [572, 221] width 57 height 23
click at [663, 175] on icon at bounding box center [660, 179] width 10 height 10
